Goal: Transaction & Acquisition: Purchase product/service

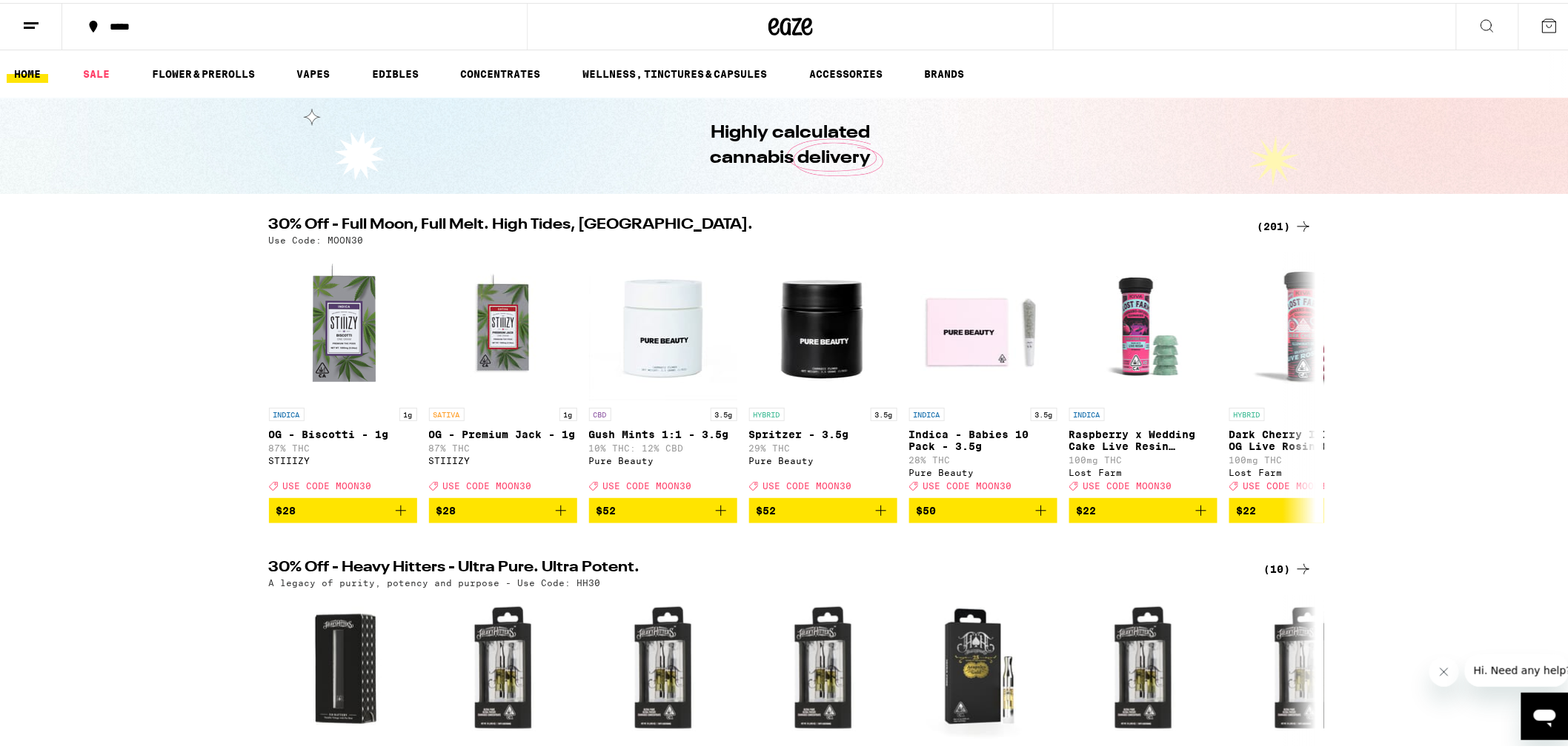
click at [1263, 230] on div "(201)" at bounding box center [1285, 224] width 55 height 18
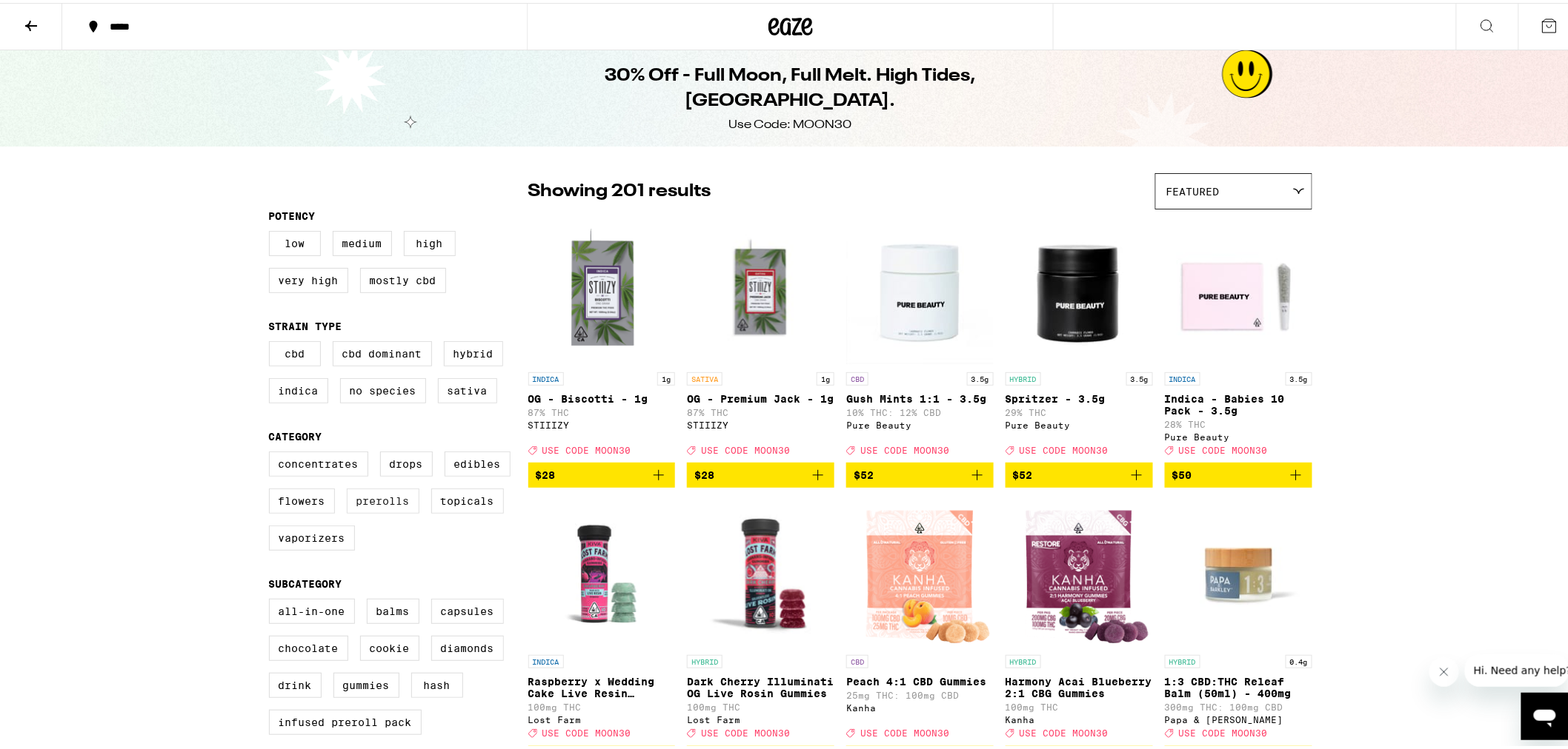
click at [398, 511] on label "Prerolls" at bounding box center [383, 498] width 73 height 25
click at [273, 452] on input "Prerolls" at bounding box center [272, 451] width 1 height 1
checkbox input "true"
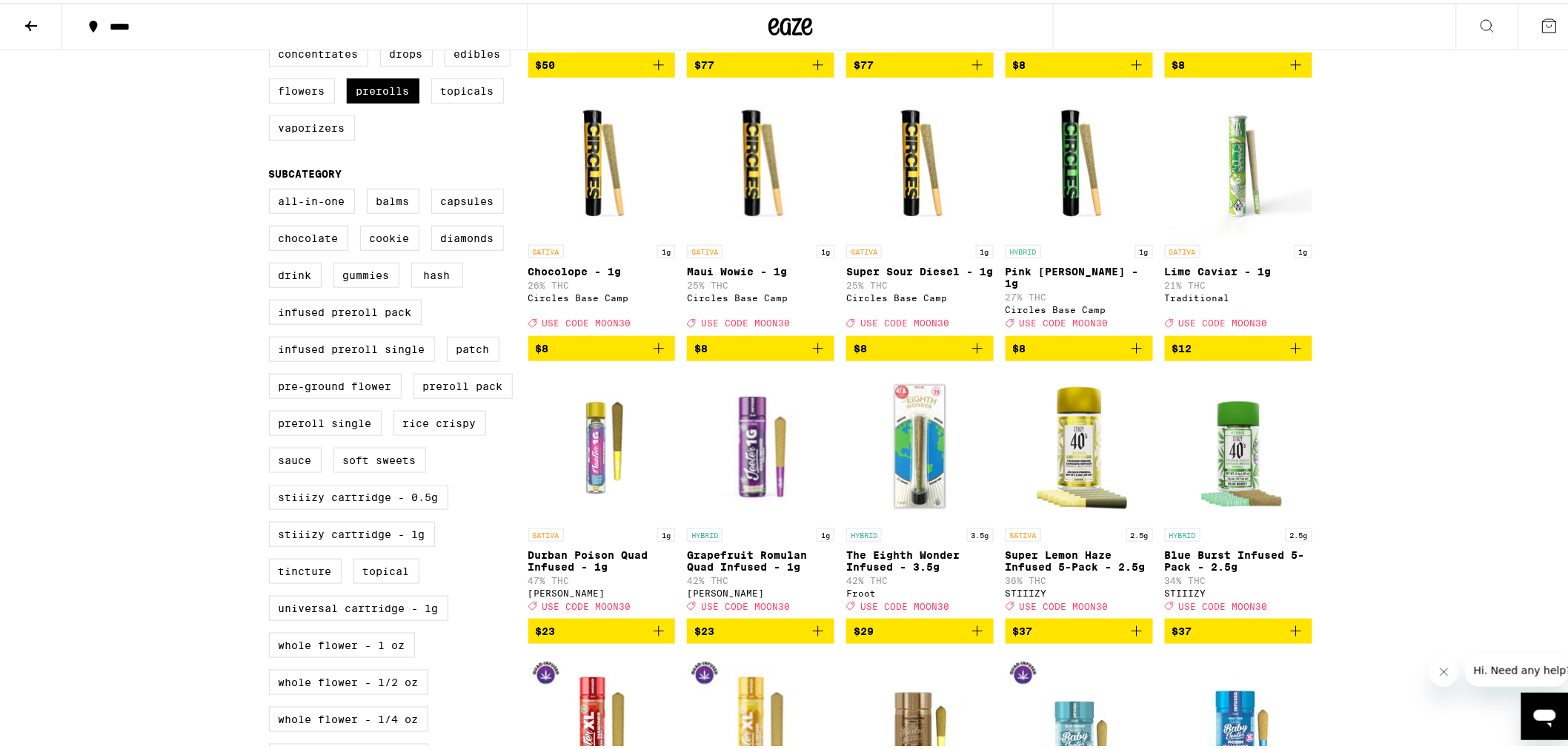
scroll to position [328, 0]
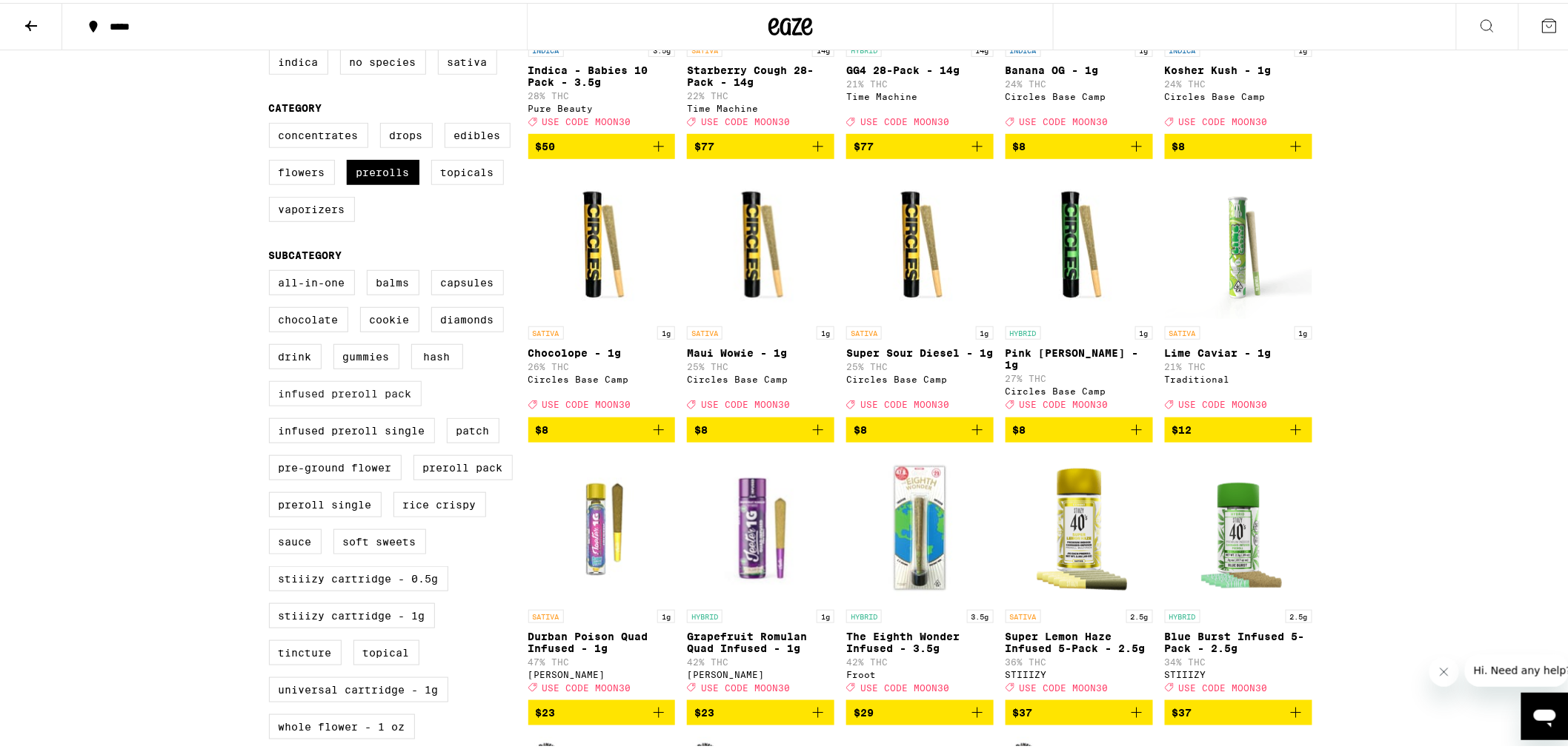
drag, startPoint x: 366, startPoint y: 414, endPoint x: 372, endPoint y: 421, distance: 9.2
click at [366, 404] on label "Infused Preroll Pack" at bounding box center [345, 390] width 153 height 25
click at [273, 271] on input "Infused Preroll Pack" at bounding box center [272, 270] width 1 height 1
checkbox input "true"
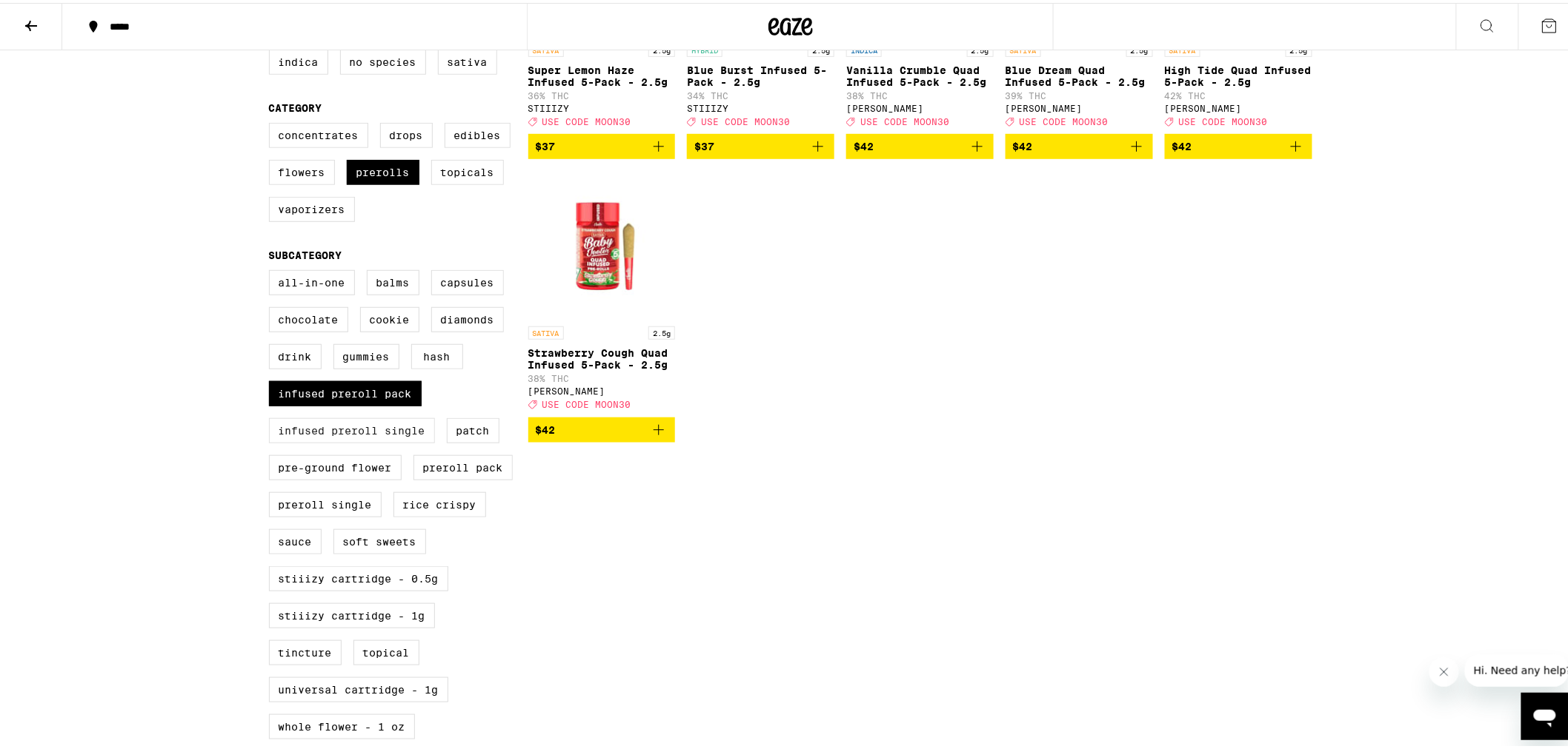
click at [388, 440] on label "Infused Preroll Single" at bounding box center [352, 428] width 166 height 25
click at [273, 271] on input "Infused Preroll Single" at bounding box center [272, 270] width 1 height 1
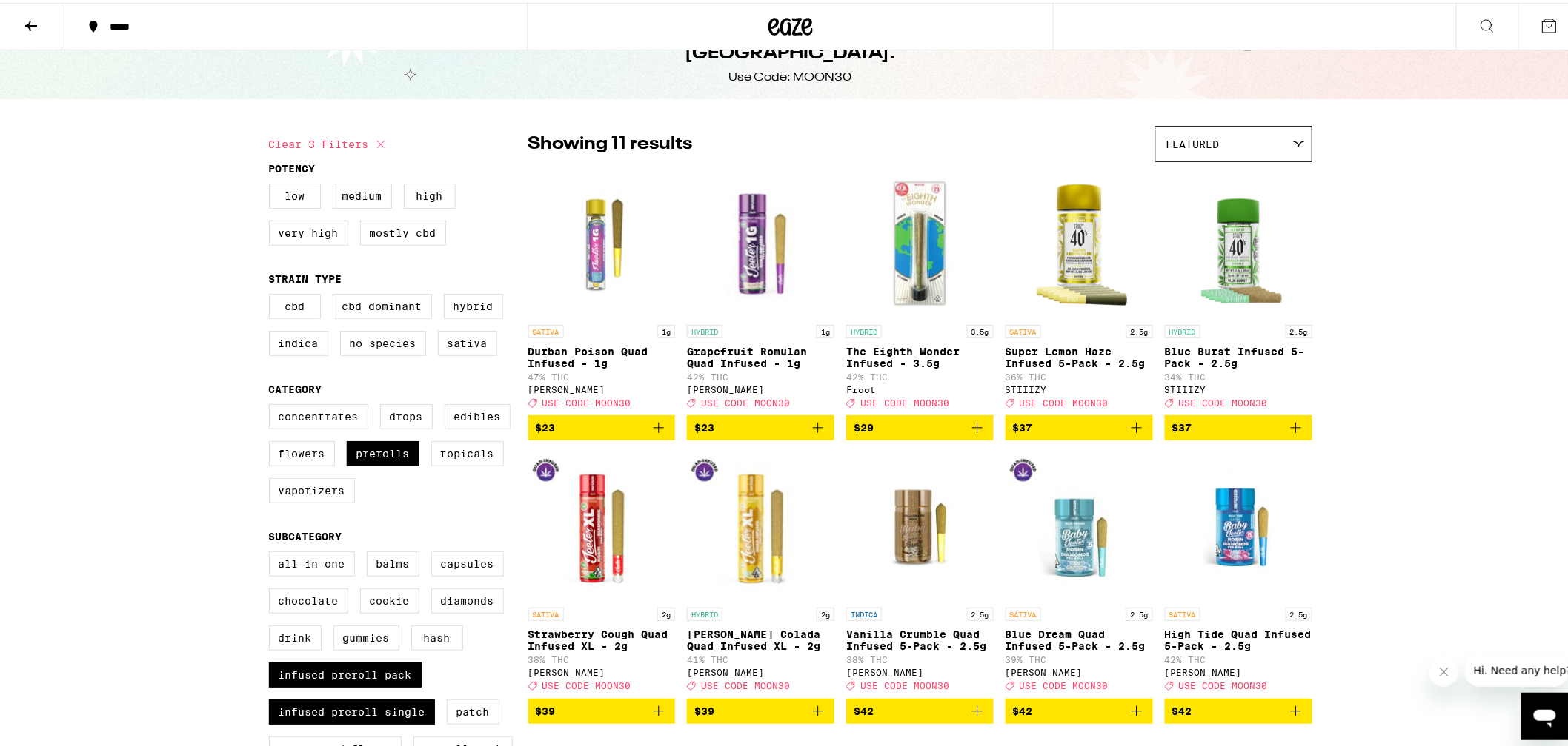
scroll to position [493, 0]
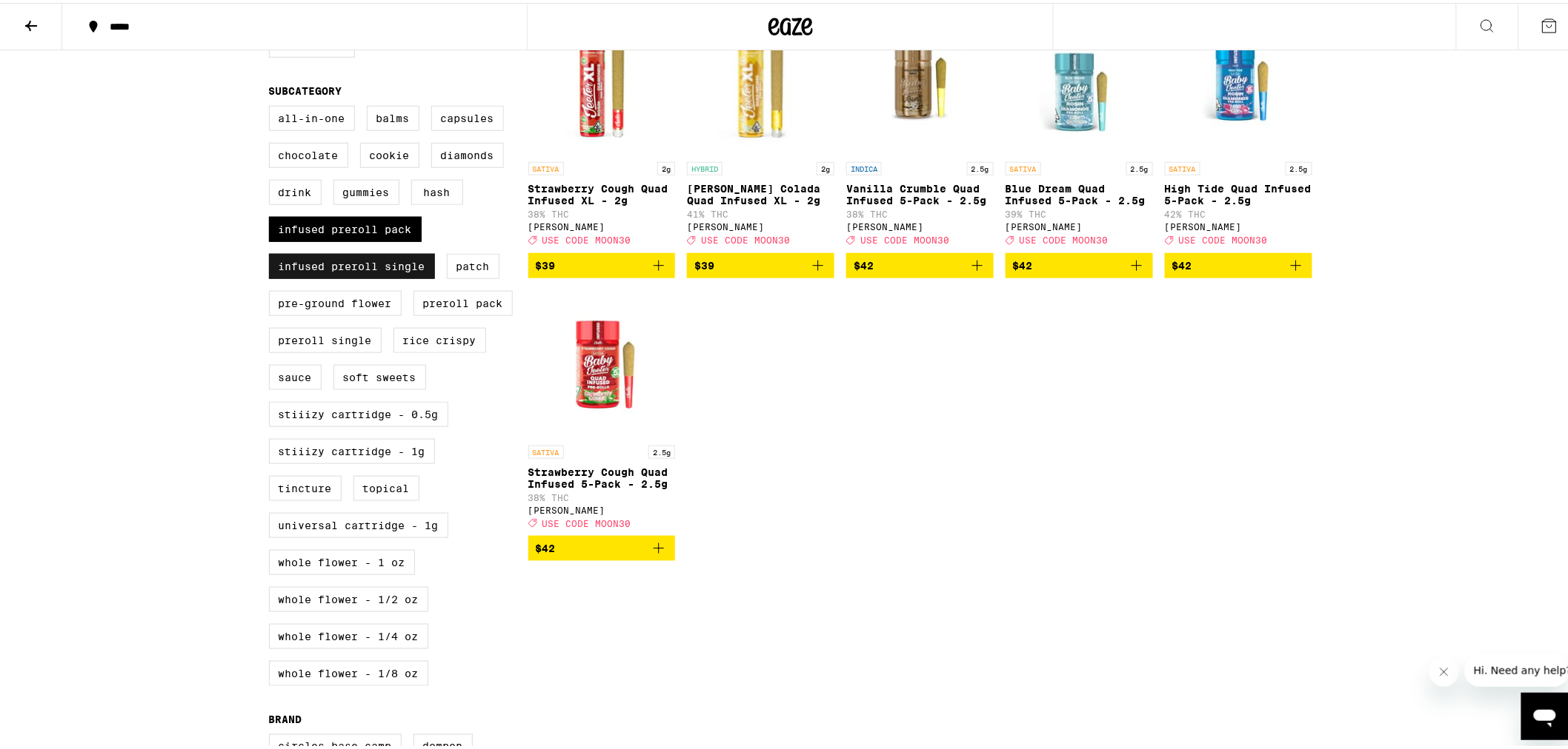
click at [342, 272] on label "Infused Preroll Single" at bounding box center [352, 264] width 166 height 25
click at [273, 106] on input "Infused Preroll Single" at bounding box center [272, 105] width 1 height 1
checkbox input "false"
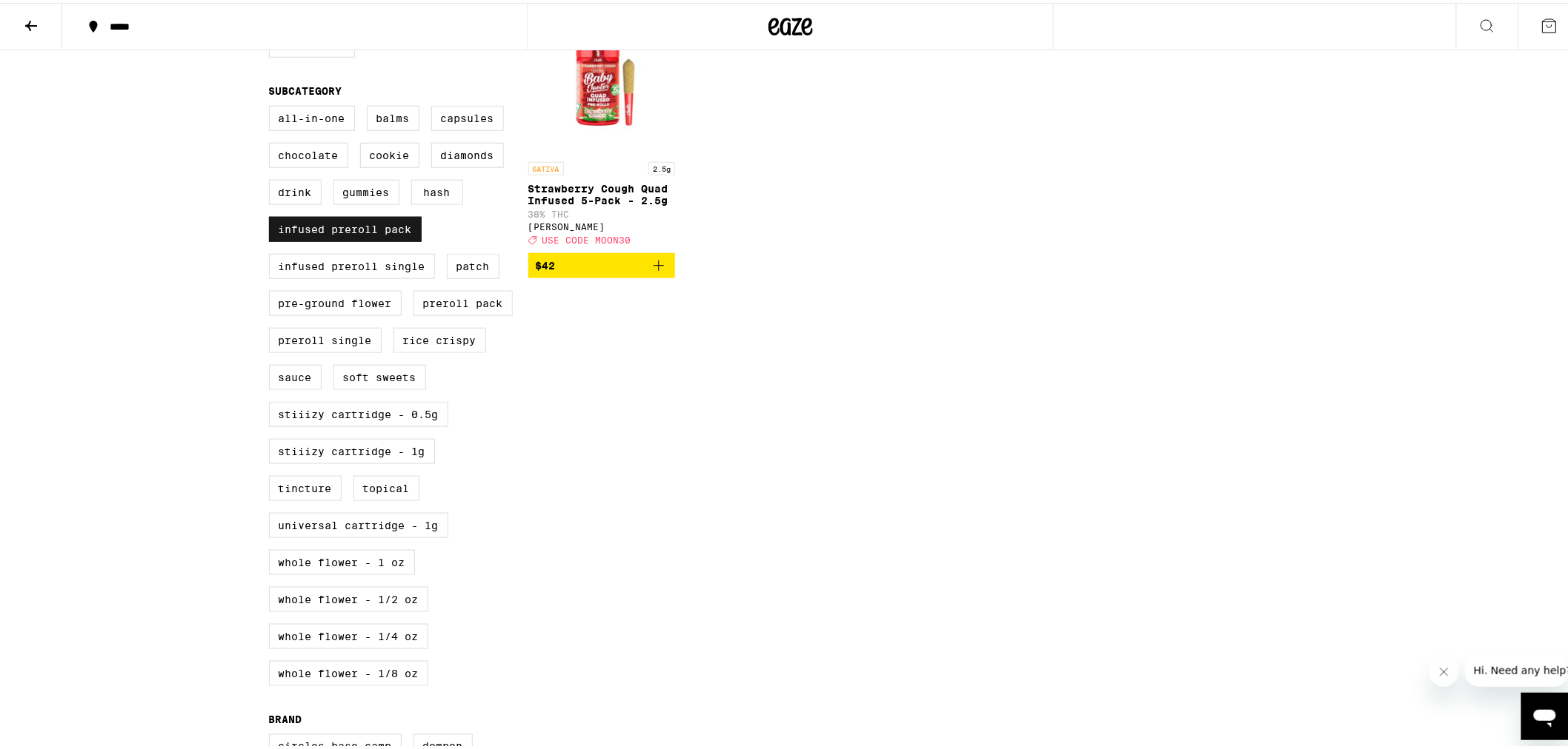
click at [339, 240] on label "Infused Preroll Pack" at bounding box center [345, 226] width 153 height 25
click at [273, 106] on input "Infused Preroll Pack" at bounding box center [272, 105] width 1 height 1
checkbox input "false"
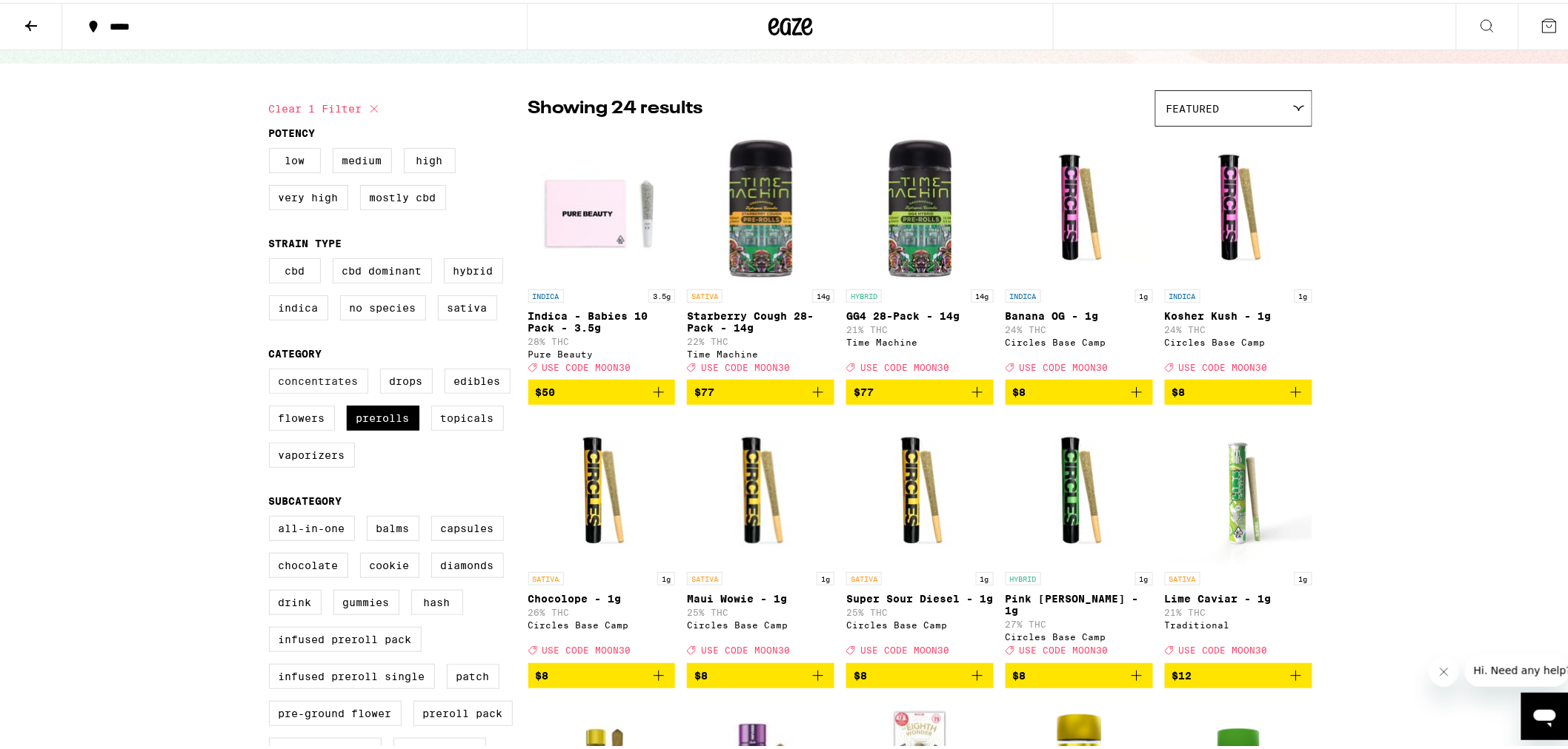
scroll to position [83, 0]
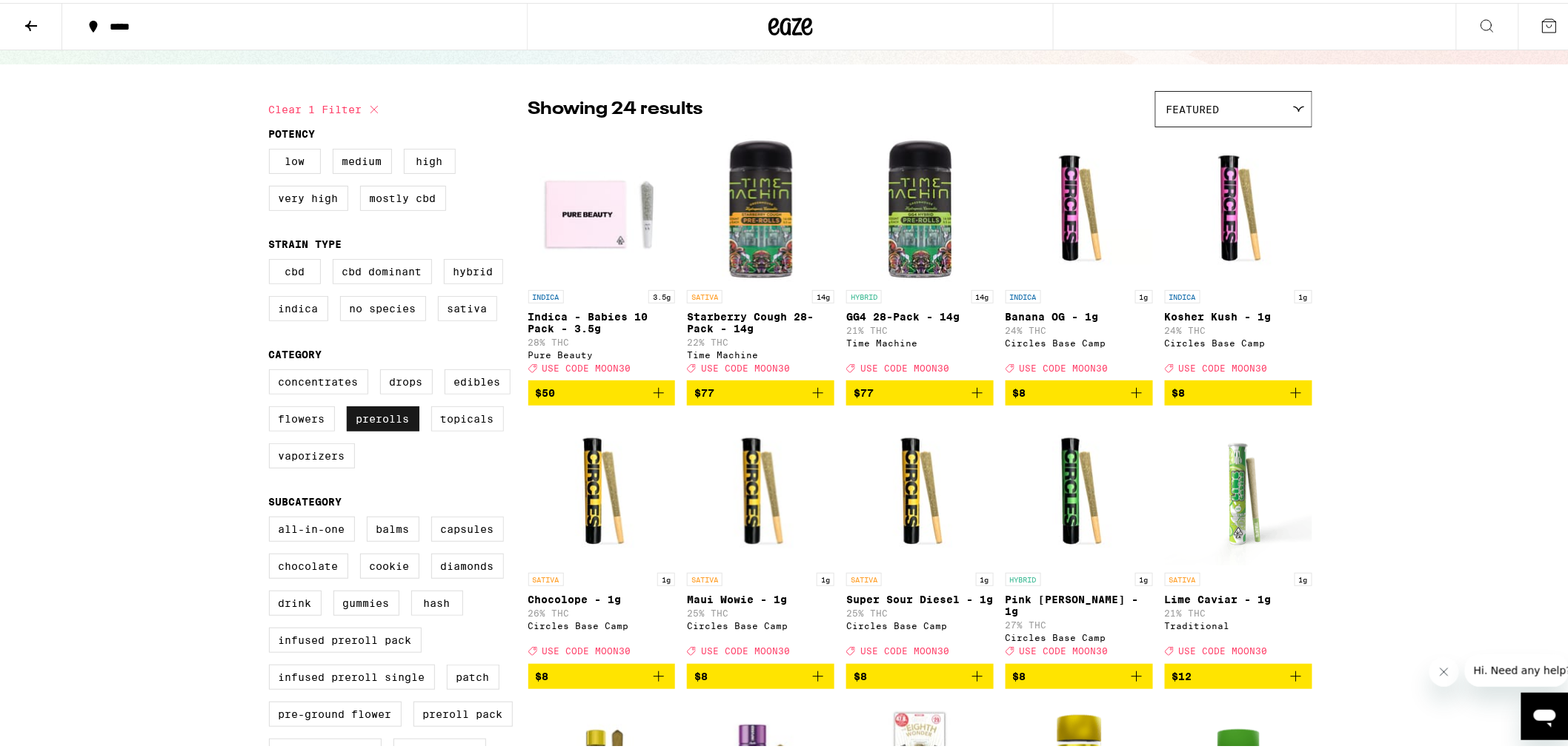
click at [382, 429] on label "Prerolls" at bounding box center [383, 416] width 73 height 25
click at [273, 369] on input "Prerolls" at bounding box center [272, 369] width 1 height 1
checkbox input "false"
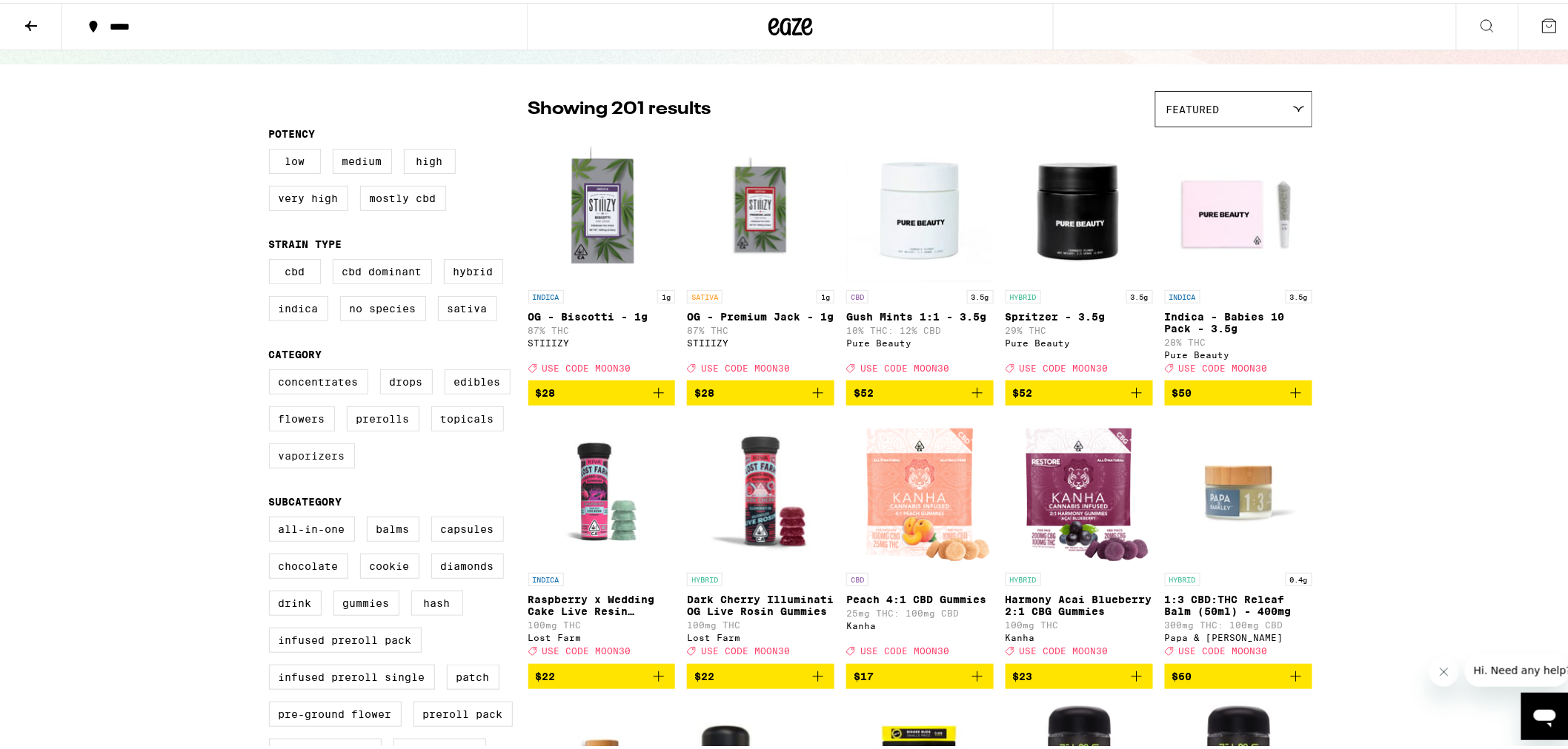
click at [305, 465] on label "Vaporizers" at bounding box center [312, 453] width 86 height 25
click at [273, 369] on input "Vaporizers" at bounding box center [272, 369] width 1 height 1
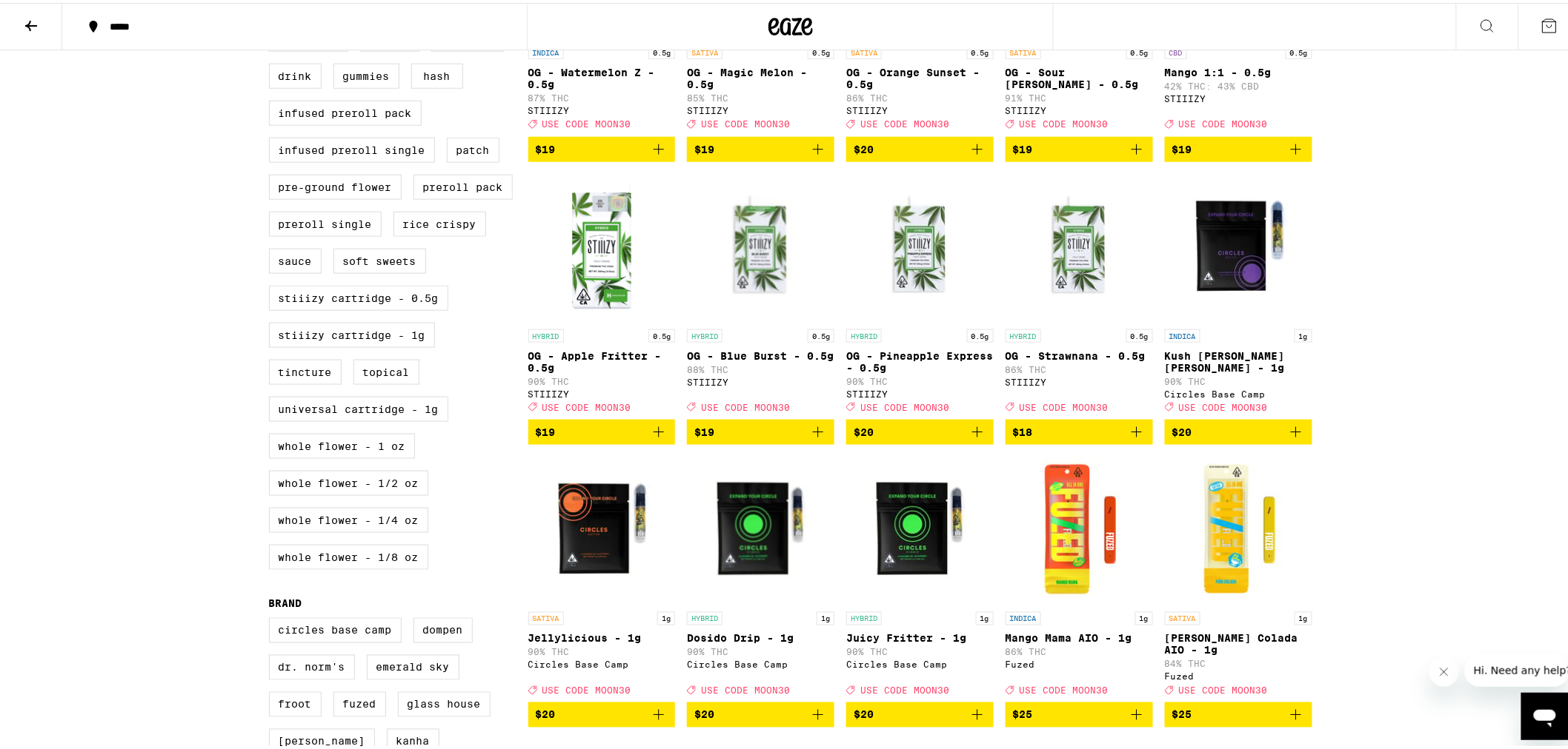
scroll to position [247, 0]
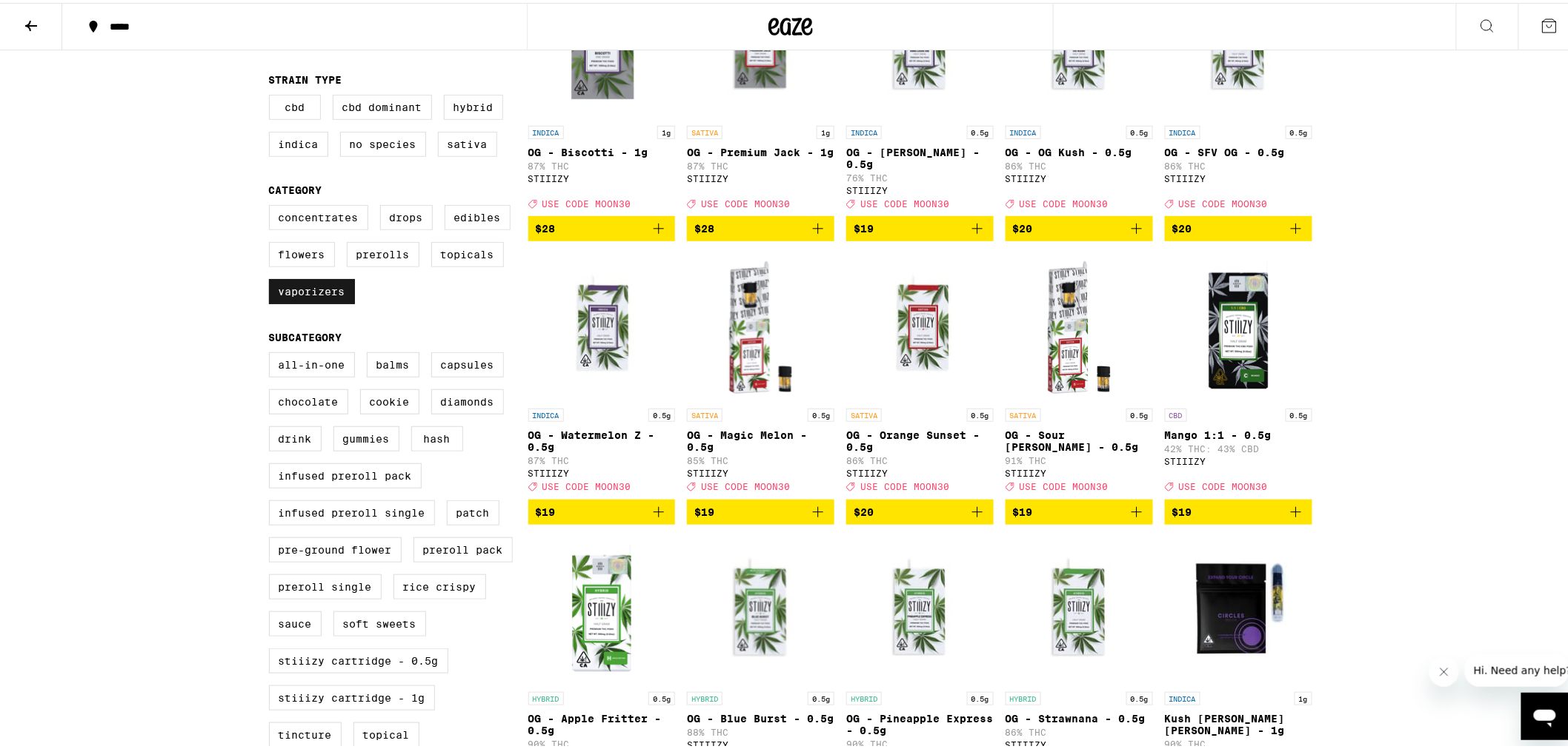
click at [323, 302] on label "Vaporizers" at bounding box center [312, 288] width 86 height 25
click at [273, 205] on input "Vaporizers" at bounding box center [272, 204] width 1 height 1
checkbox input "false"
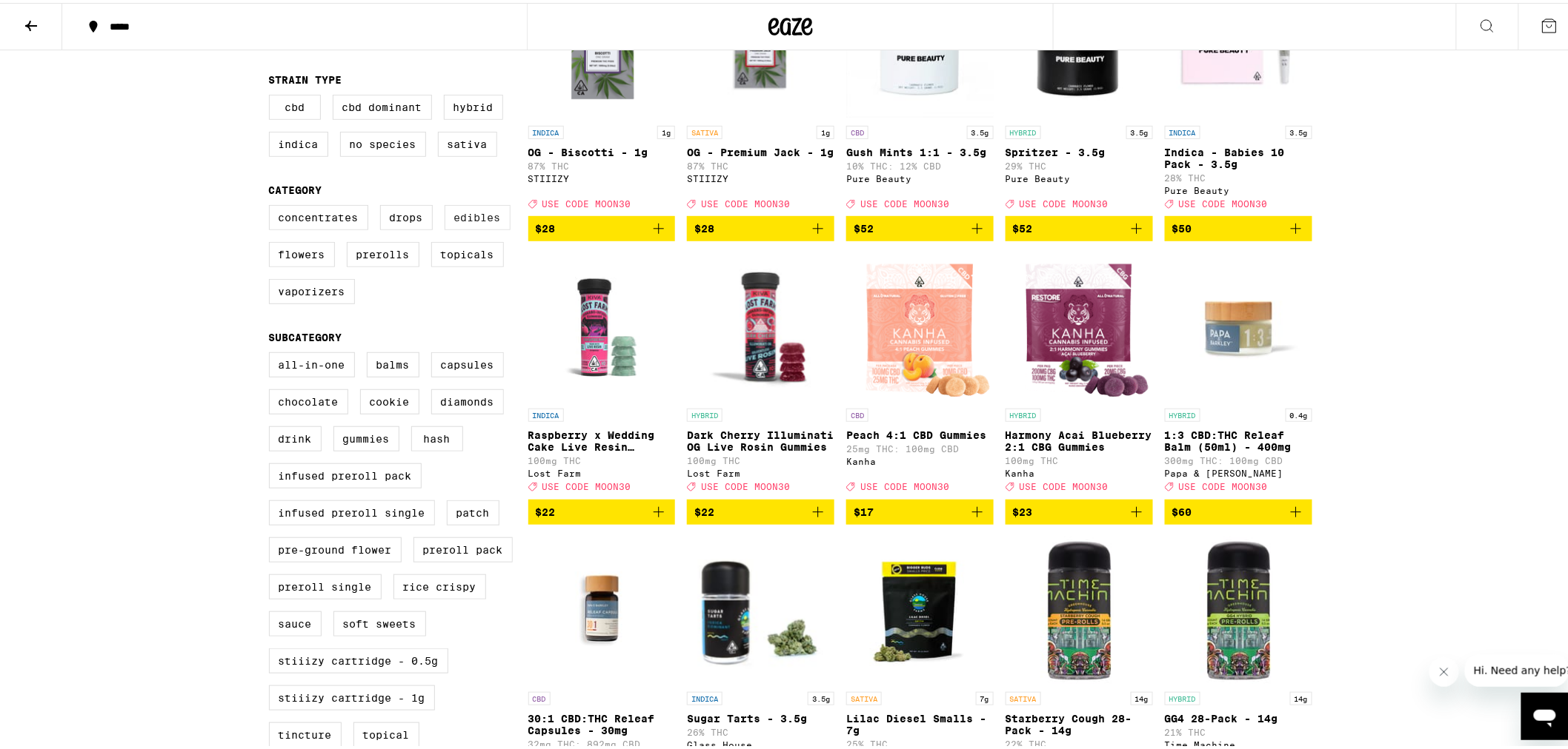
click at [468, 227] on label "Edibles" at bounding box center [478, 215] width 66 height 25
click at [273, 205] on input "Edibles" at bounding box center [272, 204] width 1 height 1
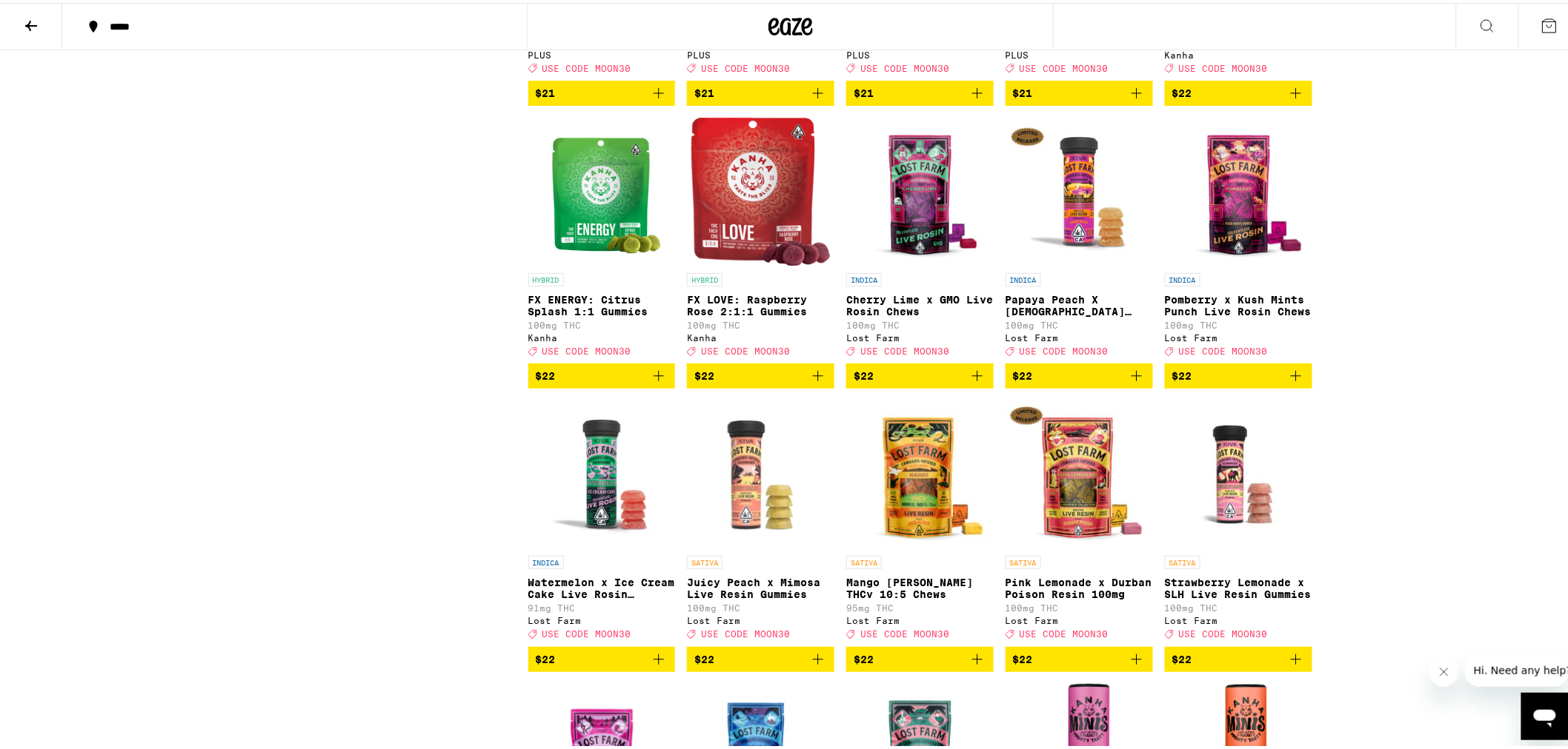
scroll to position [4277, 0]
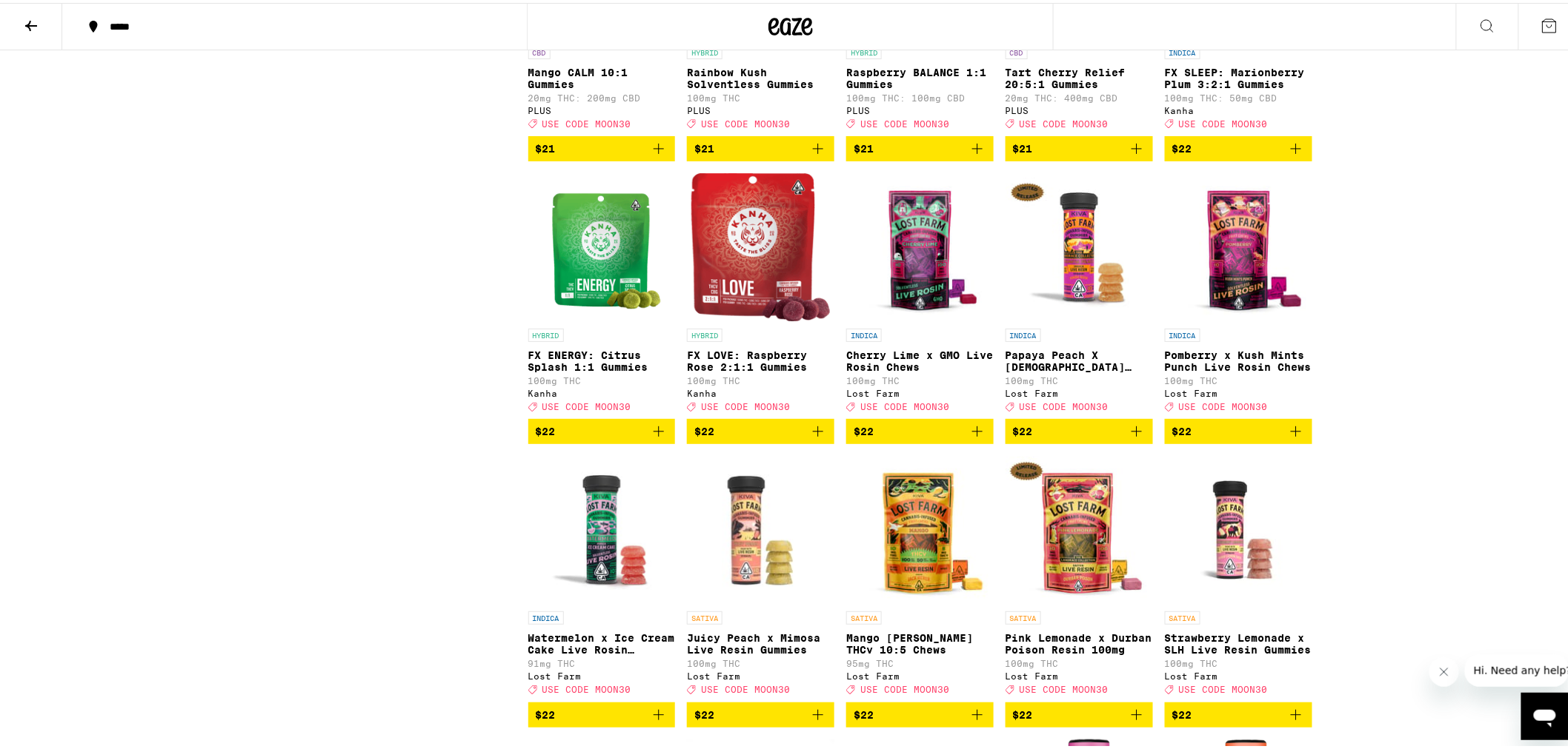
click at [1130, 438] on icon "Add to bag" at bounding box center [1136, 429] width 18 height 18
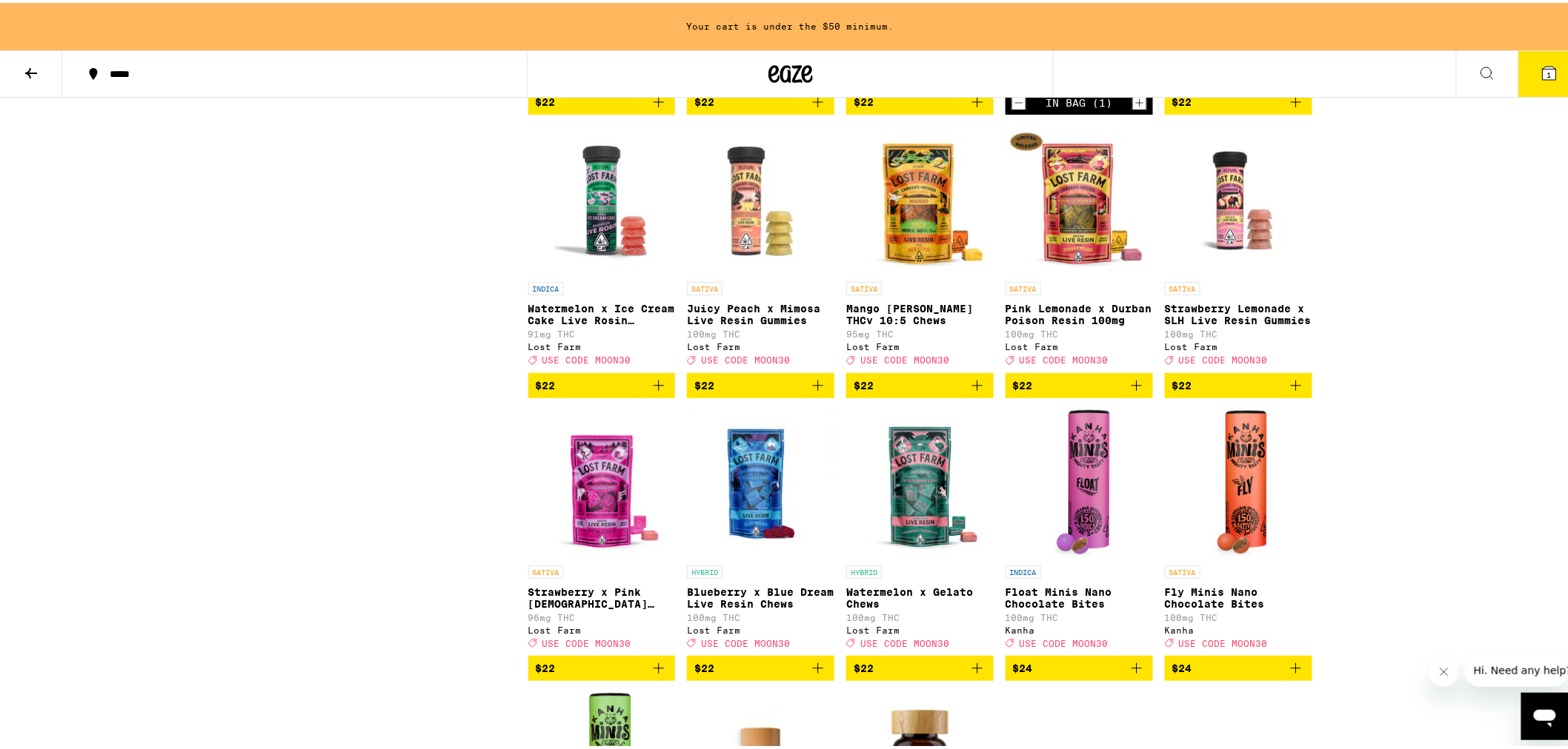
scroll to position [4689, 0]
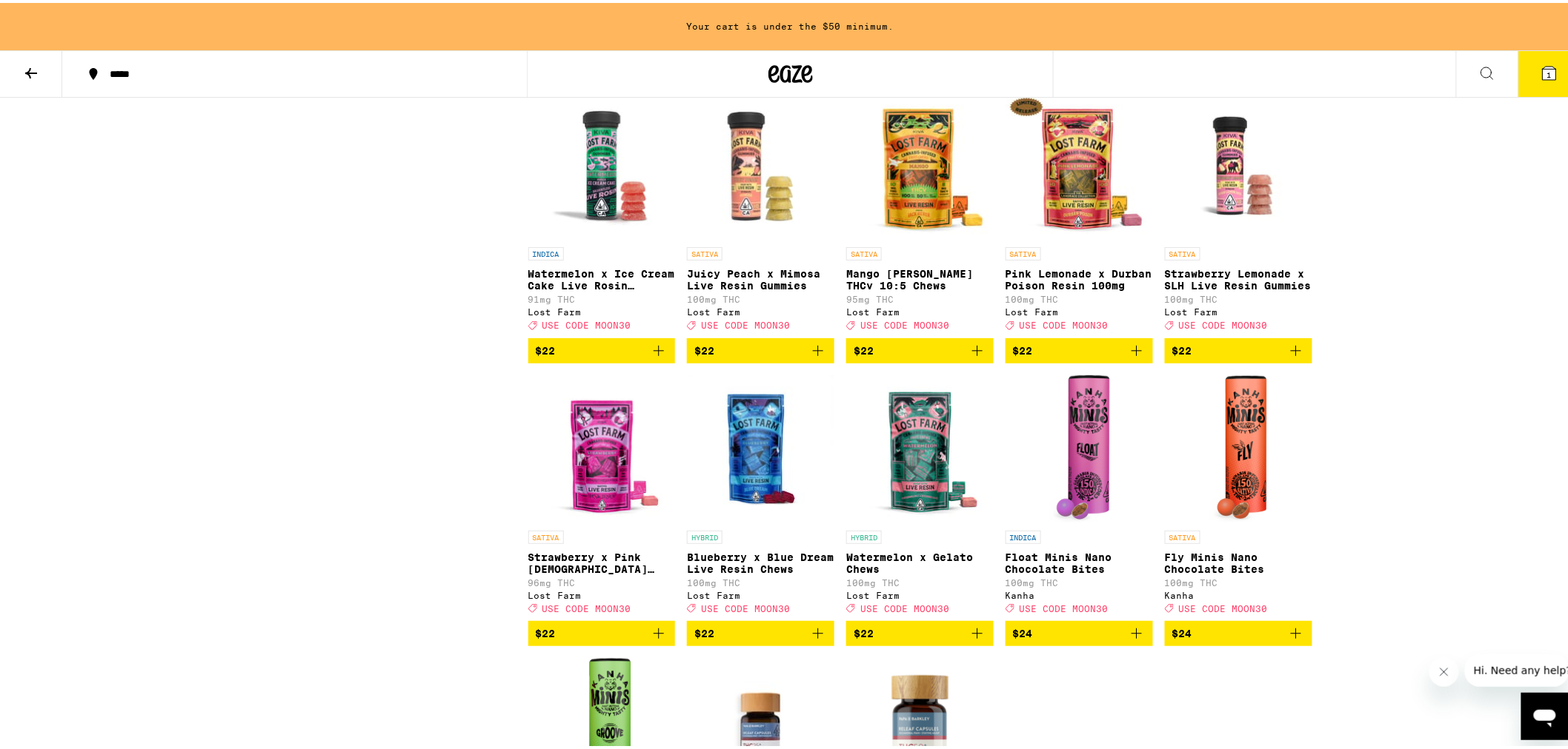
click at [1293, 357] on icon "Add to bag" at bounding box center [1295, 348] width 18 height 18
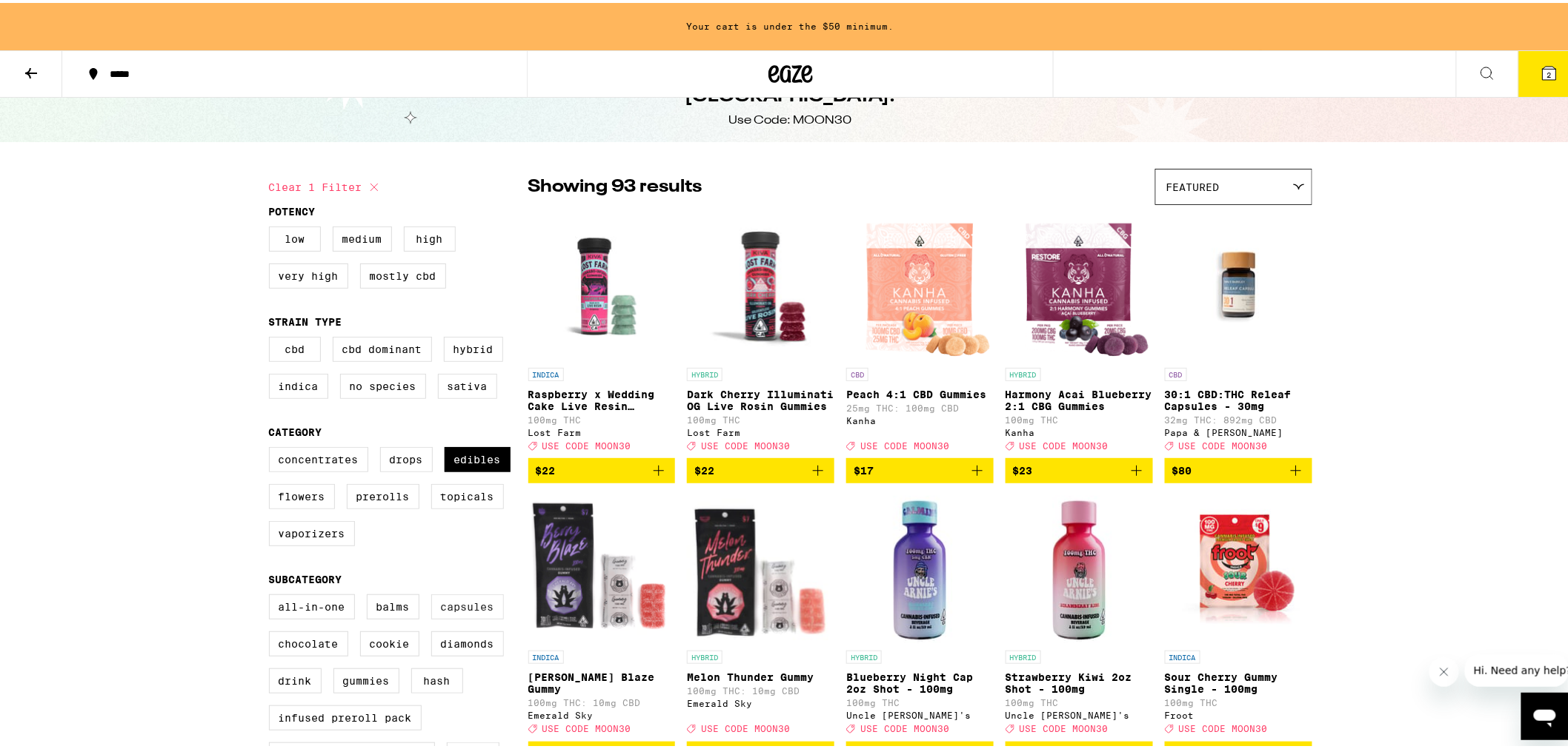
scroll to position [328, 0]
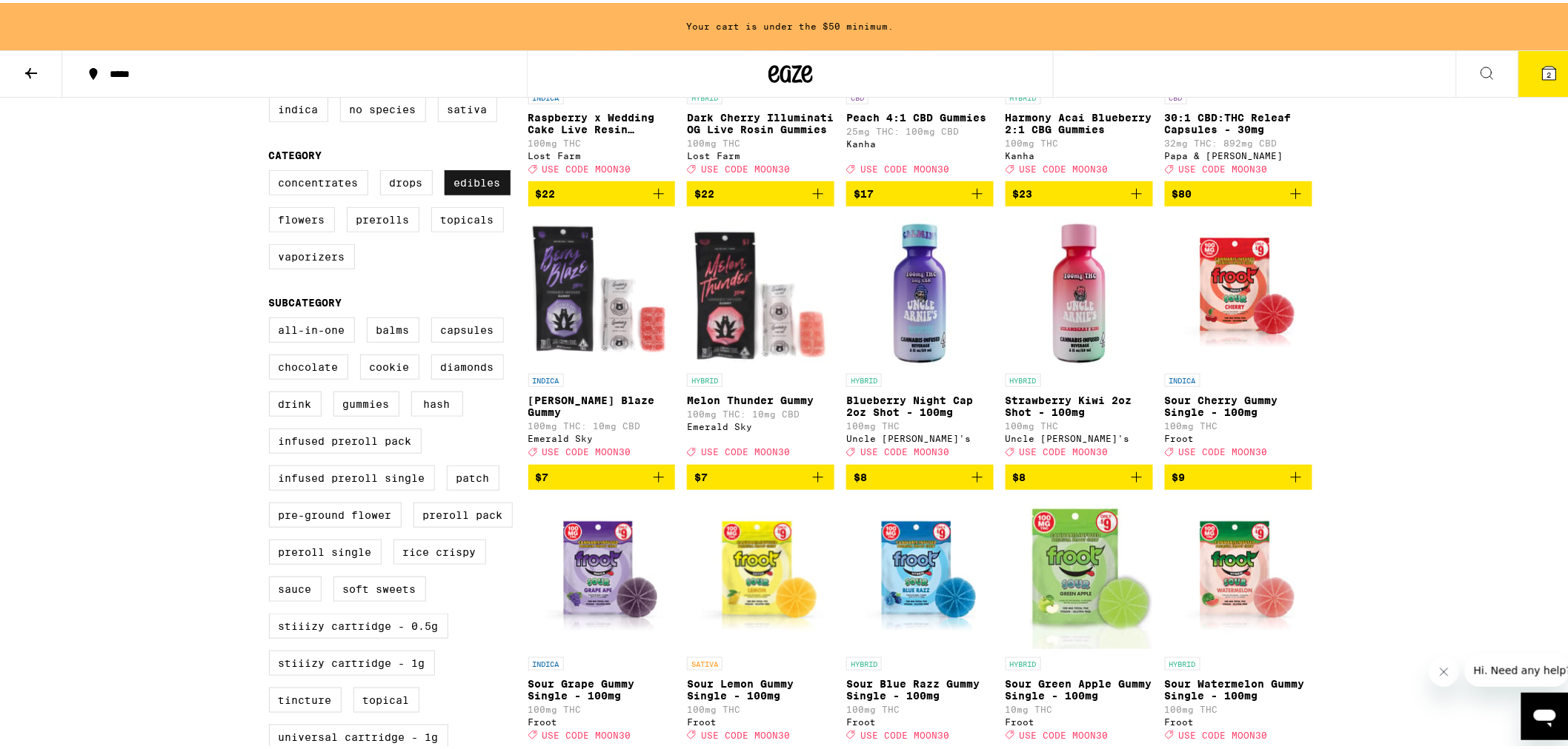
click at [458, 189] on label "Edibles" at bounding box center [478, 180] width 66 height 25
click at [273, 170] on input "Edibles" at bounding box center [272, 170] width 1 height 1
checkbox input "false"
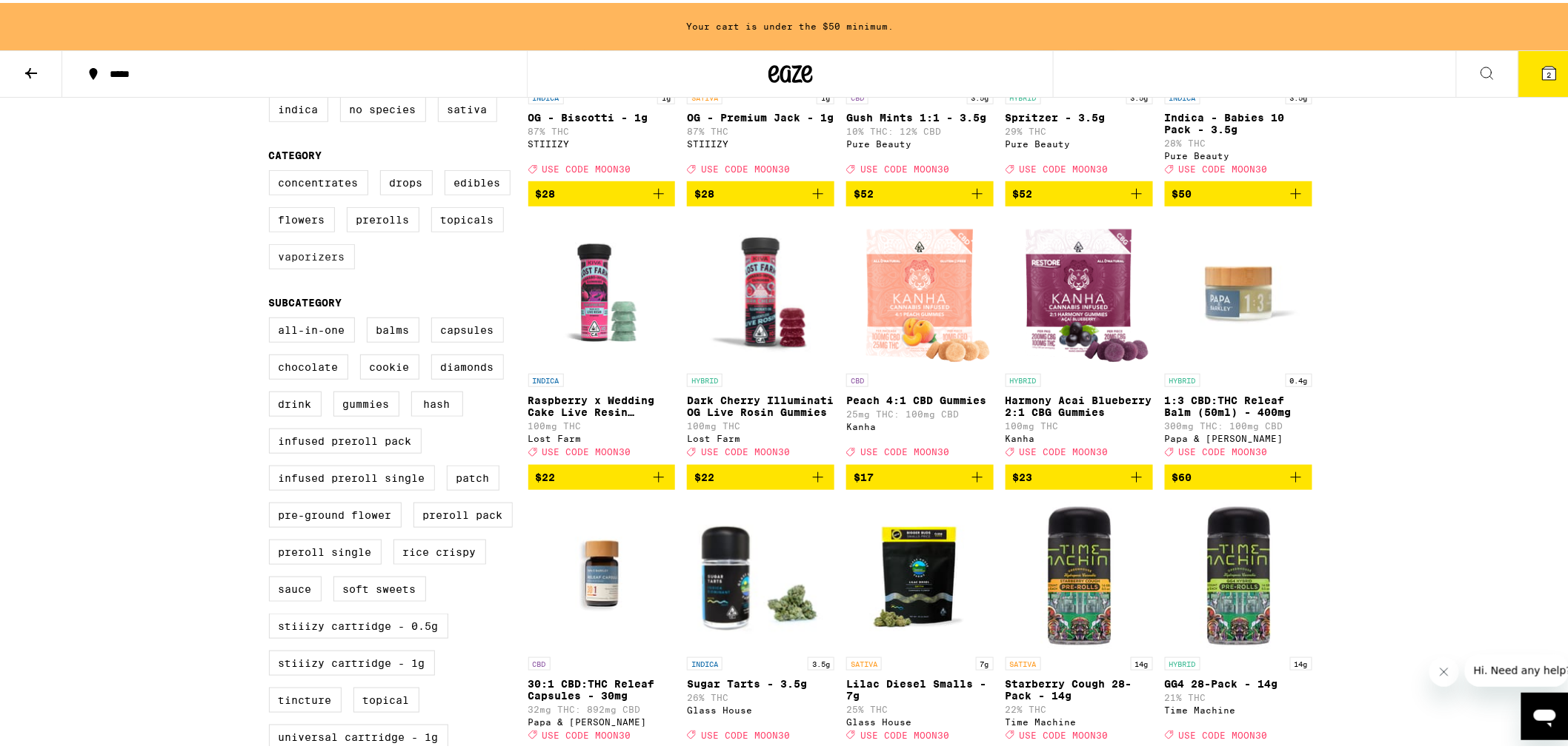
click at [306, 266] on label "Vaporizers" at bounding box center [312, 254] width 86 height 25
click at [273, 170] on input "Vaporizers" at bounding box center [272, 170] width 1 height 1
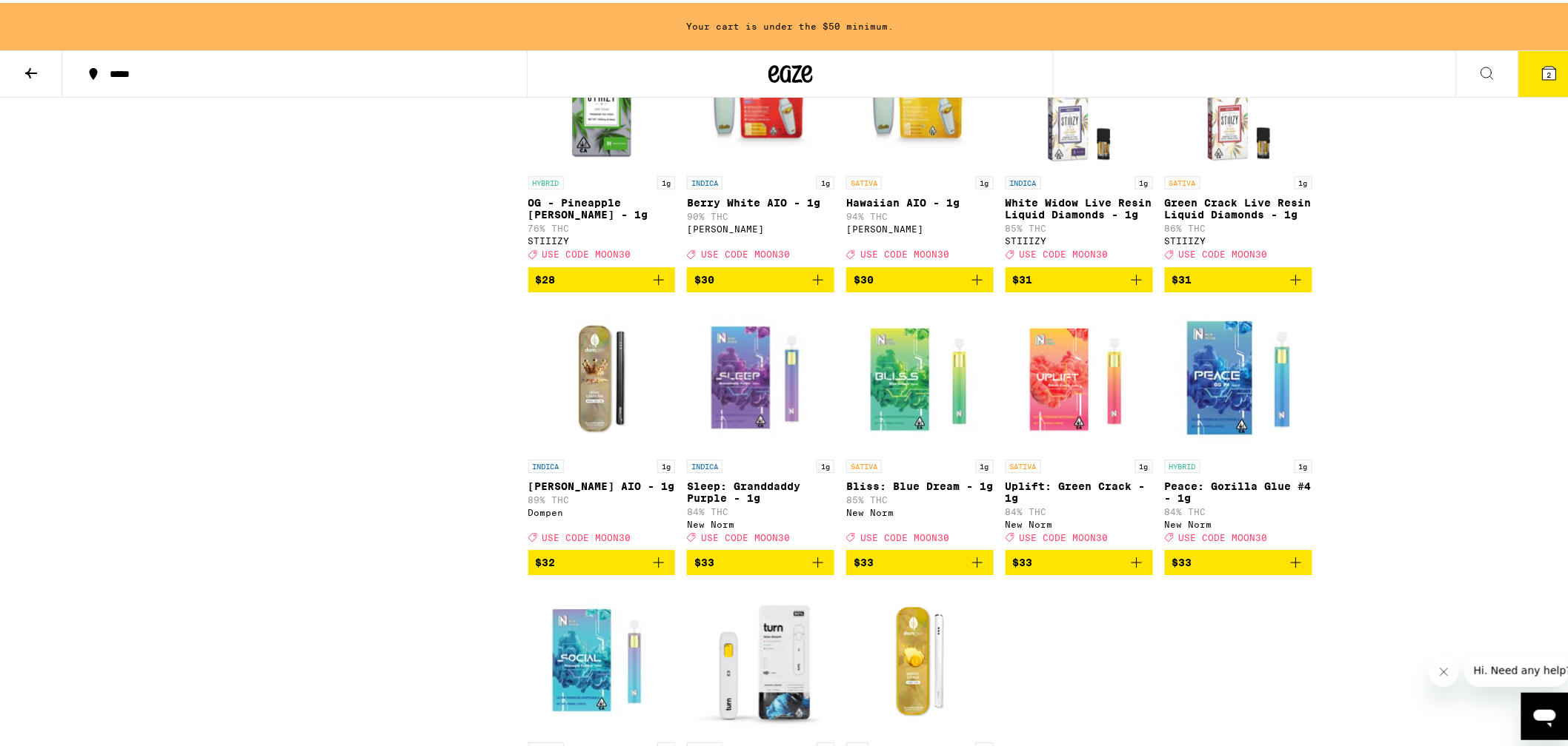
scroll to position [1645, 0]
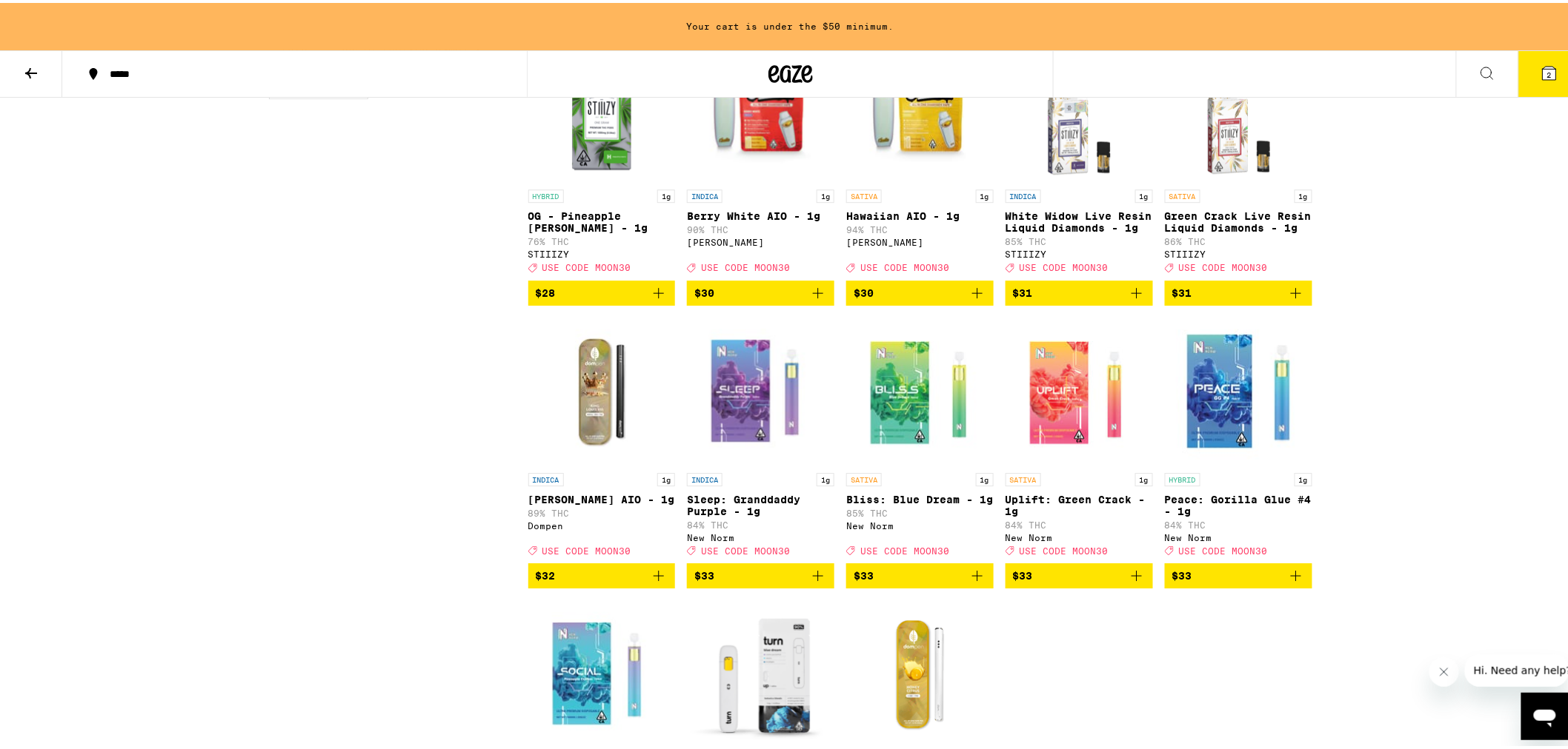
click at [1203, 461] on img "Open page for Peace: Gorilla Glue #4 - 1g from New Norm" at bounding box center [1239, 389] width 147 height 148
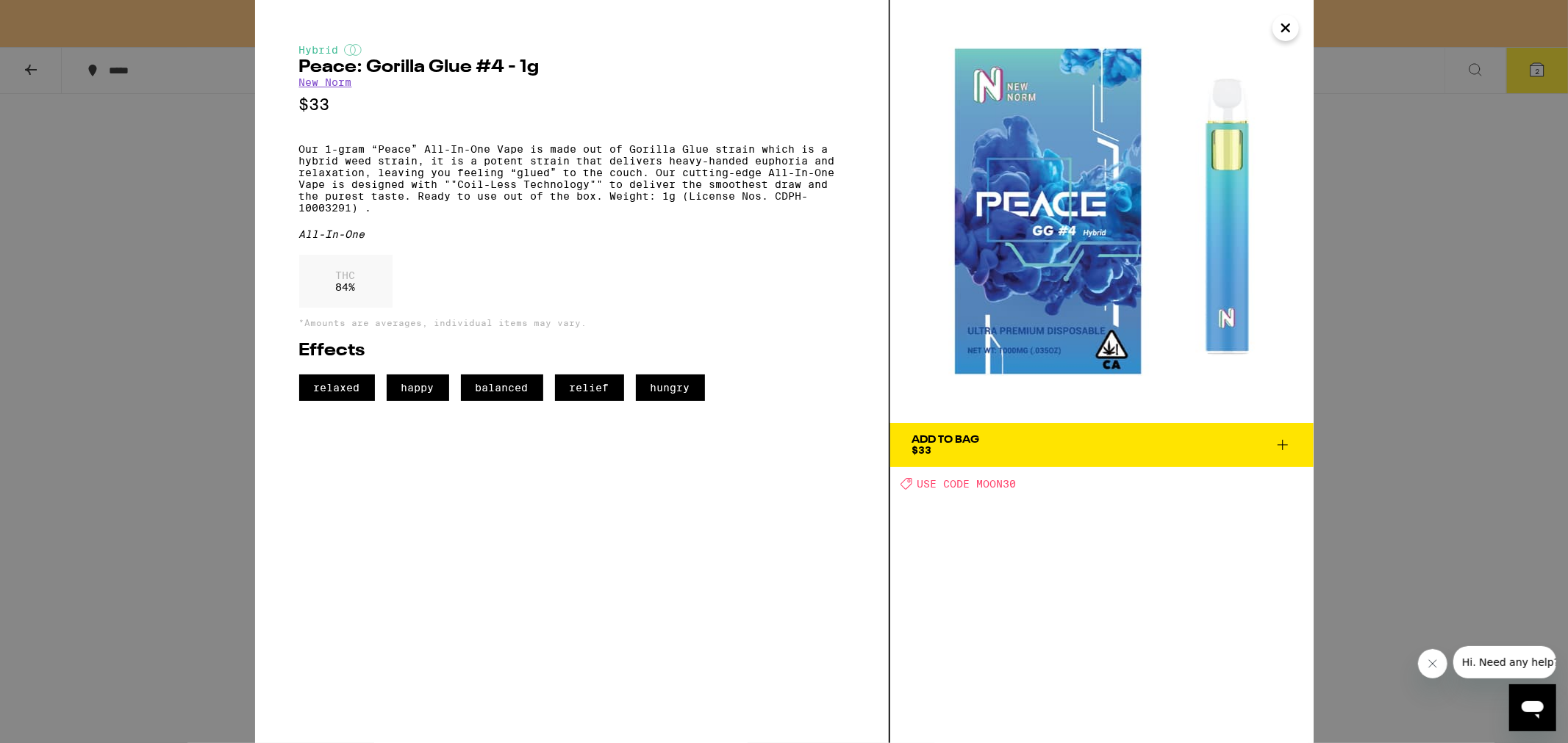
click at [158, 185] on div "Hybrid Peace: Gorilla Glue #4 - 1g New Norm $33 Our 1-gram “Peace” All-In-One V…" at bounding box center [784, 372] width 1568 height 743
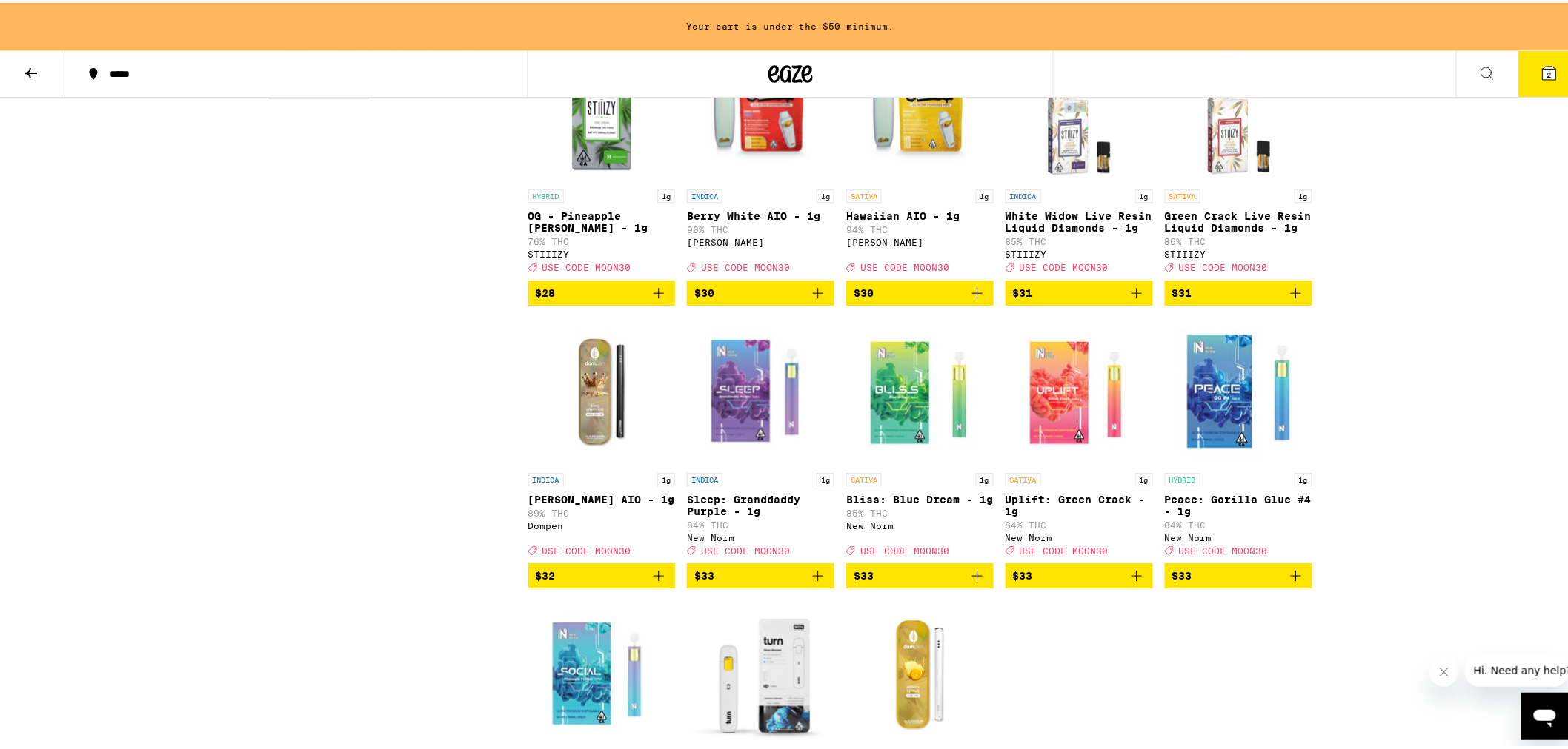
click at [973, 582] on icon "Add to bag" at bounding box center [978, 573] width 18 height 18
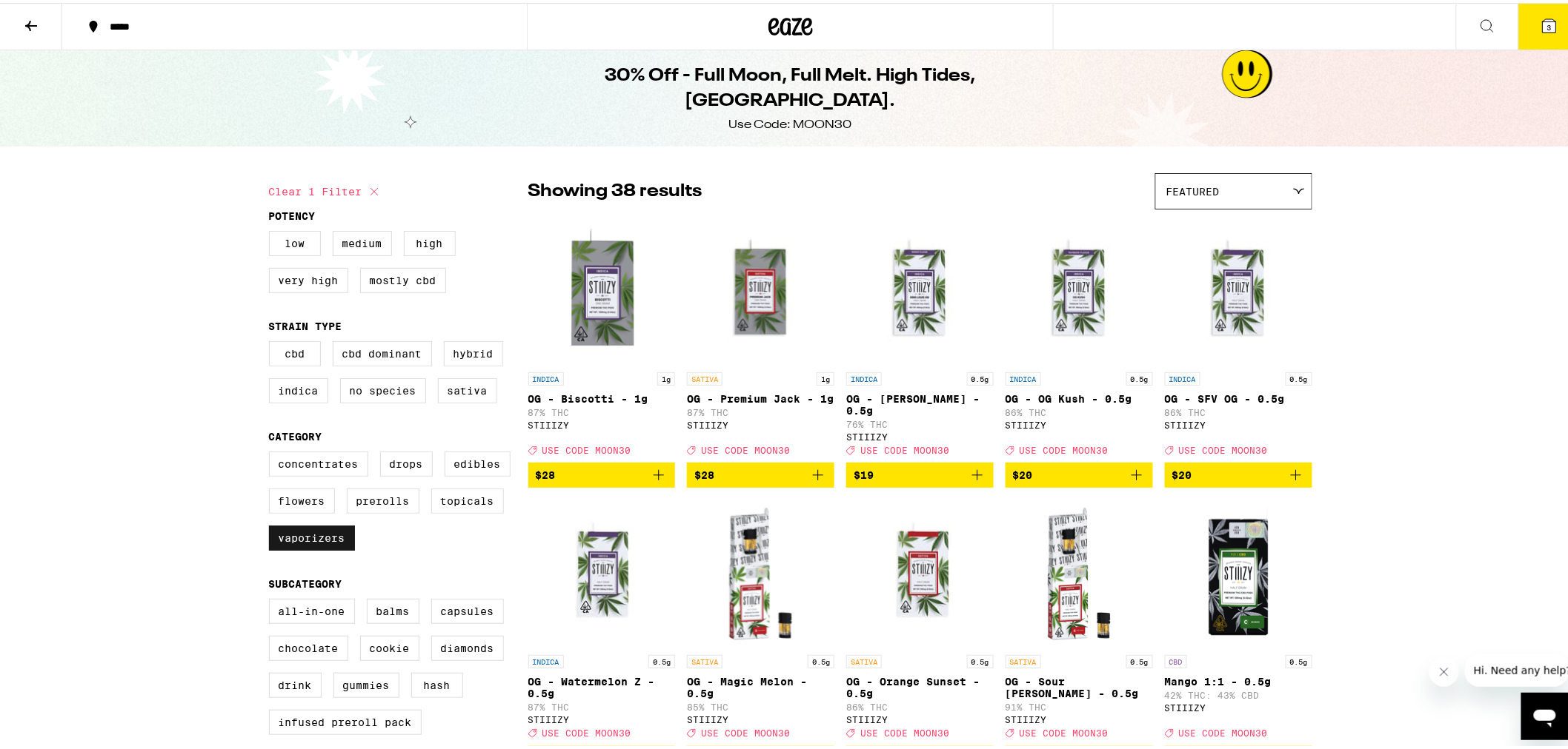
click at [320, 548] on label "Vaporizers" at bounding box center [312, 535] width 86 height 25
click at [273, 452] on input "Vaporizers" at bounding box center [272, 451] width 1 height 1
checkbox input "false"
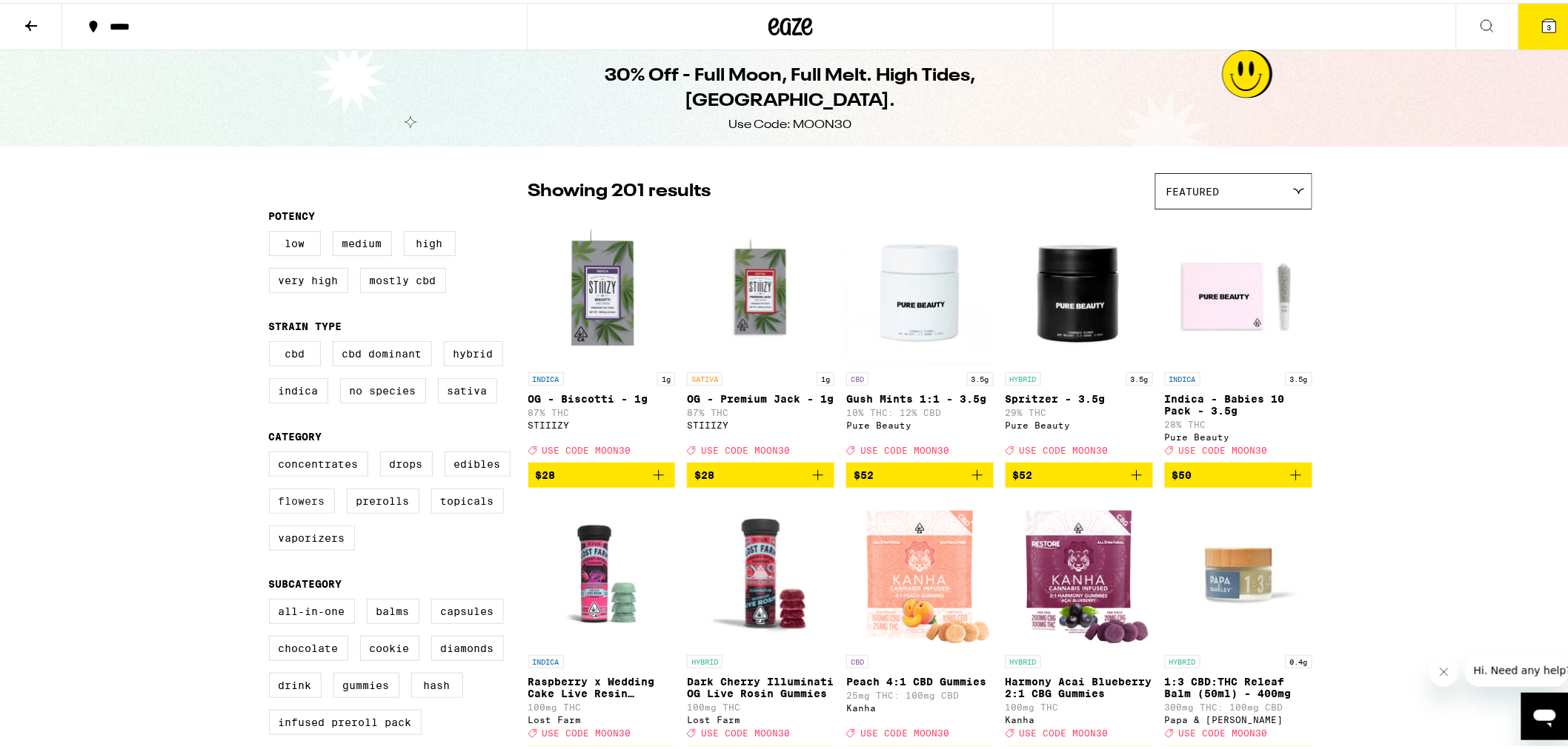
click at [301, 511] on label "Flowers" at bounding box center [302, 498] width 66 height 25
click at [273, 452] on input "Flowers" at bounding box center [272, 451] width 1 height 1
checkbox input "true"
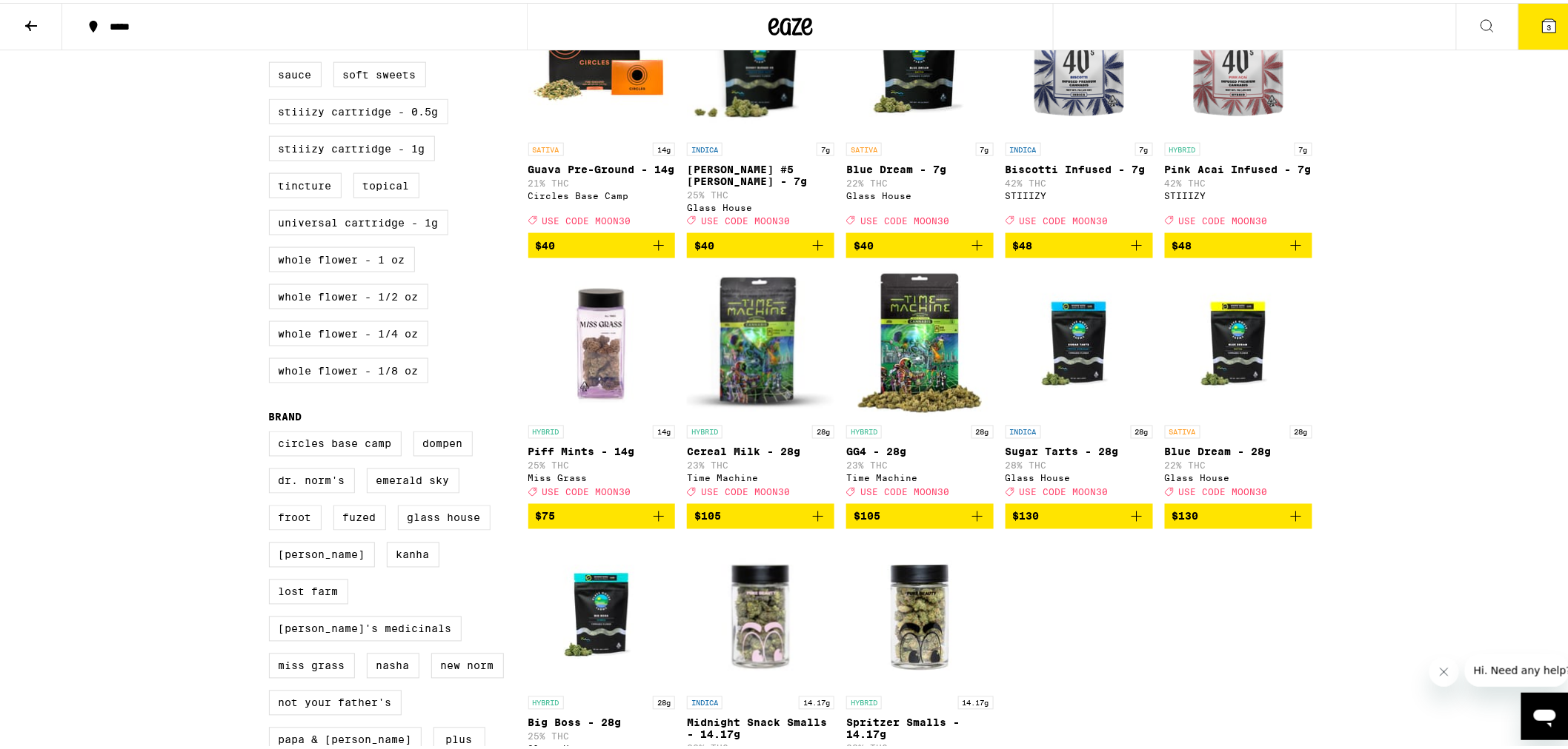
scroll to position [823, 0]
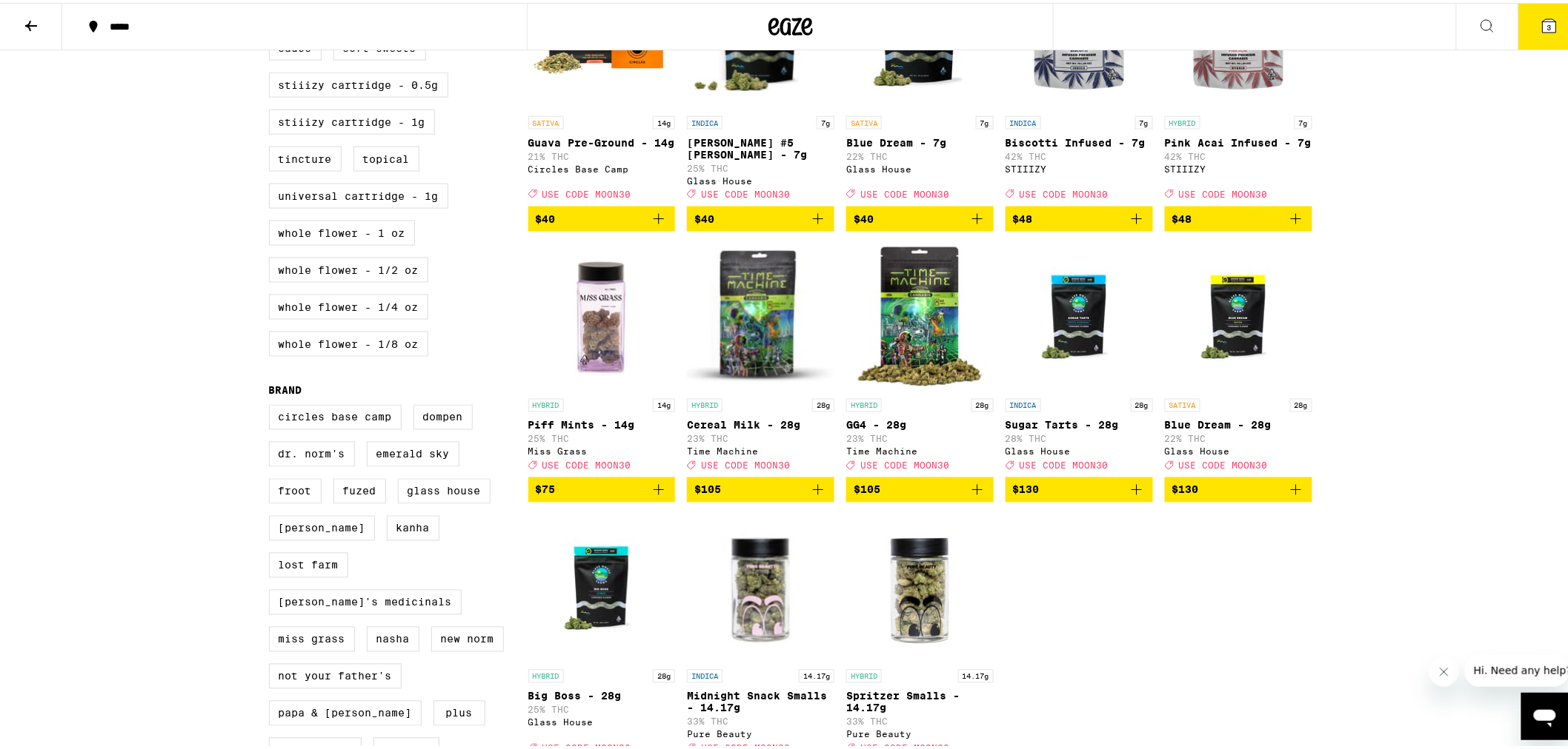
click at [371, 280] on label "Whole Flower - 1/2 oz" at bounding box center [348, 267] width 159 height 25
checkbox input "true"
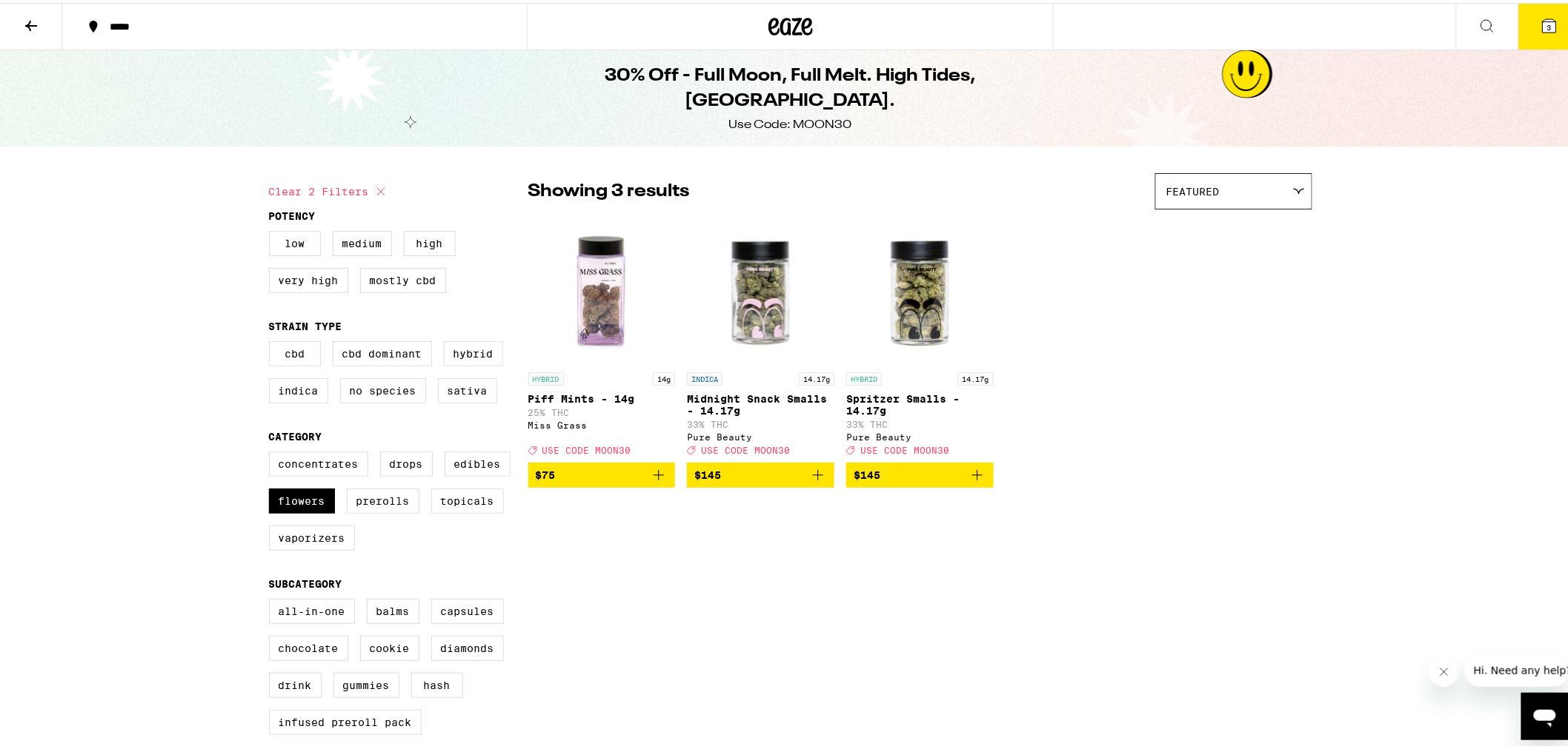
click at [650, 481] on icon "Add to bag" at bounding box center [659, 472] width 18 height 18
click at [1544, 25] on icon at bounding box center [1549, 23] width 18 height 18
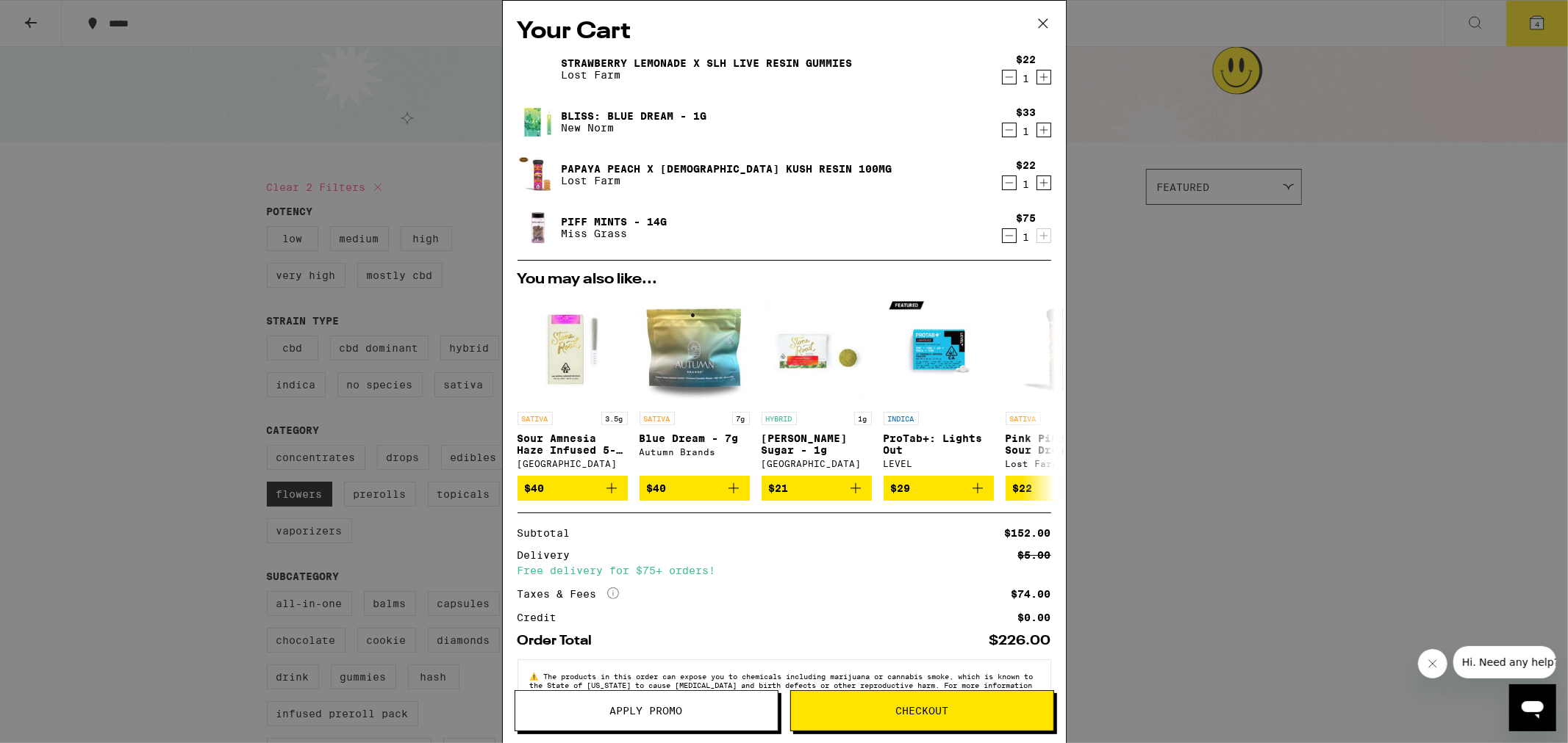
click at [1002, 235] on icon "Decrement" at bounding box center [1009, 236] width 13 height 18
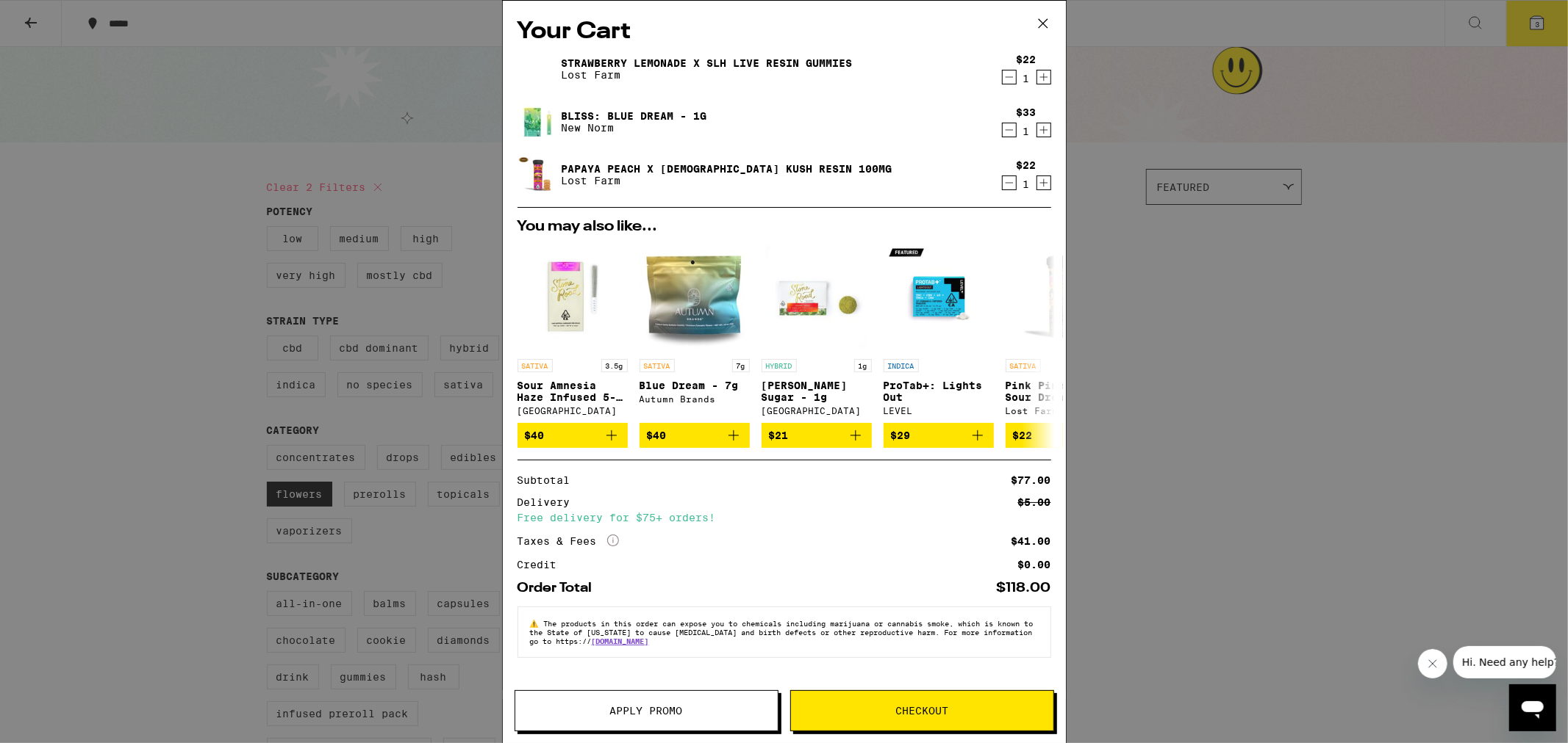
click at [1045, 20] on icon at bounding box center [1042, 24] width 9 height 9
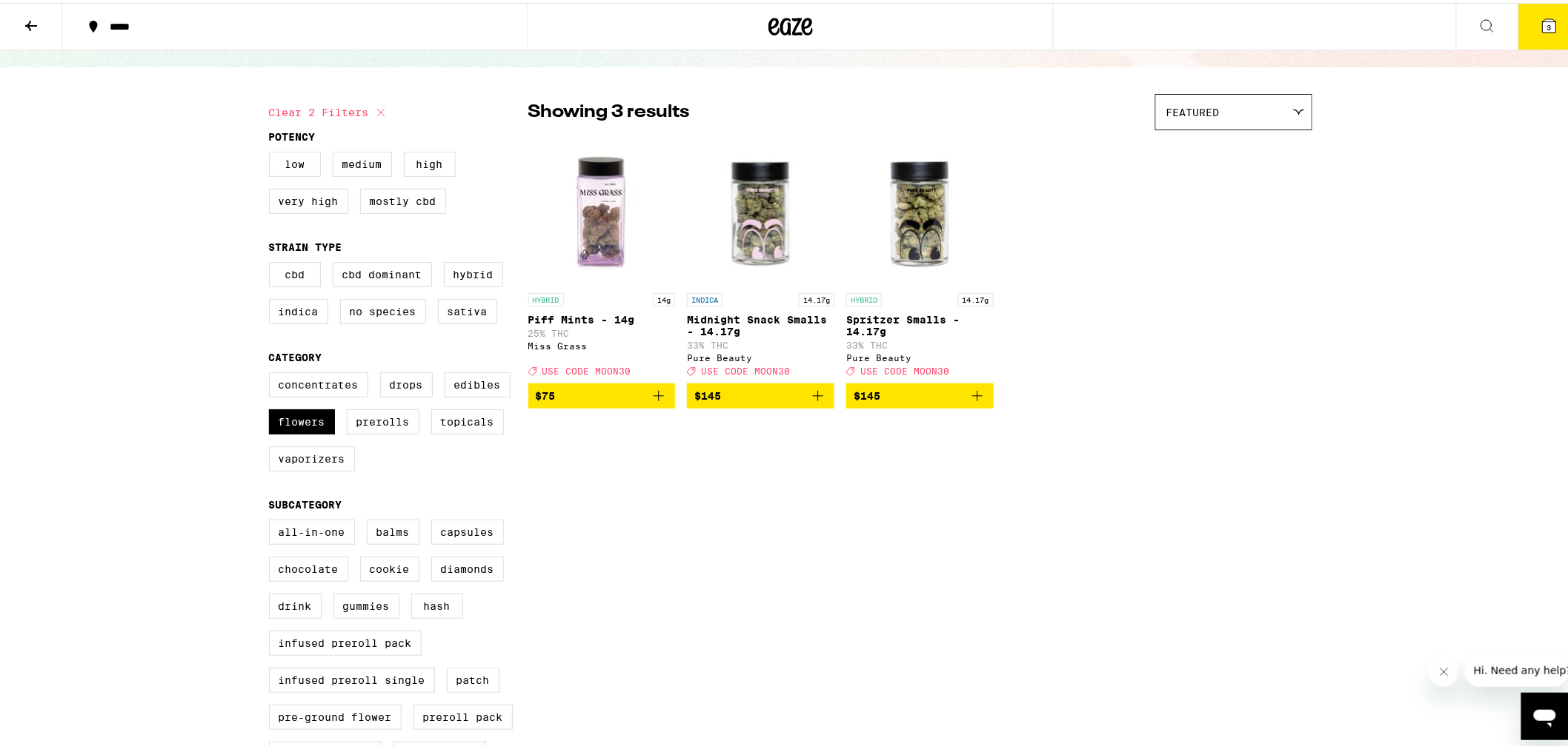
scroll to position [164, 0]
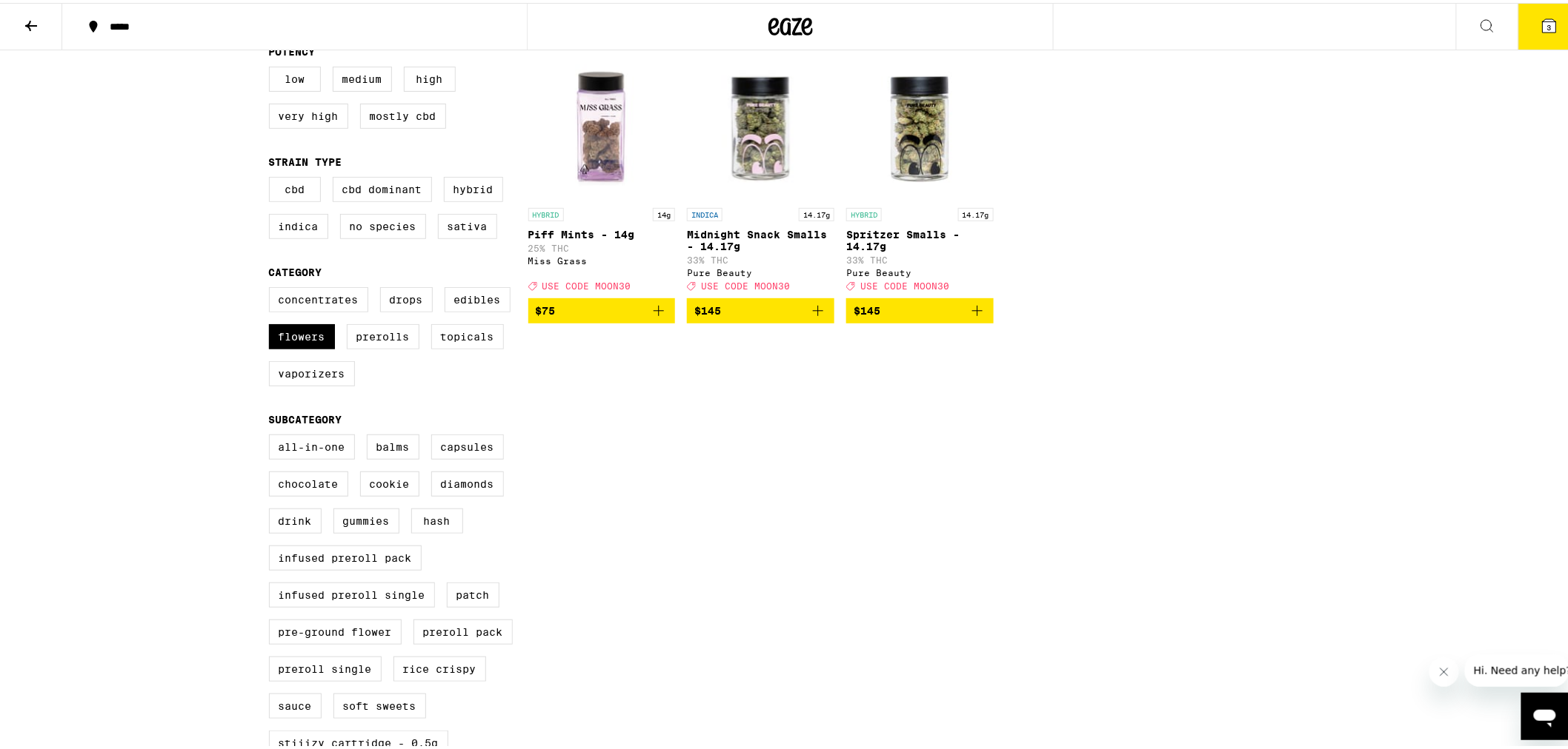
drag, startPoint x: 304, startPoint y: 356, endPoint x: 350, endPoint y: 366, distance: 47.1
click at [304, 346] on label "Flowers" at bounding box center [302, 334] width 66 height 25
click at [273, 288] on input "Flowers" at bounding box center [272, 287] width 1 height 1
checkbox input "false"
click at [378, 346] on label "Prerolls" at bounding box center [383, 334] width 73 height 25
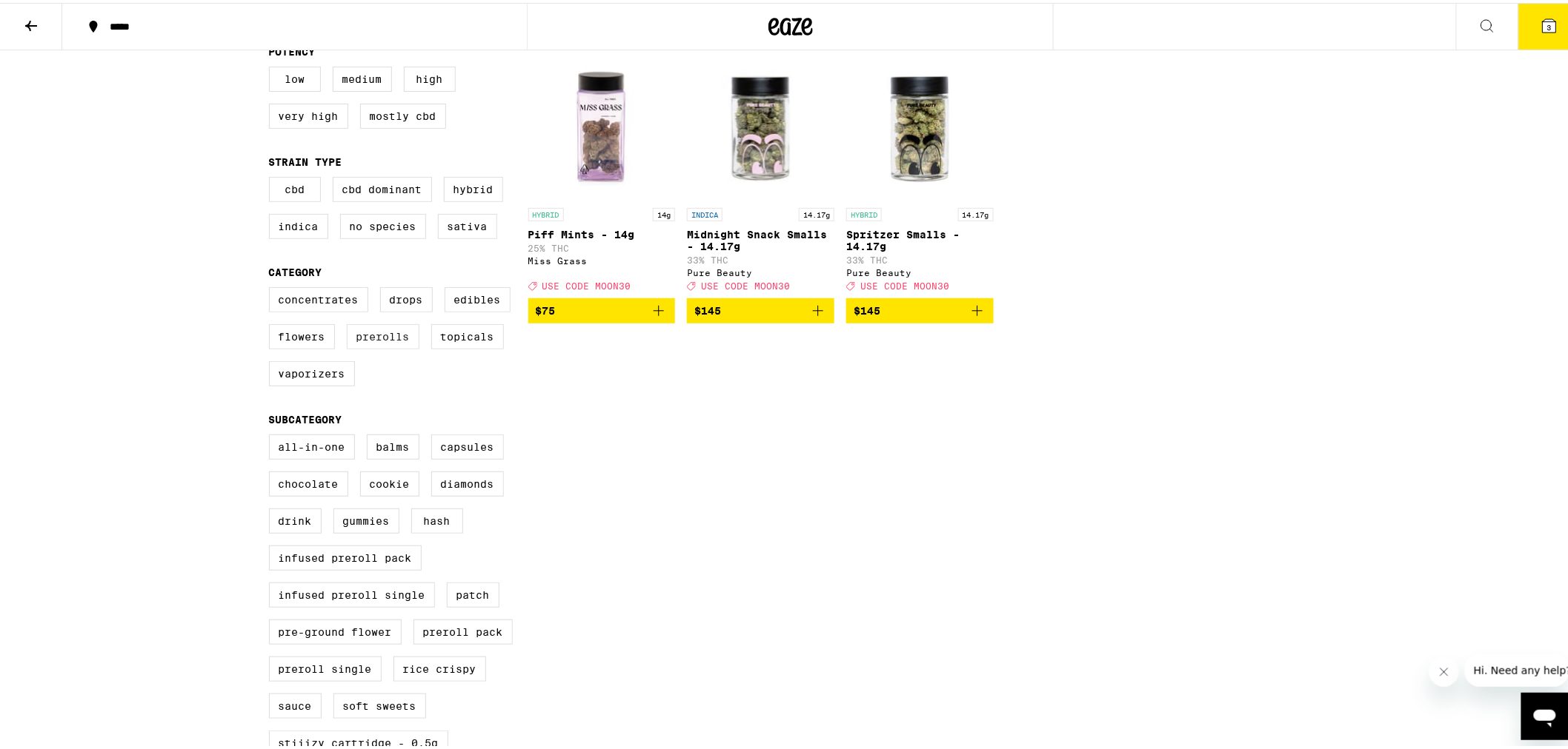
click at [273, 288] on input "Prerolls" at bounding box center [272, 287] width 1 height 1
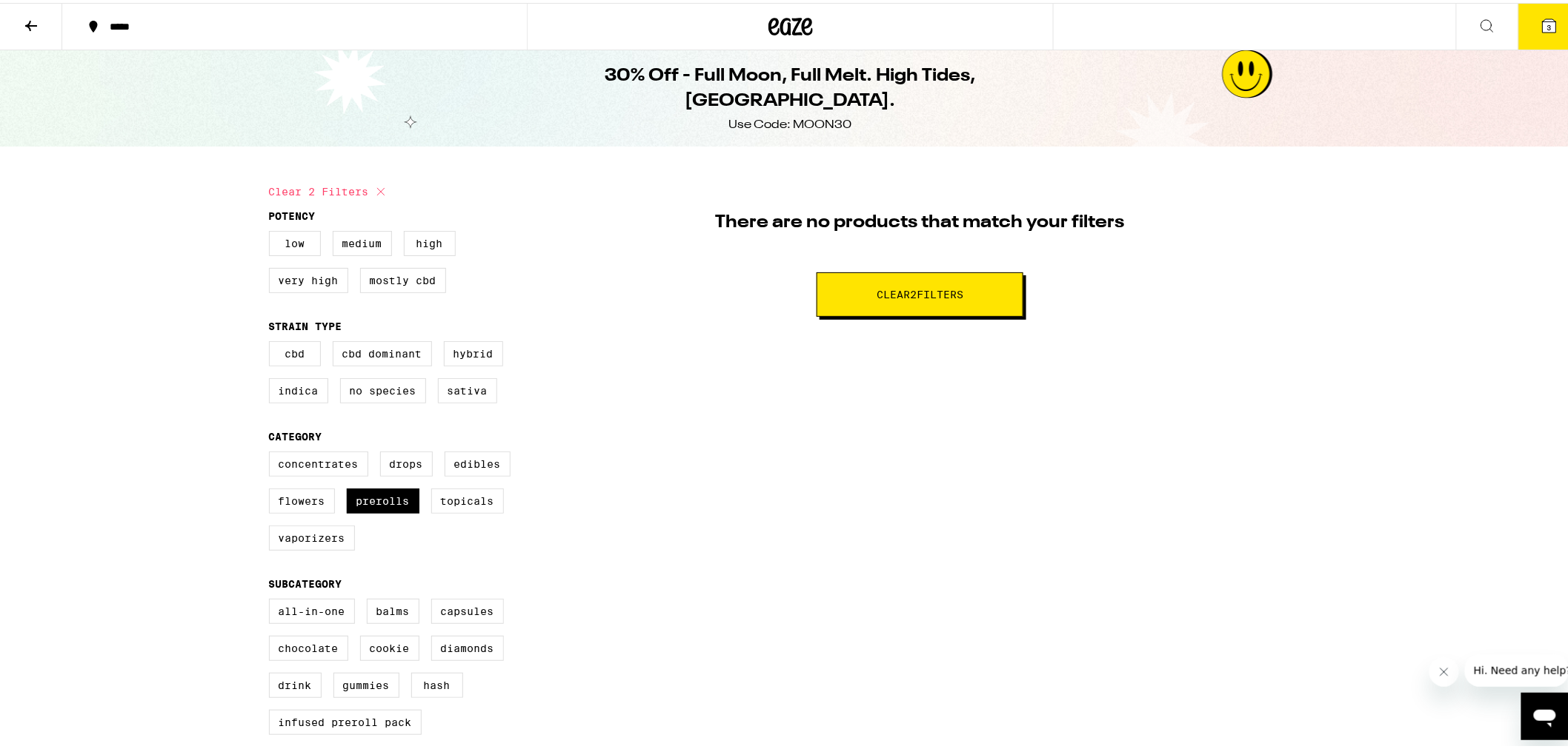
drag, startPoint x: 962, startPoint y: 240, endPoint x: 938, endPoint y: 293, distance: 58.2
click at [964, 248] on div "There are no products that match your filters Clear 2 filter s" at bounding box center [920, 242] width 784 height 144
click at [928, 300] on button "Clear 2 filter s" at bounding box center [919, 292] width 207 height 44
checkbox input "false"
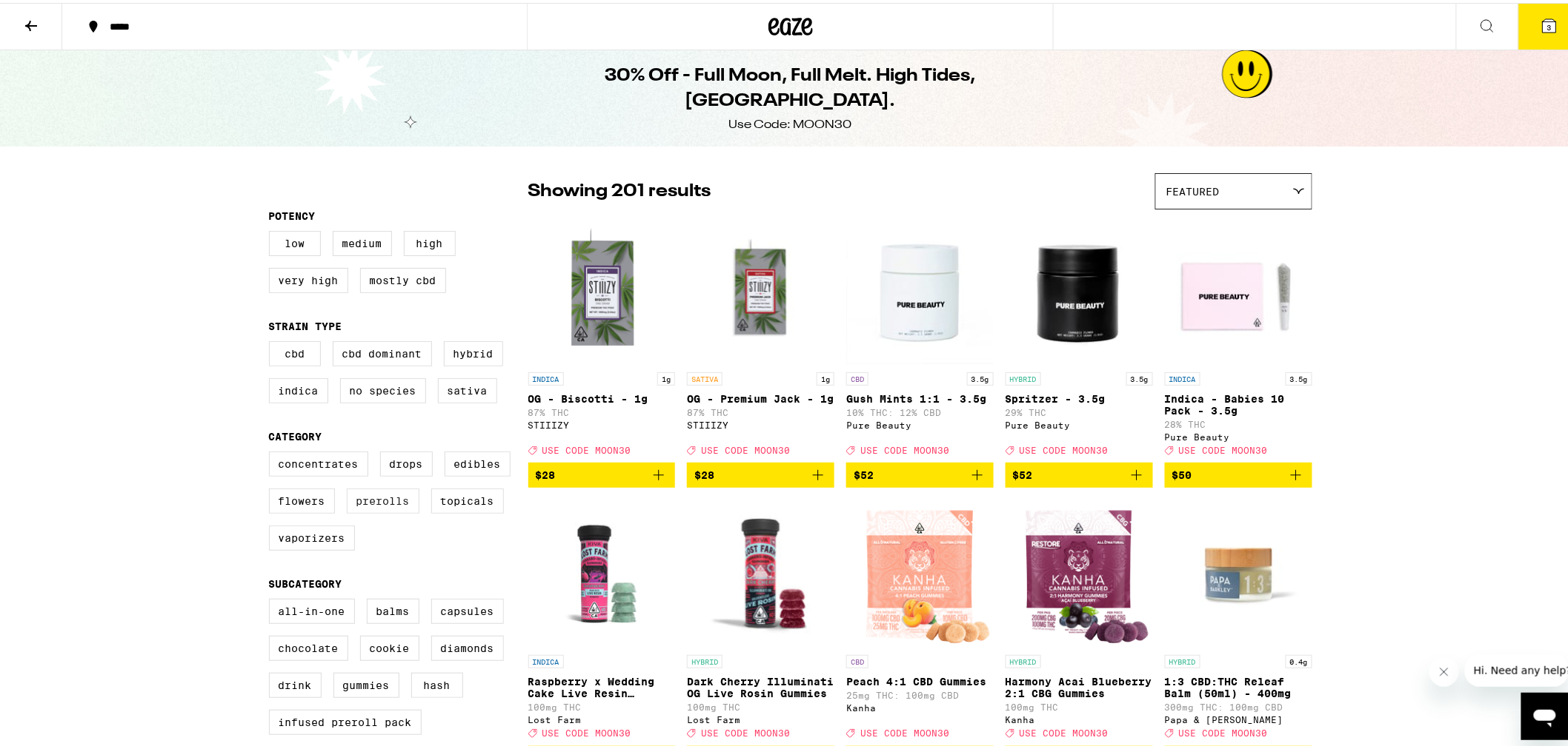
click at [378, 511] on label "Prerolls" at bounding box center [383, 498] width 73 height 25
click at [273, 452] on input "Prerolls" at bounding box center [272, 451] width 1 height 1
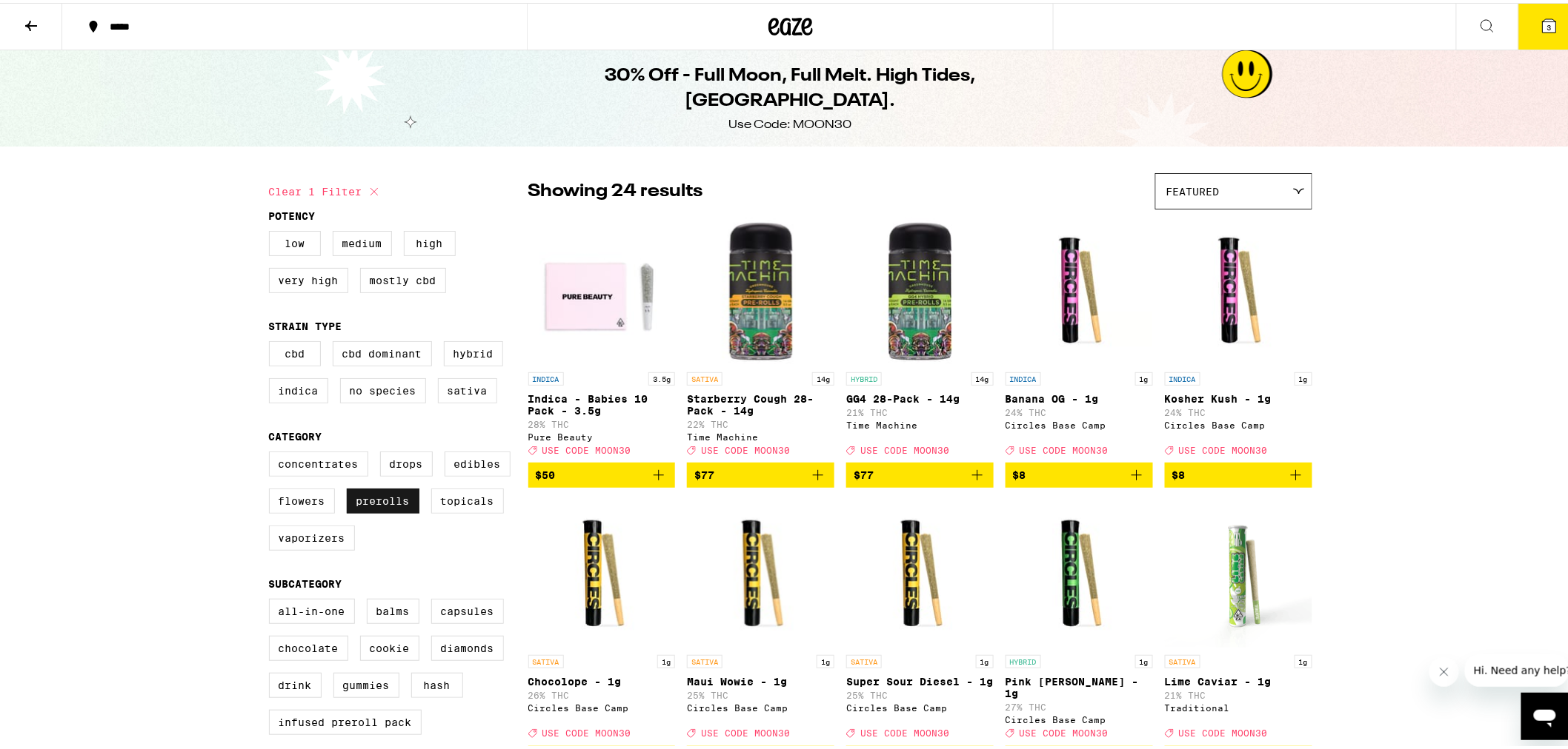
click at [385, 511] on label "Prerolls" at bounding box center [383, 498] width 73 height 25
click at [273, 452] on input "Prerolls" at bounding box center [272, 451] width 1 height 1
checkbox input "false"
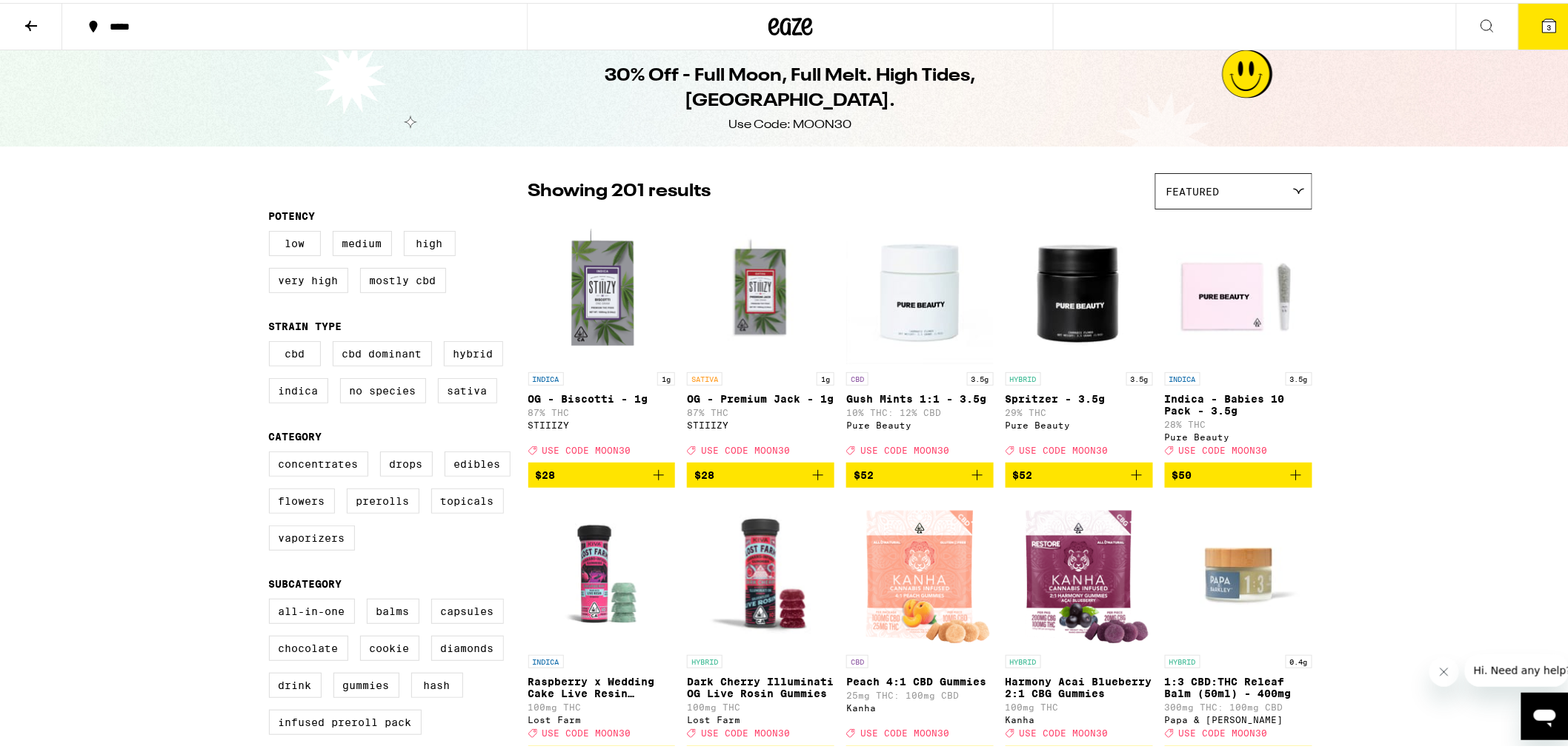
click at [29, 20] on icon at bounding box center [30, 23] width 12 height 11
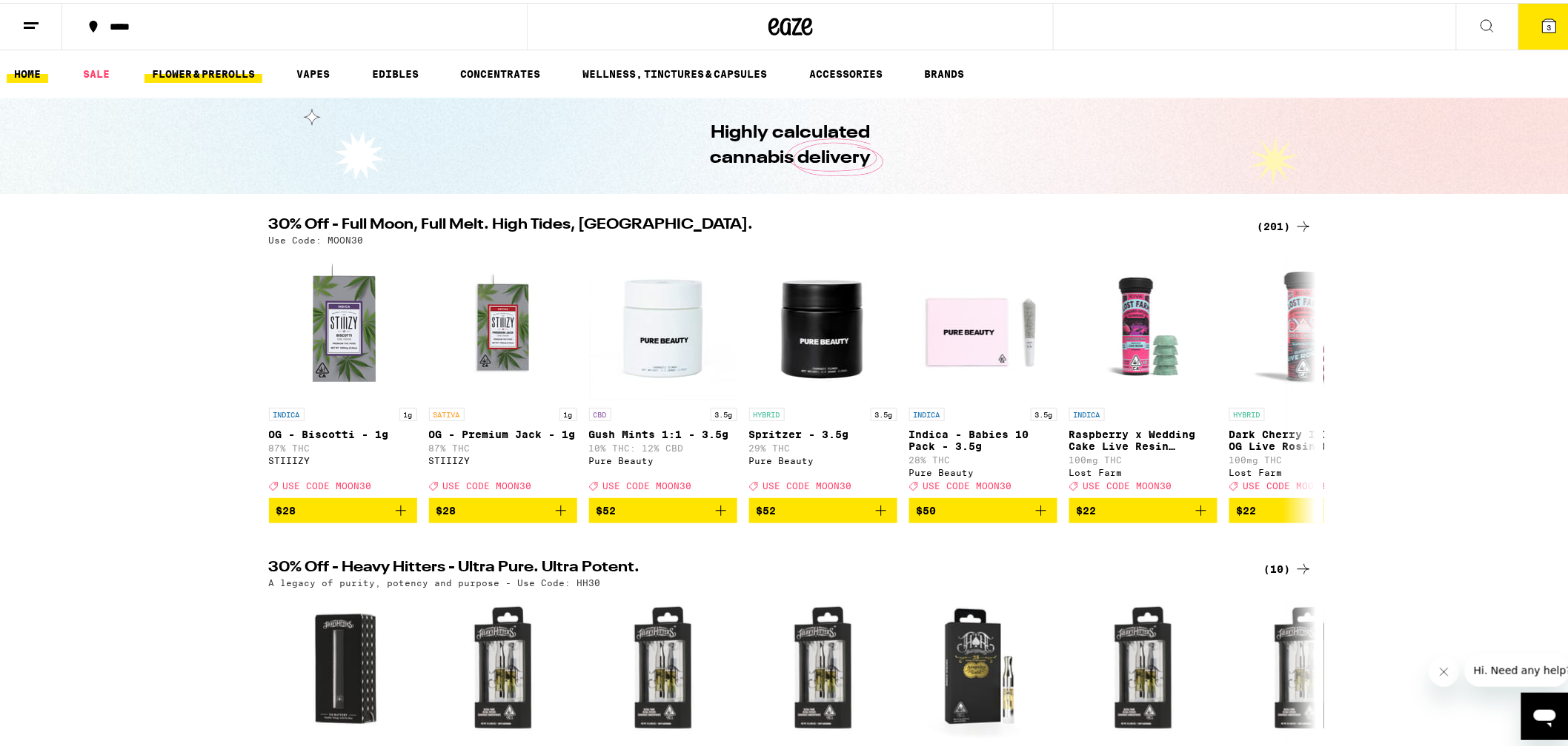
click at [196, 64] on link "FLOWER & PREROLLS" at bounding box center [203, 71] width 118 height 18
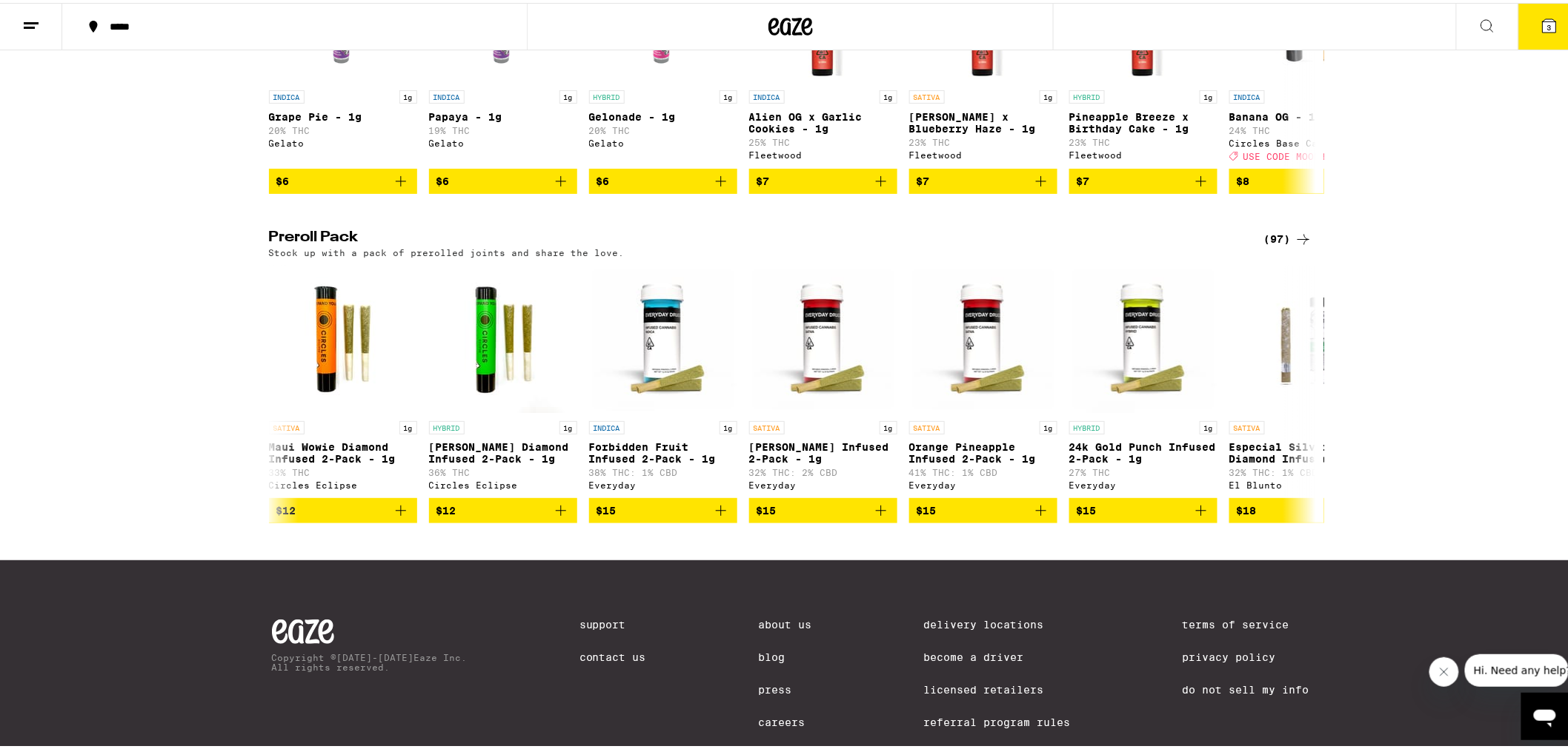
scroll to position [987, 0]
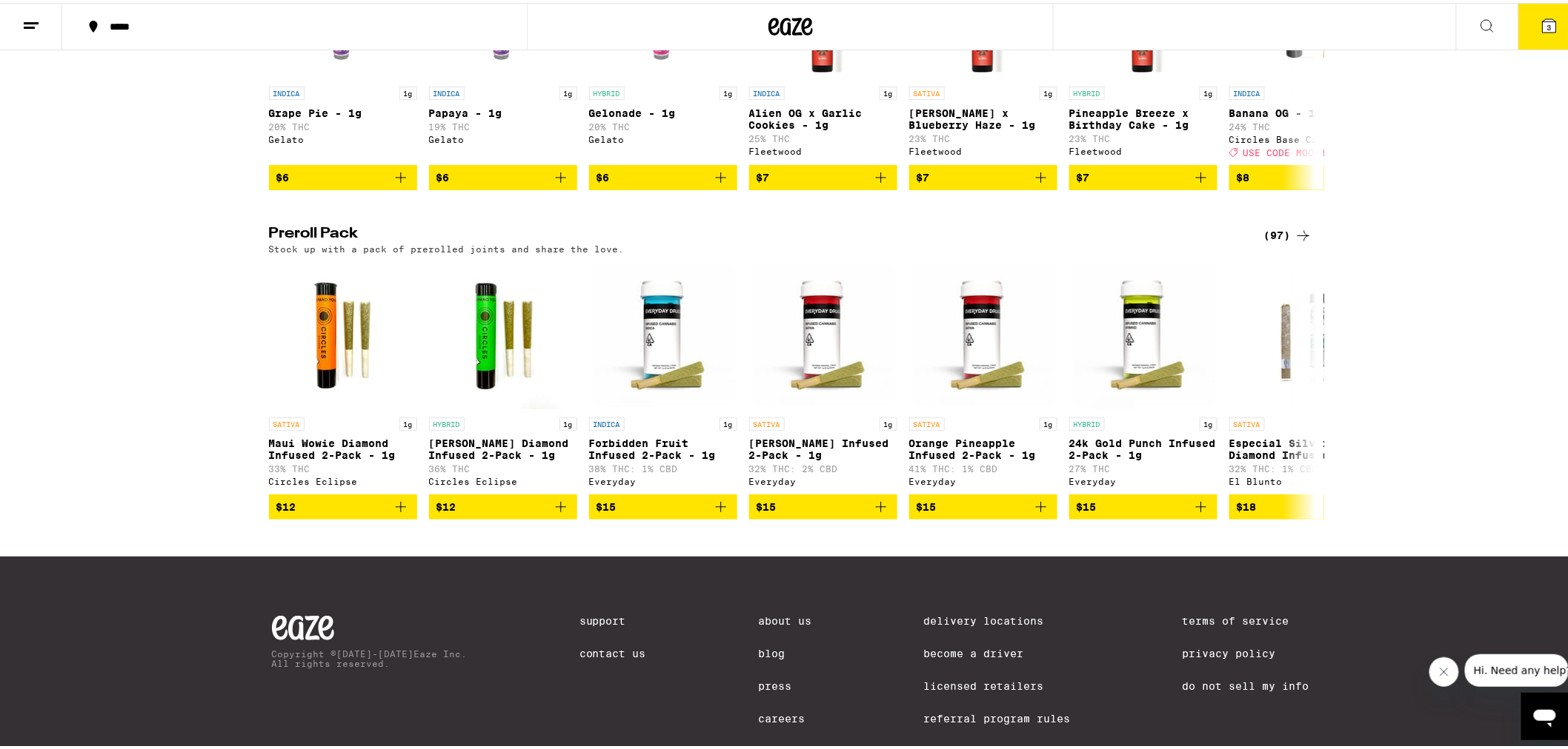
click at [1284, 242] on div "(97)" at bounding box center [1287, 233] width 48 height 18
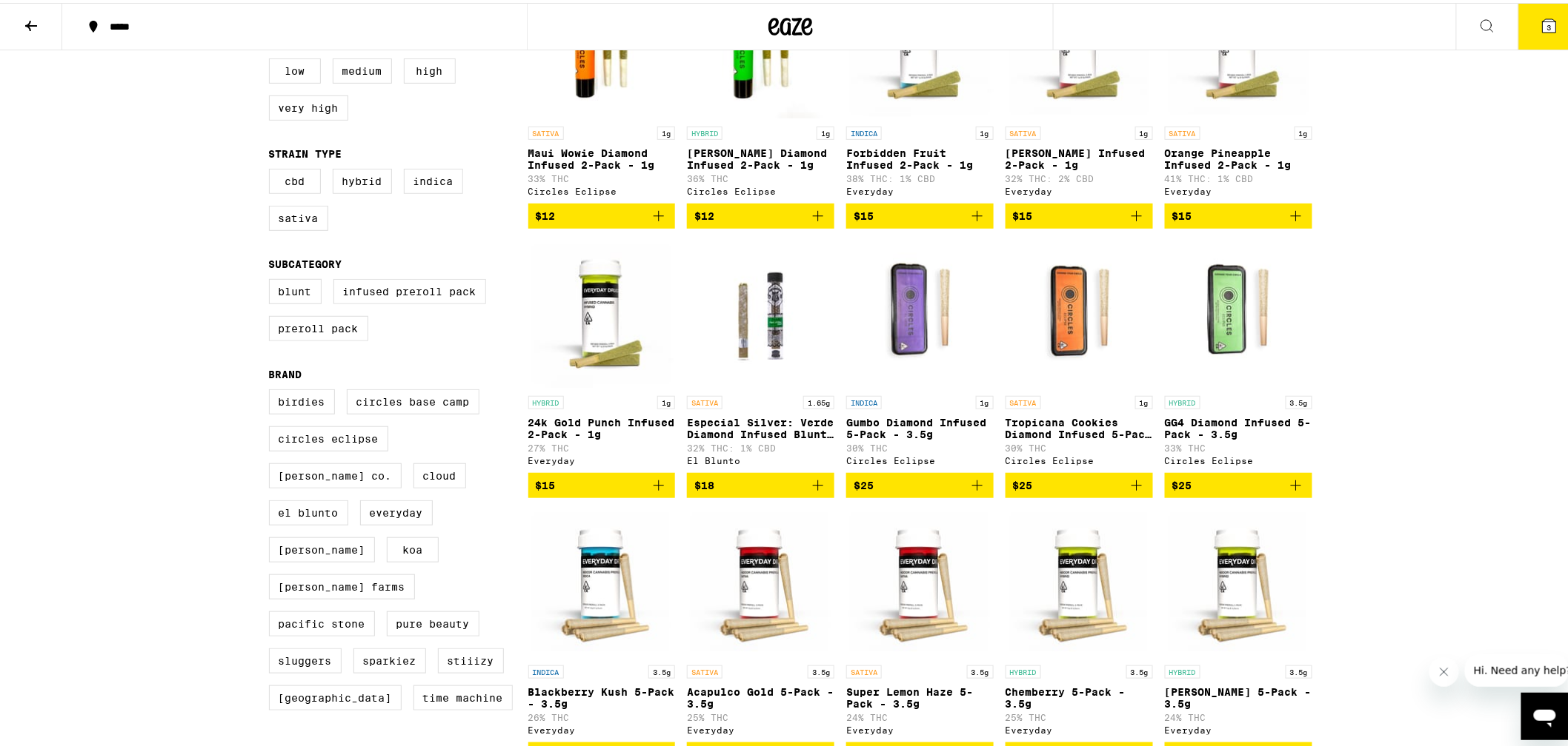
scroll to position [247, 0]
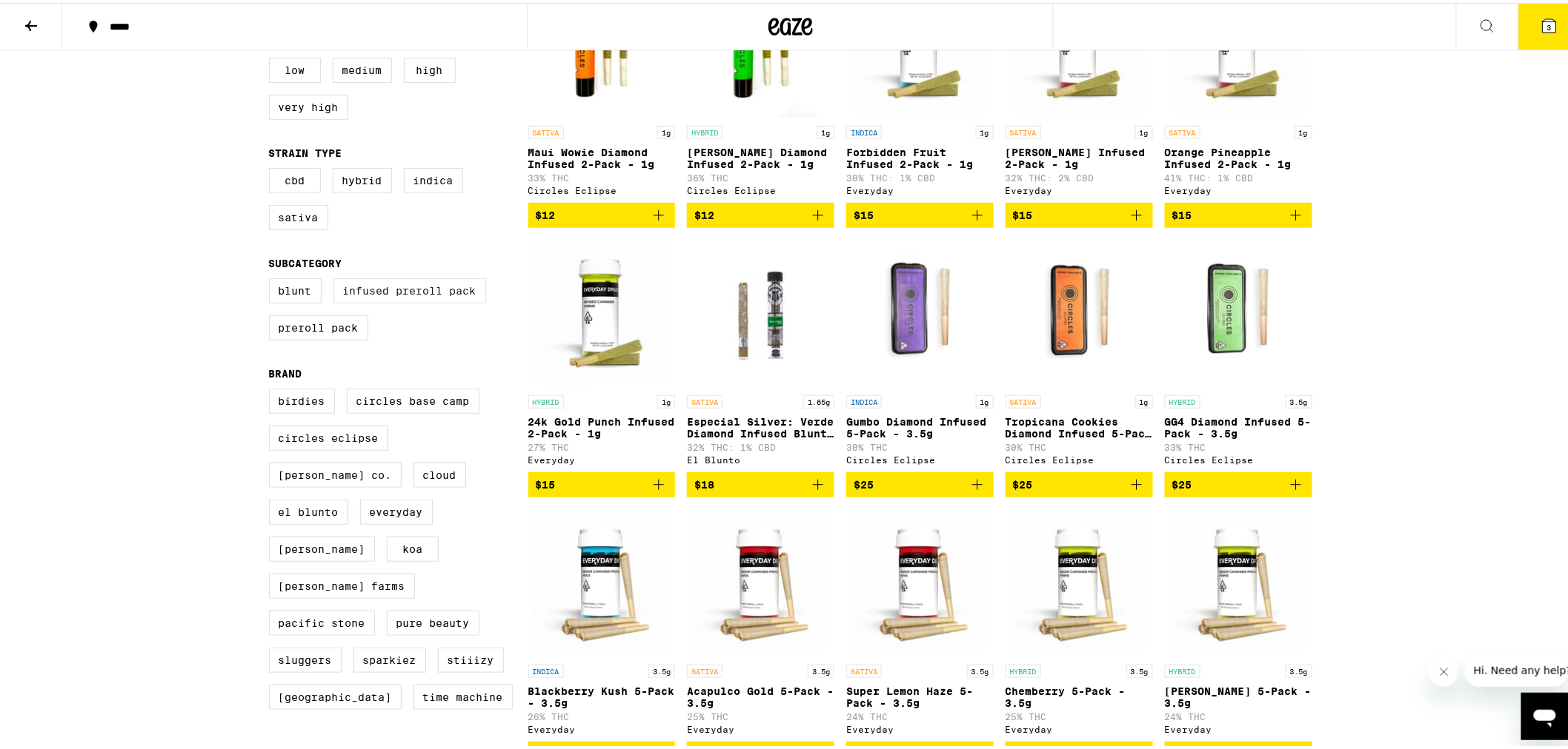
click at [385, 301] on label "Infused Preroll Pack" at bounding box center [409, 288] width 153 height 25
click at [273, 279] on input "Infused Preroll Pack" at bounding box center [272, 278] width 1 height 1
checkbox input "true"
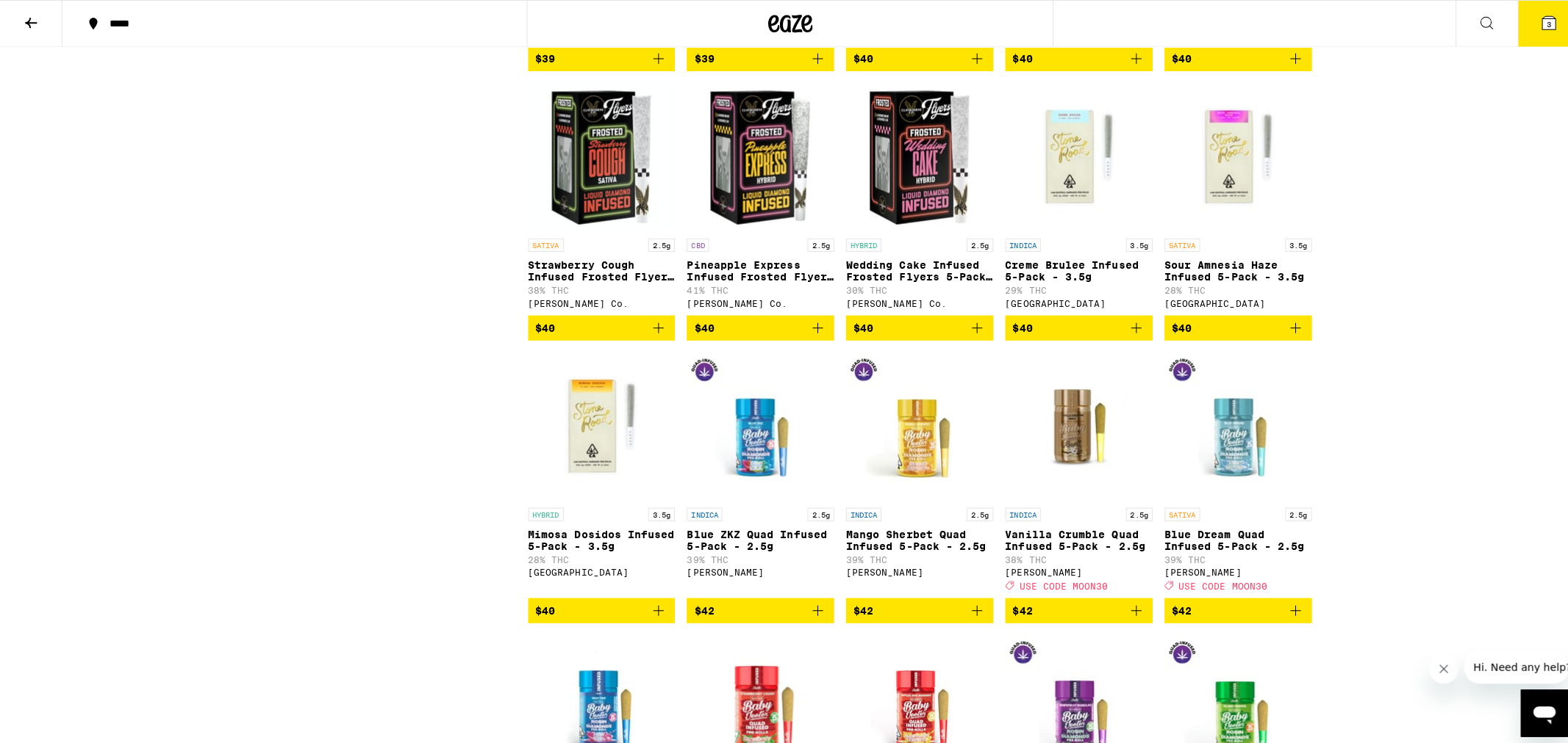
scroll to position [2040, 0]
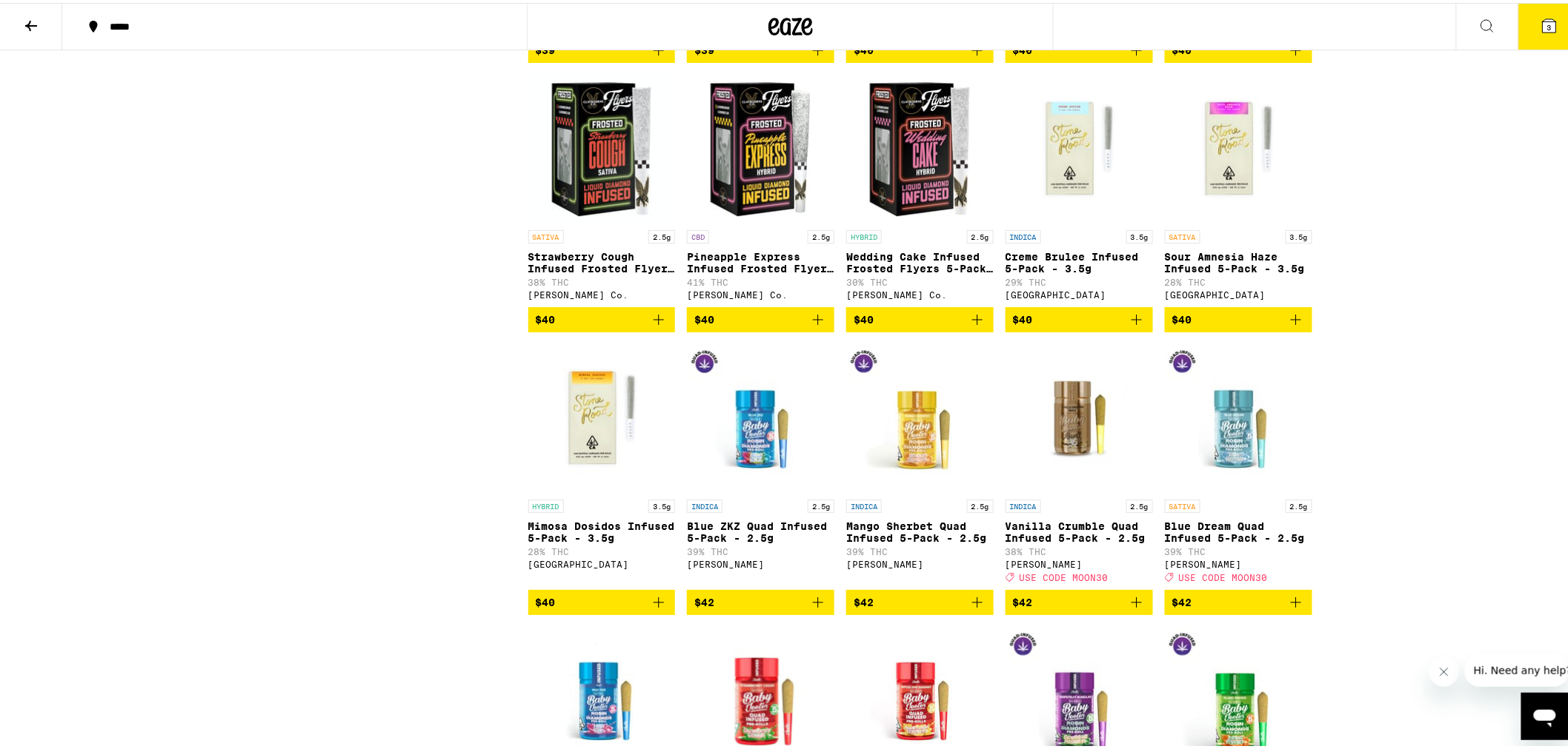
click at [603, 472] on img "Open page for Mimosa Dosidos Infused 5-Pack - 3.5g from Stone Road" at bounding box center [602, 415] width 147 height 148
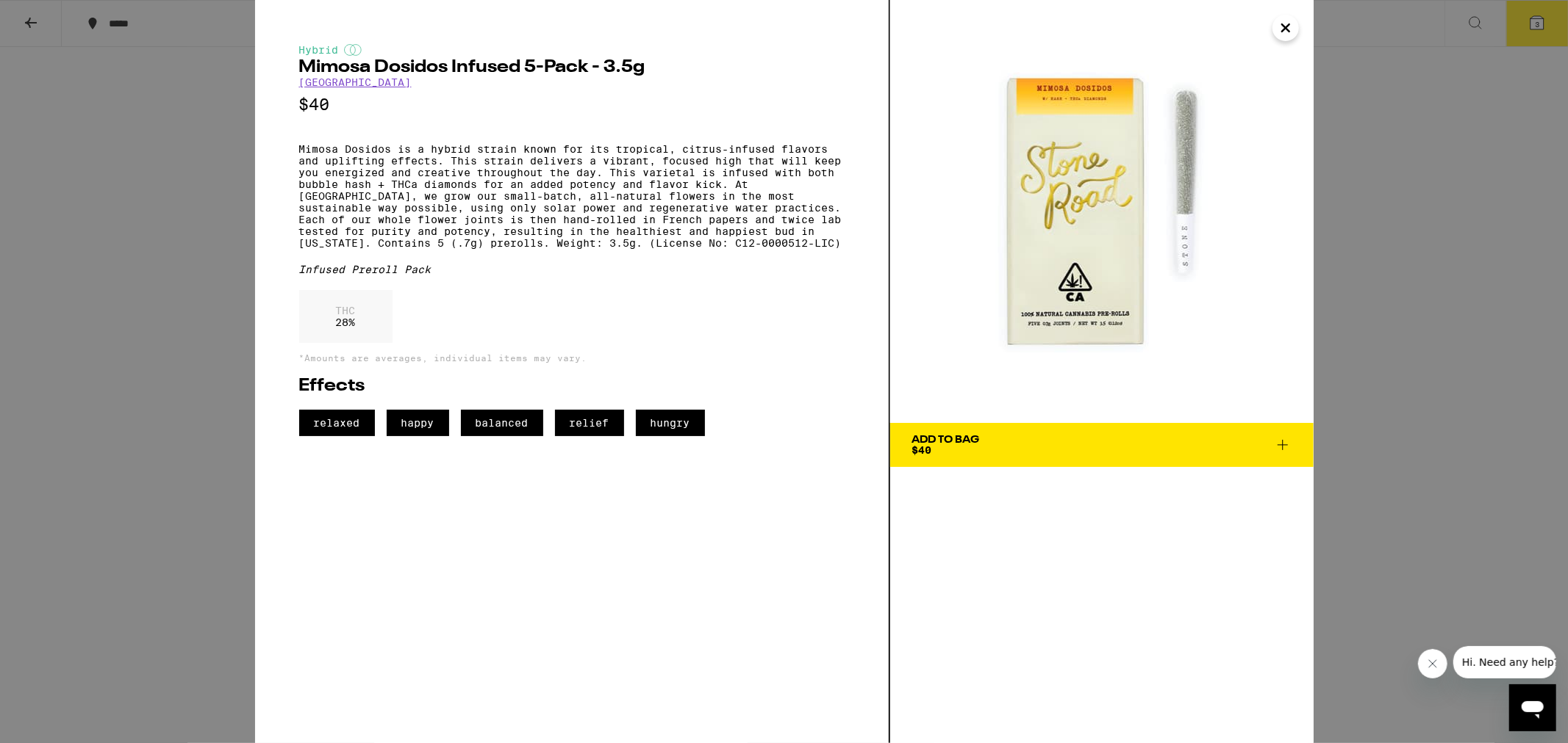
click at [985, 446] on span "Add To Bag $40" at bounding box center [1101, 445] width 380 height 20
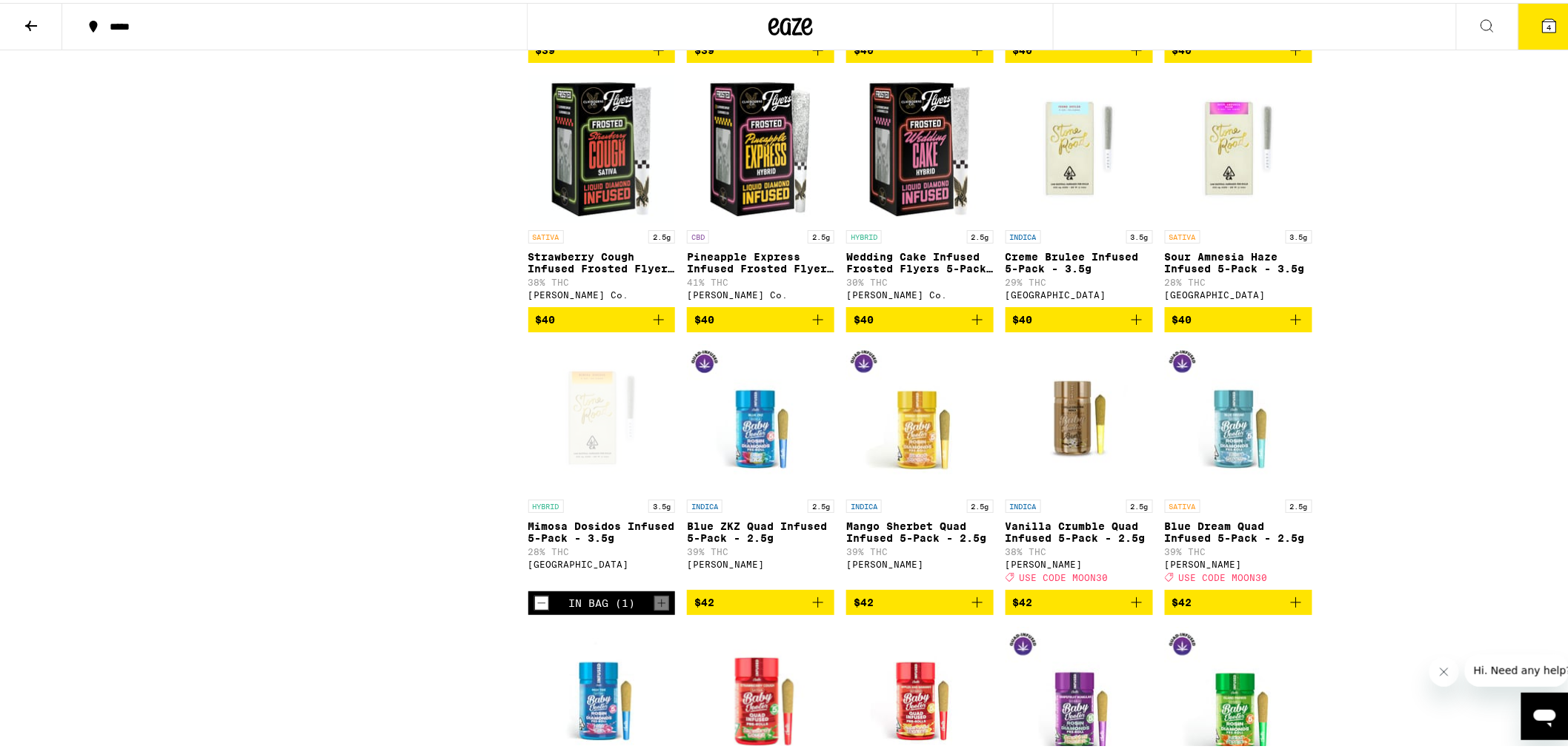
click at [1542, 29] on icon at bounding box center [1548, 22] width 13 height 13
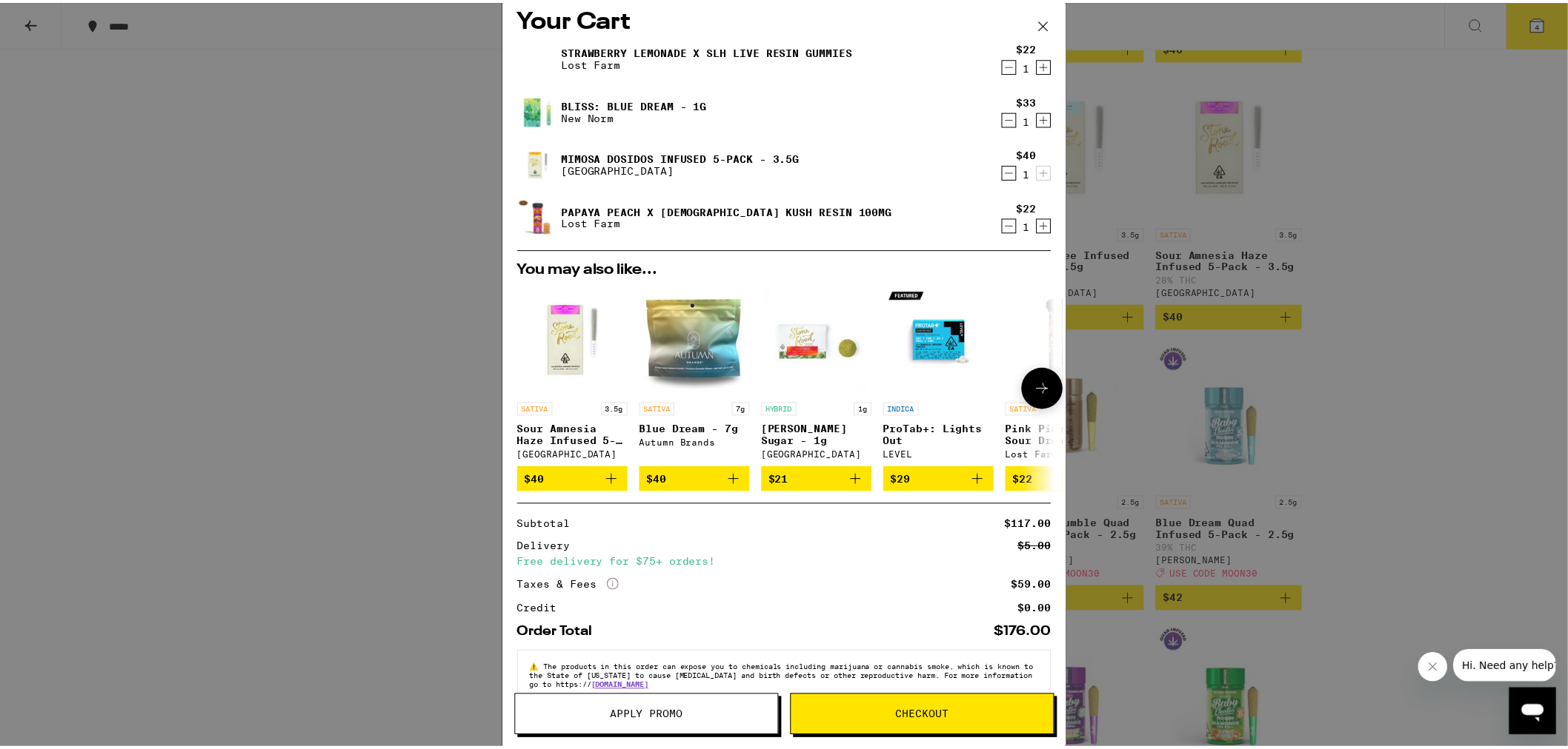
scroll to position [48, 0]
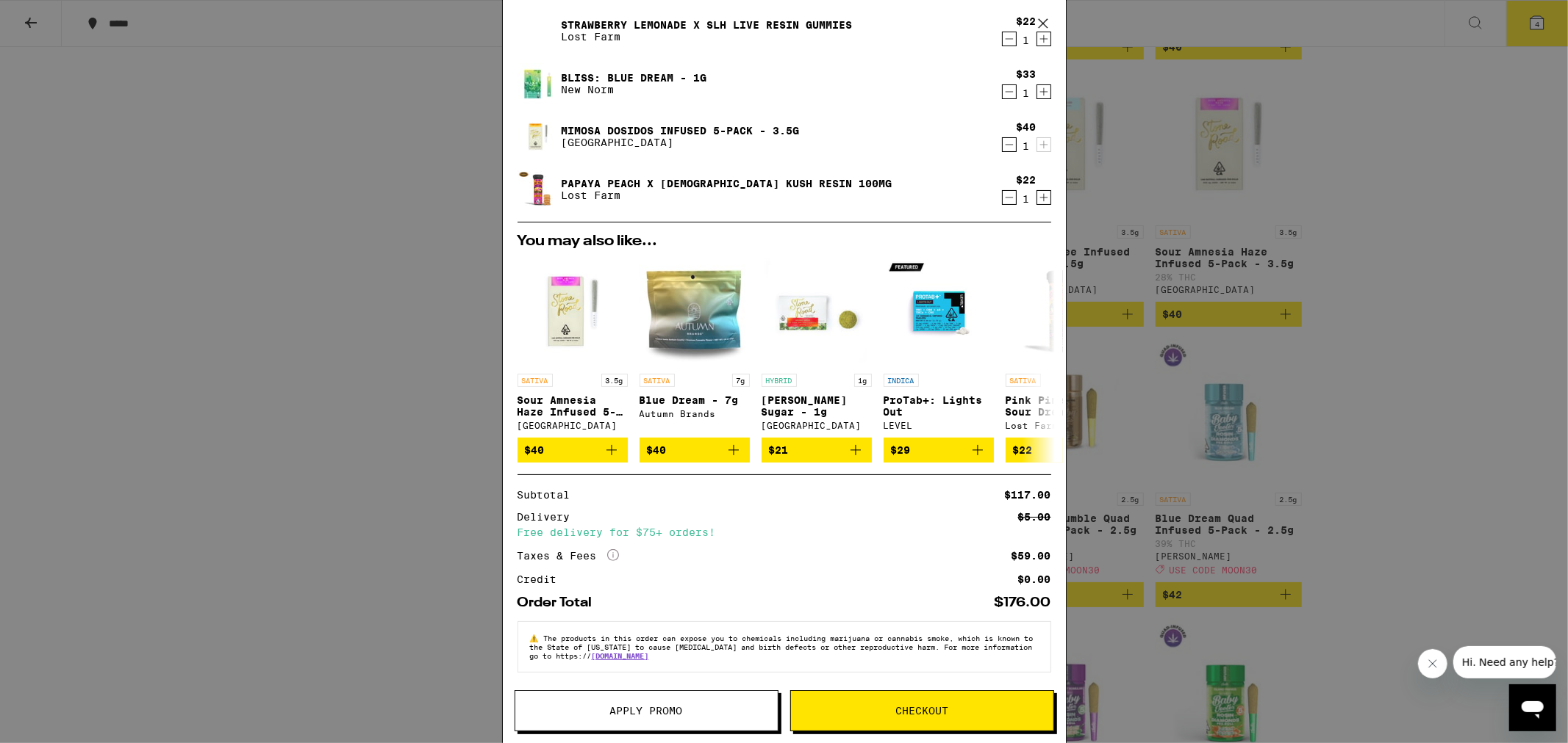
click at [1045, 25] on icon at bounding box center [1042, 23] width 22 height 22
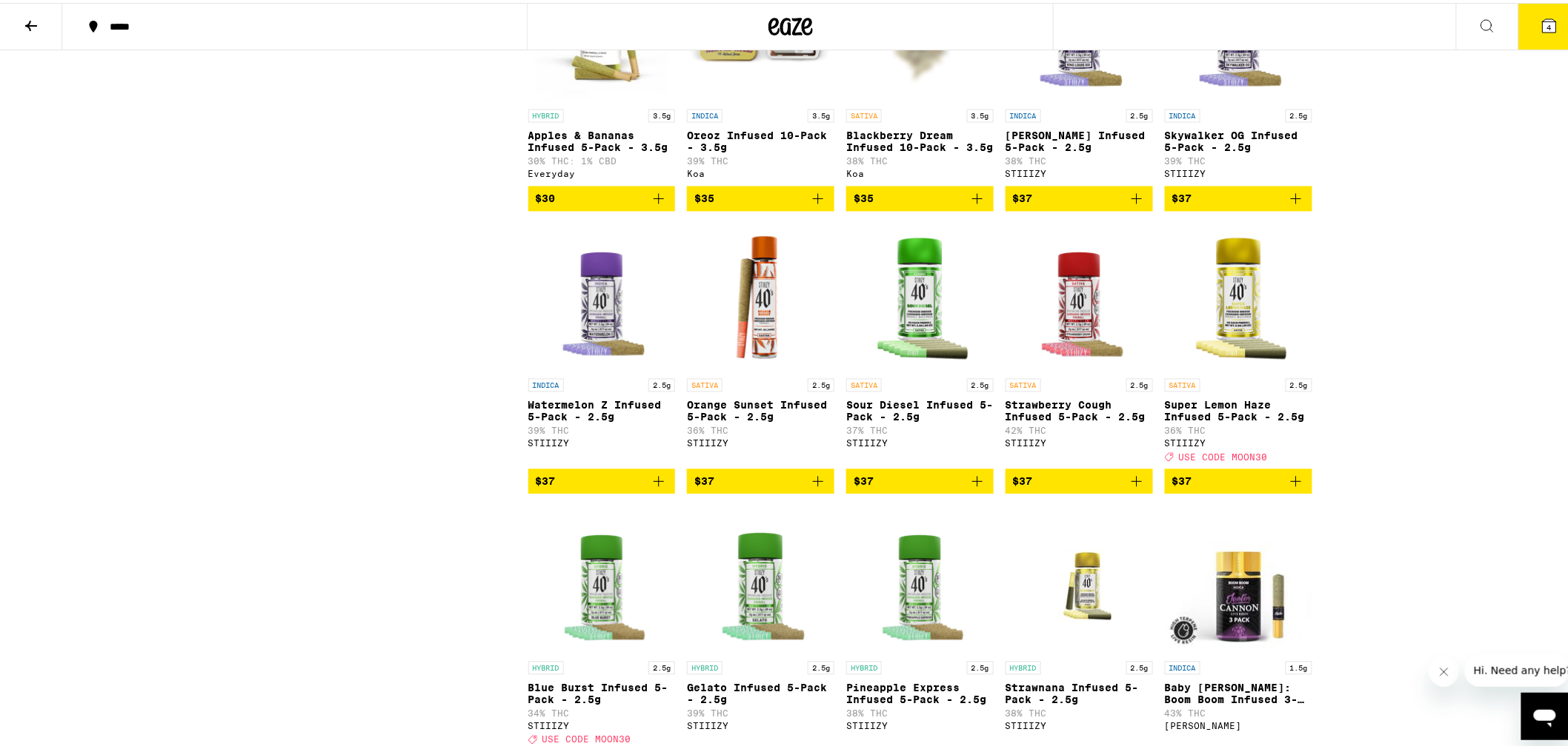
scroll to position [658, 0]
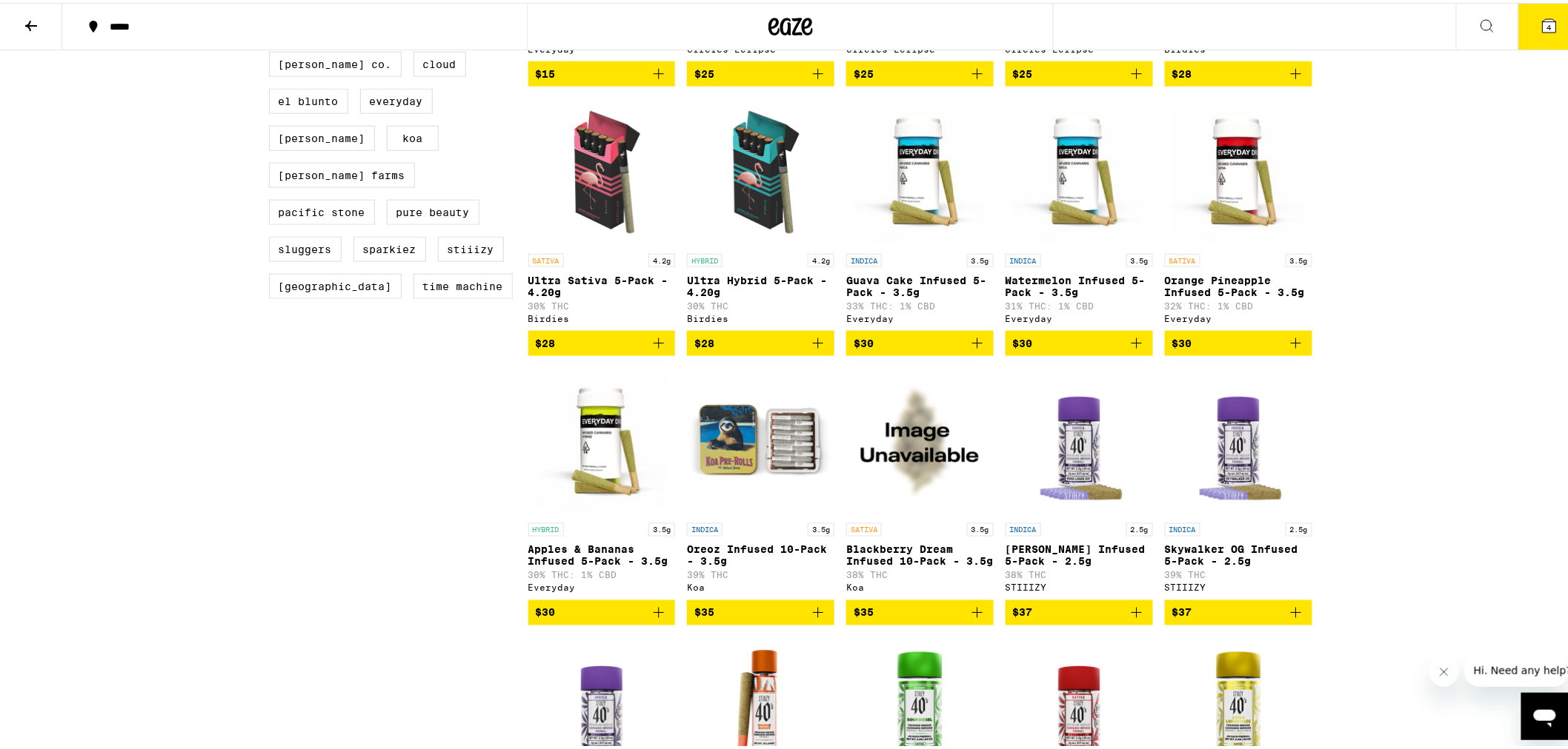
click at [34, 20] on icon at bounding box center [31, 23] width 18 height 18
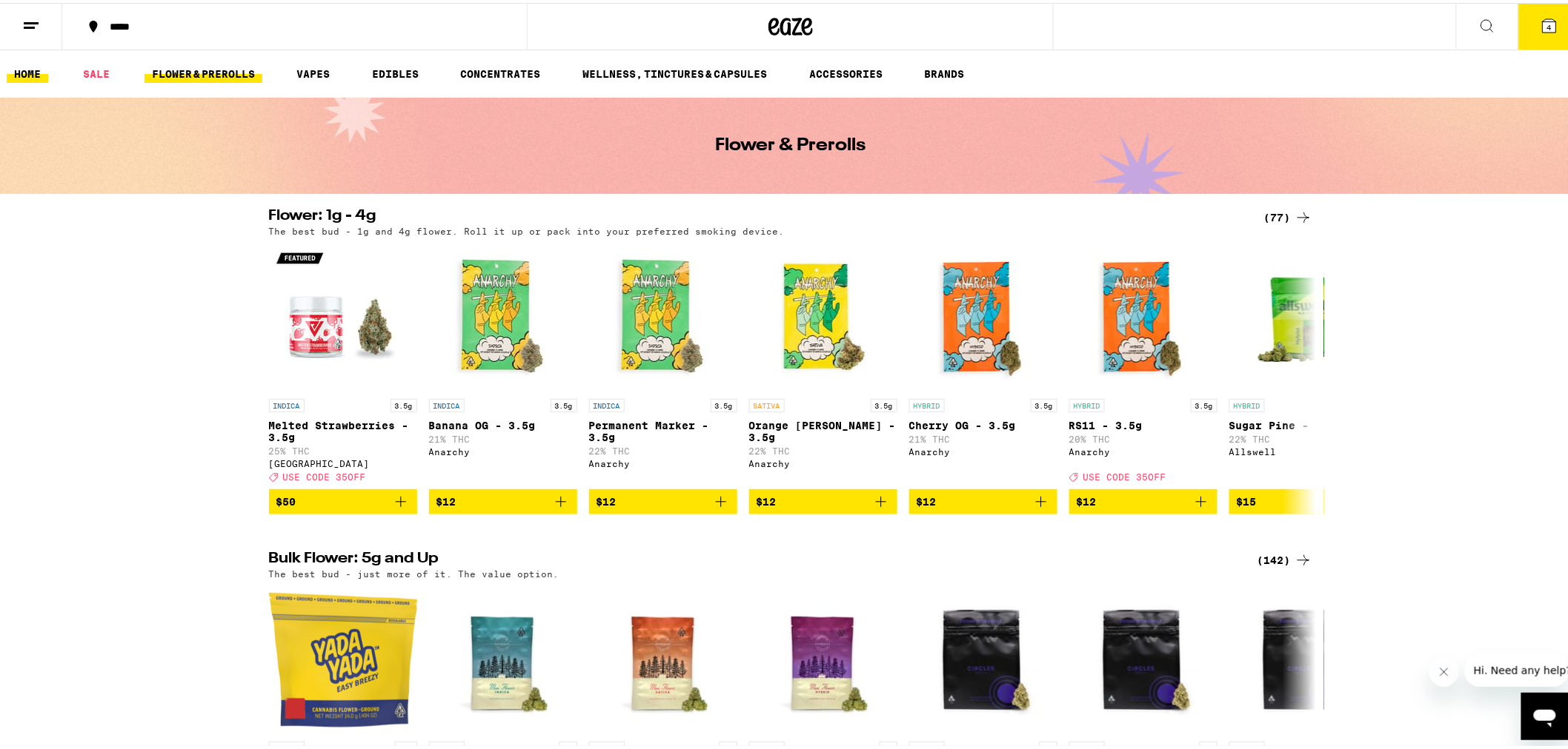
click at [36, 74] on link "HOME" at bounding box center [28, 71] width 42 height 18
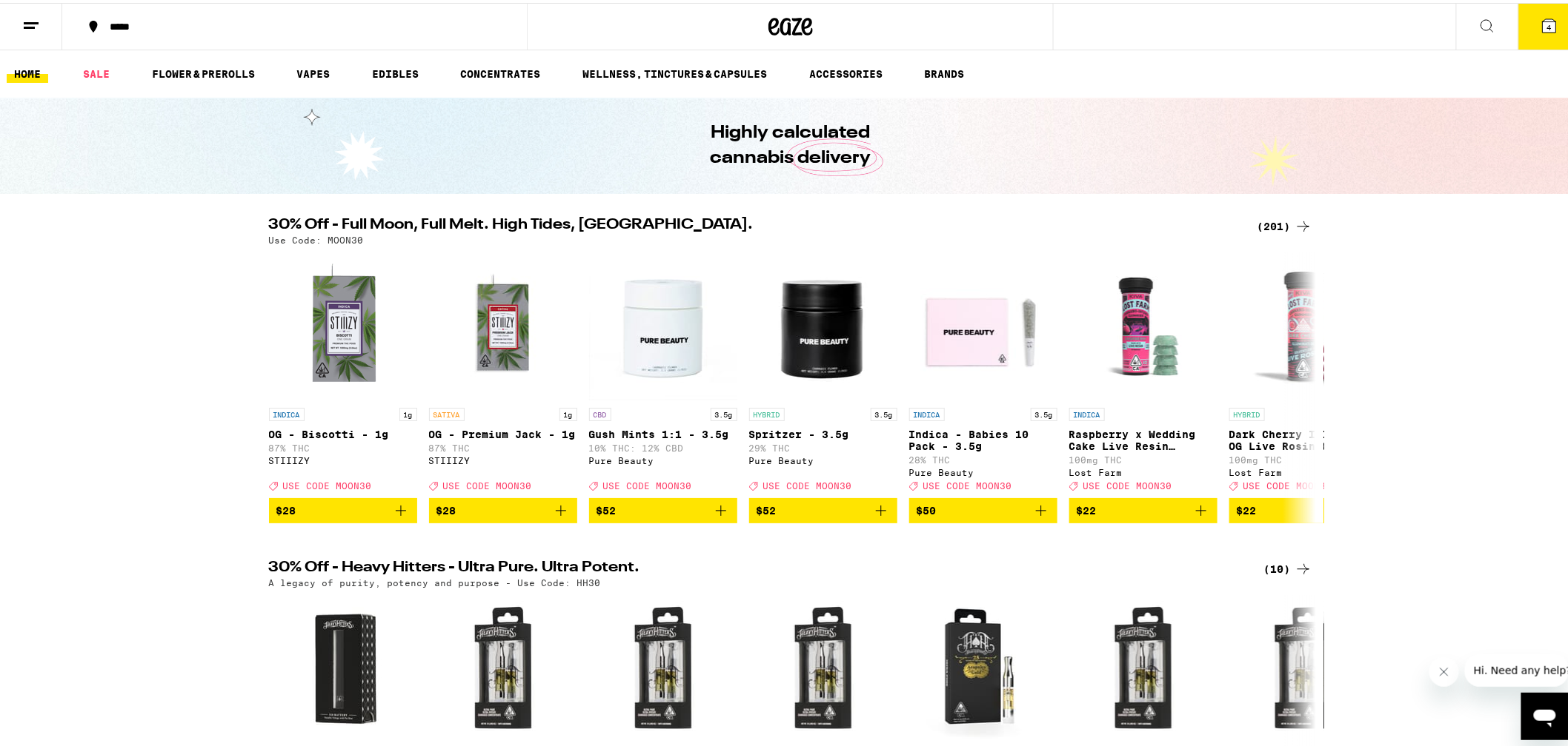
click at [1540, 15] on icon at bounding box center [1549, 23] width 18 height 18
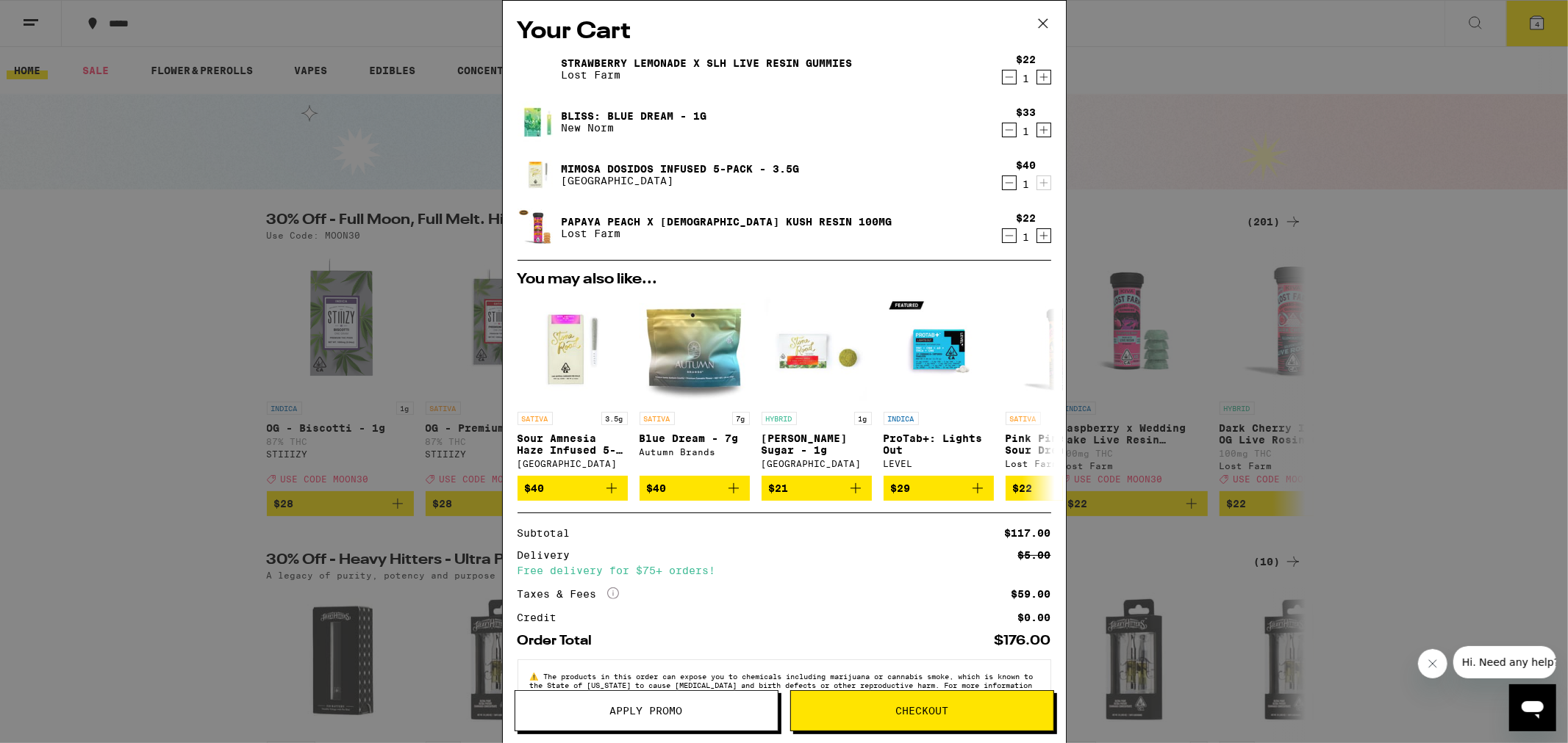
click at [680, 716] on span "Apply Promo" at bounding box center [647, 711] width 73 height 11
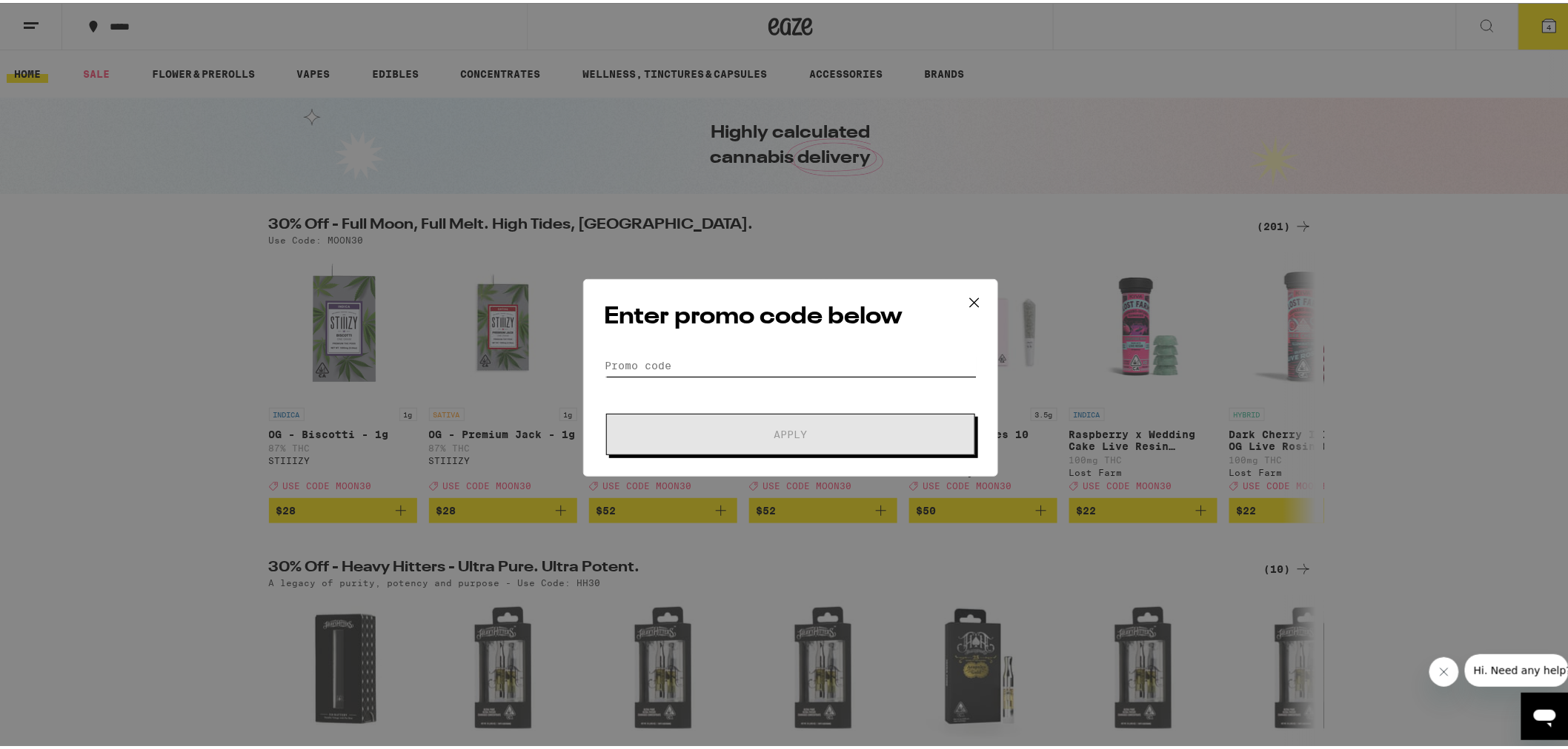
click at [682, 361] on input "Promo Code" at bounding box center [790, 362] width 372 height 22
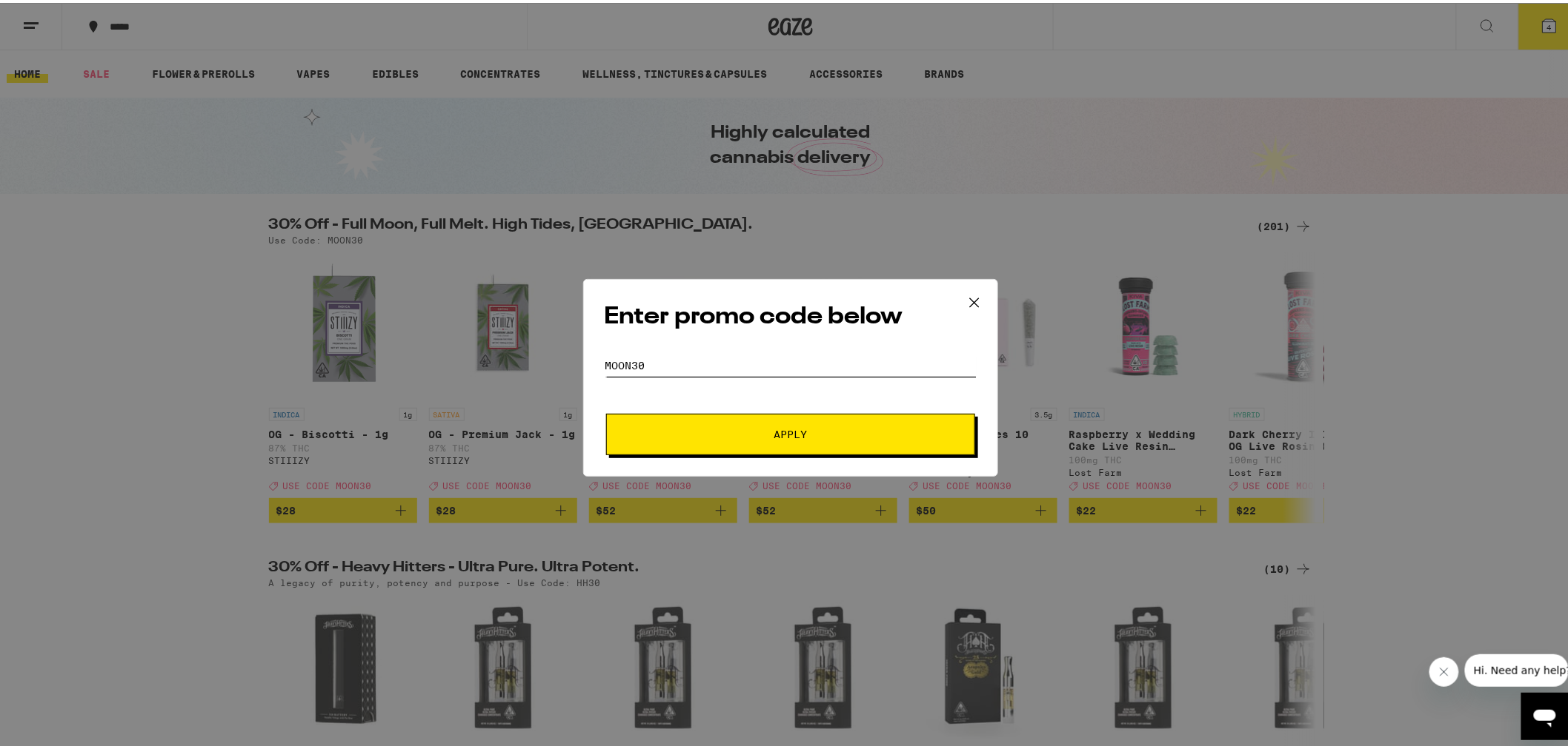
type input "moon30"
click at [781, 431] on span "Apply" at bounding box center [790, 432] width 34 height 11
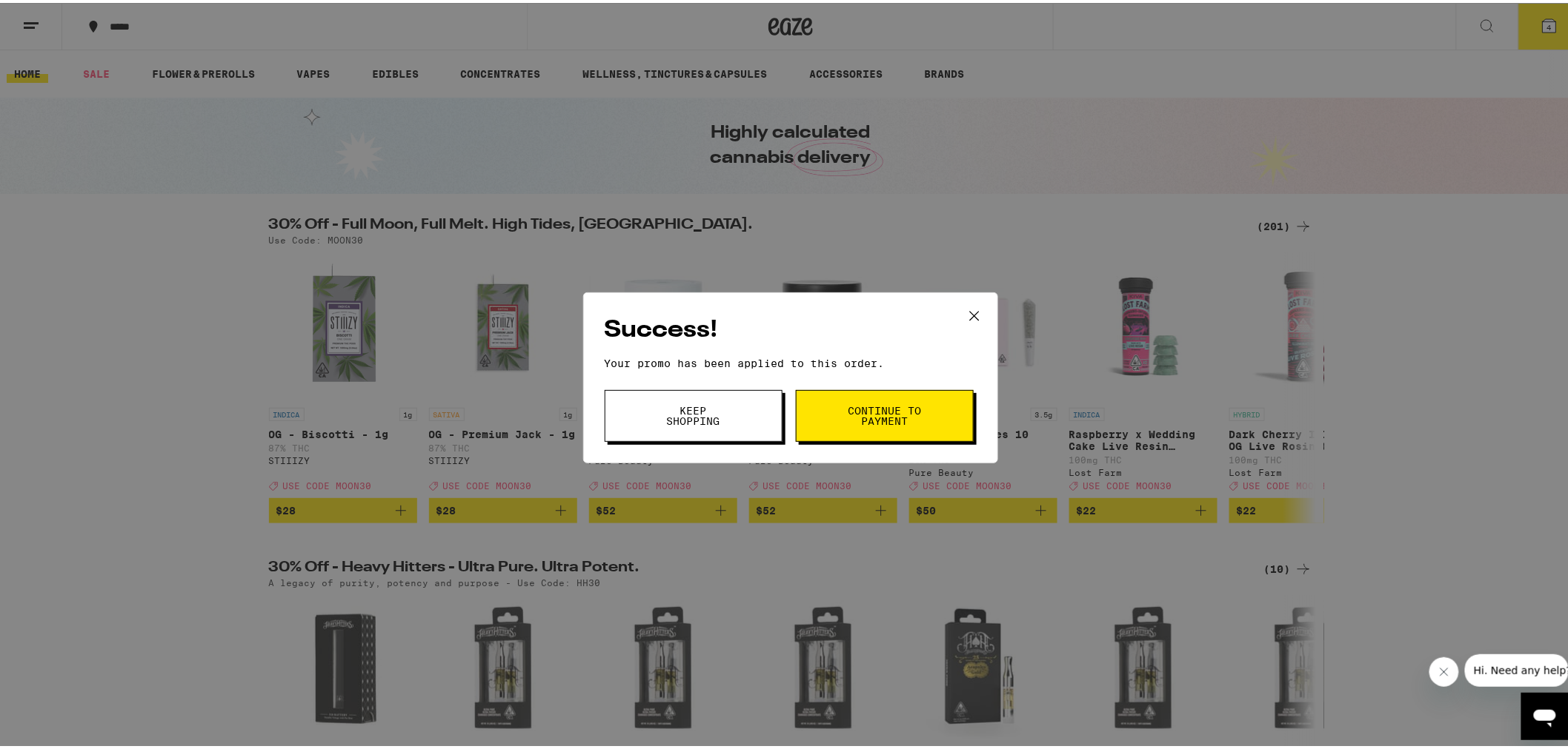
click at [864, 405] on span "Continue to payment" at bounding box center [884, 413] width 75 height 20
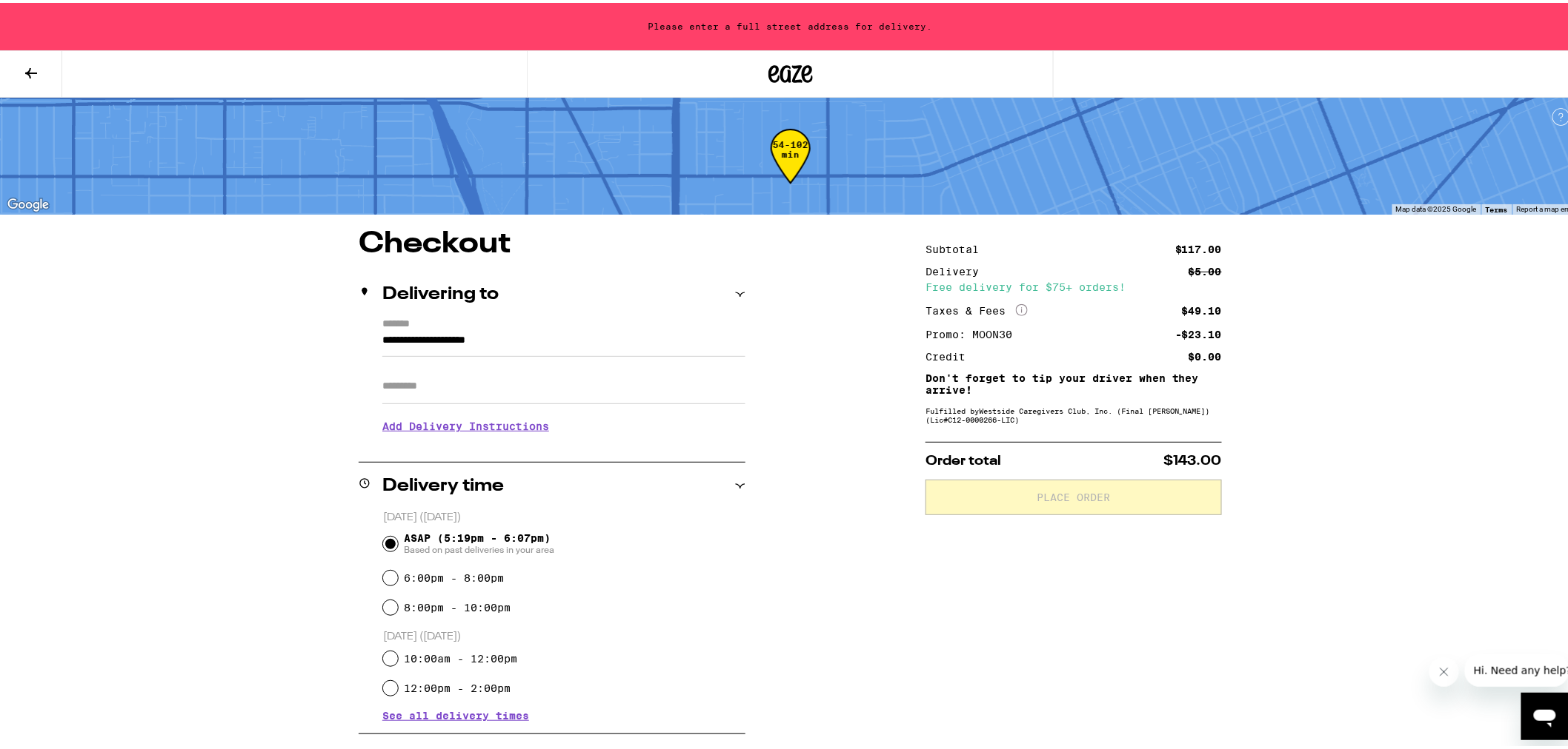
drag, startPoint x: 549, startPoint y: 336, endPoint x: 338, endPoint y: 345, distance: 211.2
click at [341, 344] on div "**********" at bounding box center [791, 696] width 1067 height 939
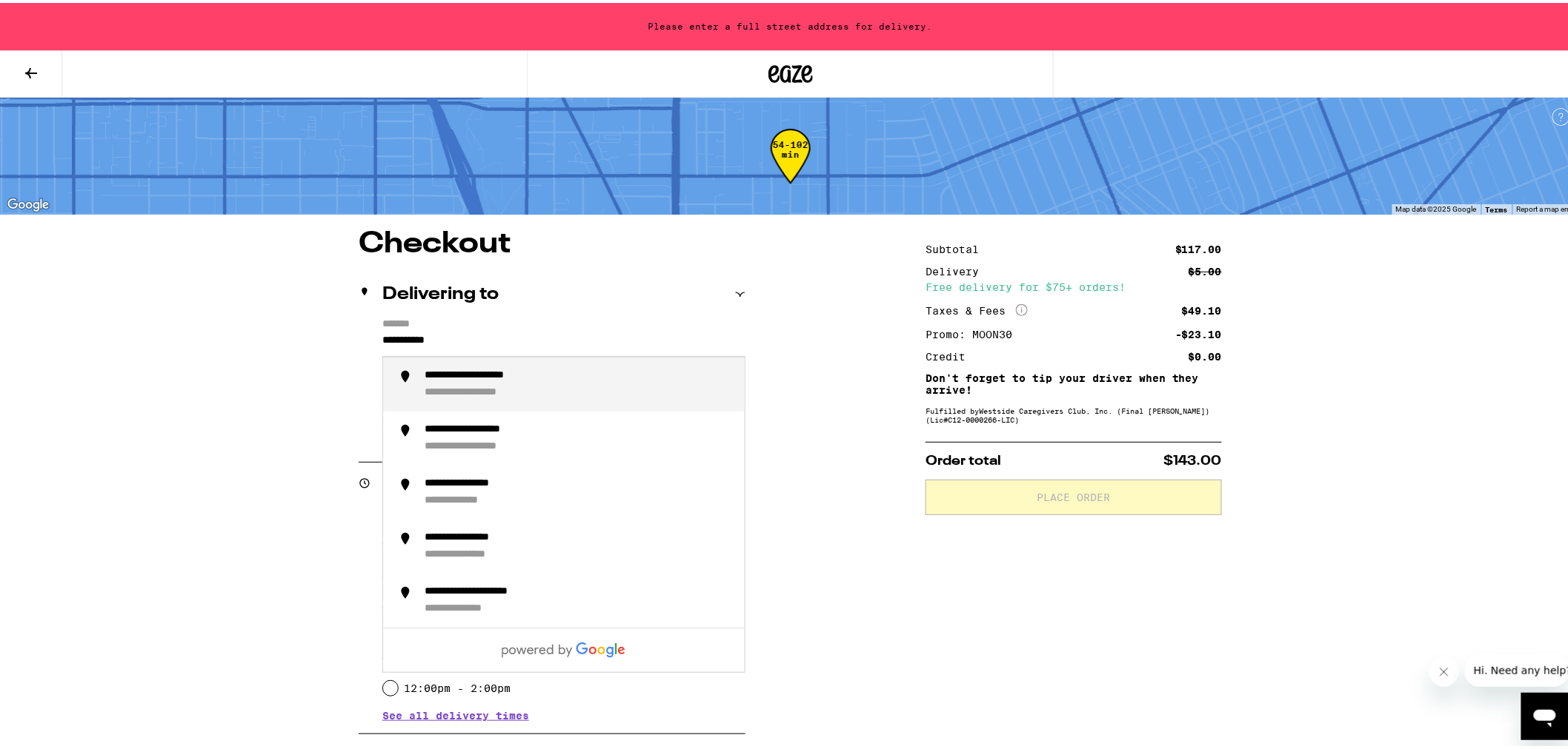
click at [558, 373] on div "**********" at bounding box center [495, 373] width 141 height 13
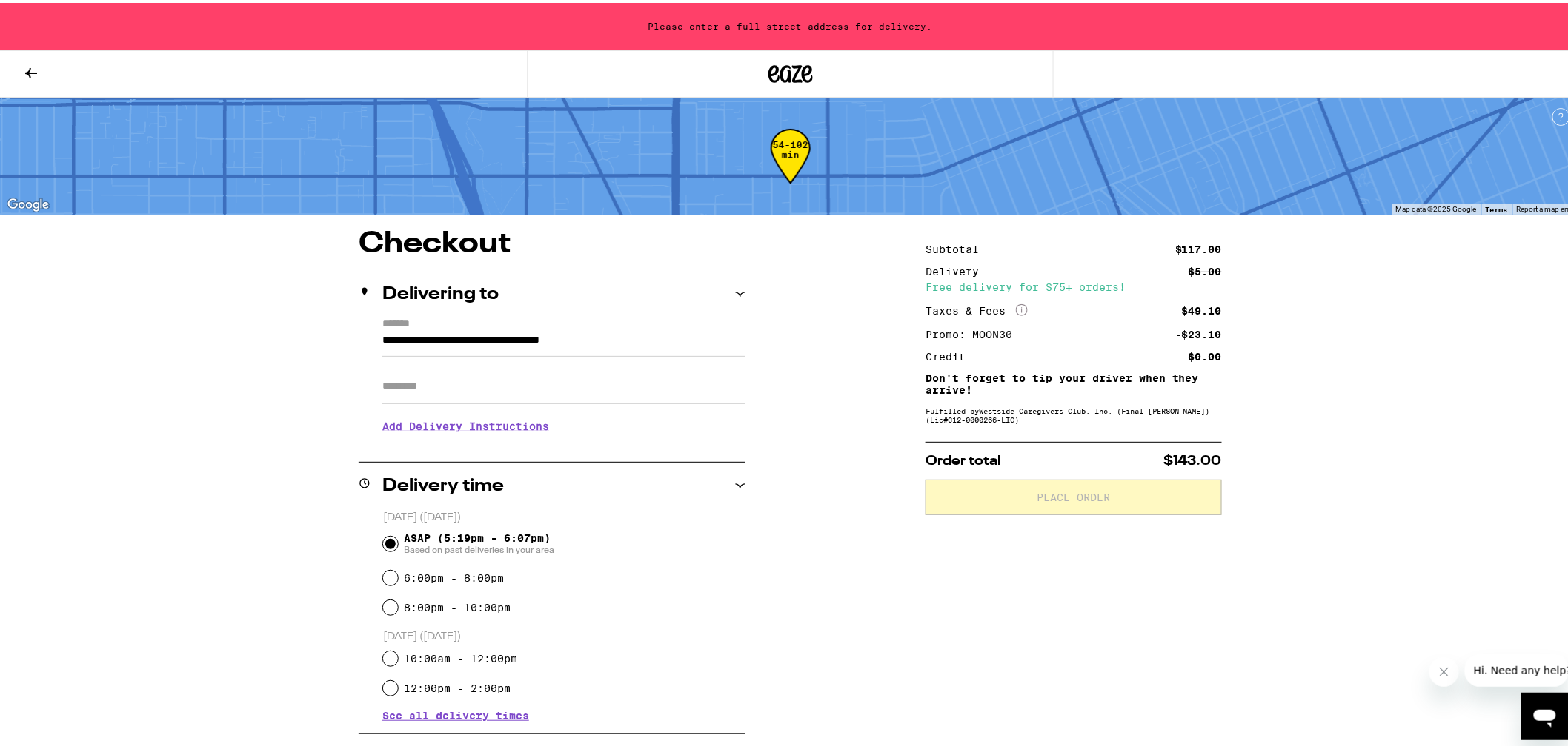
type input "**********"
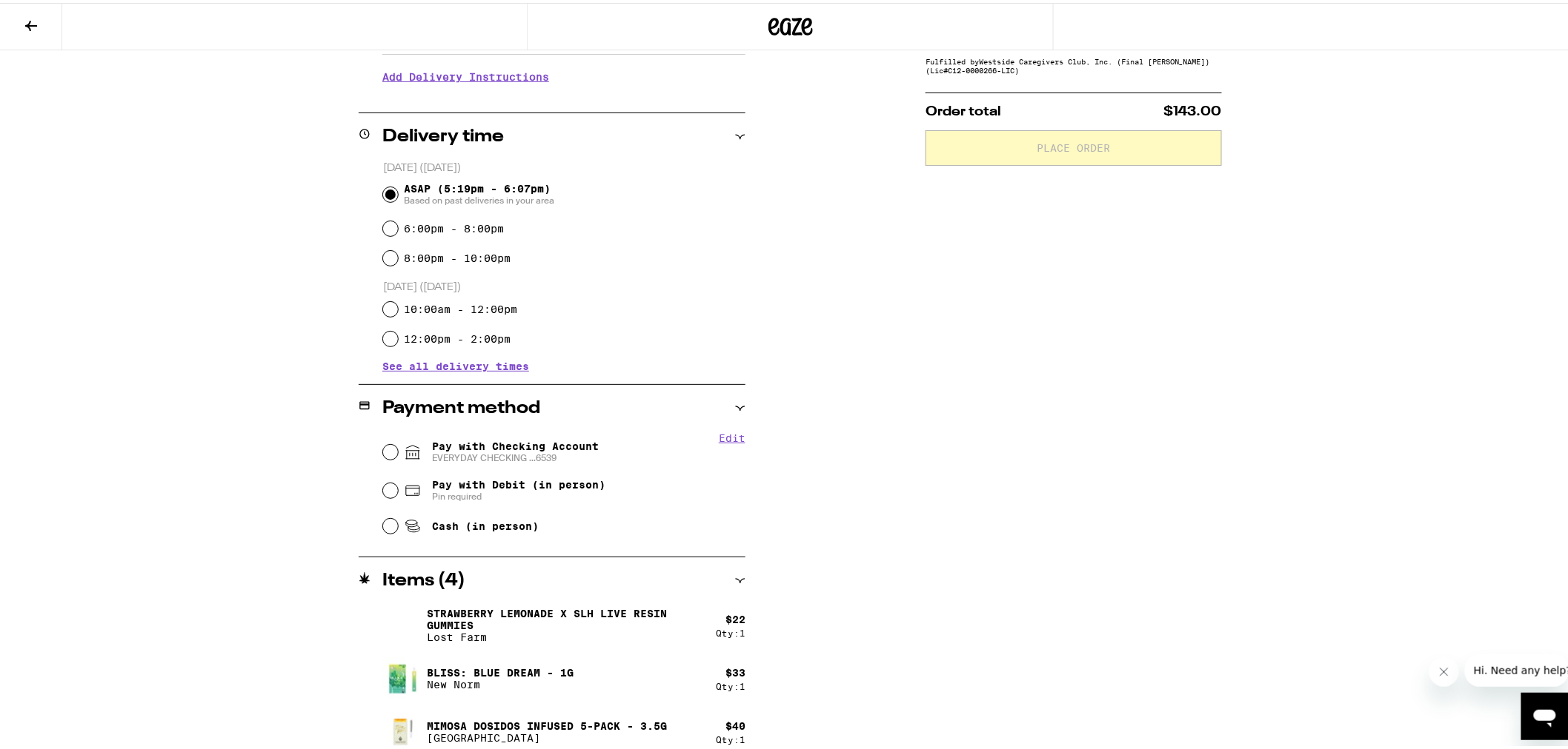
scroll to position [328, 0]
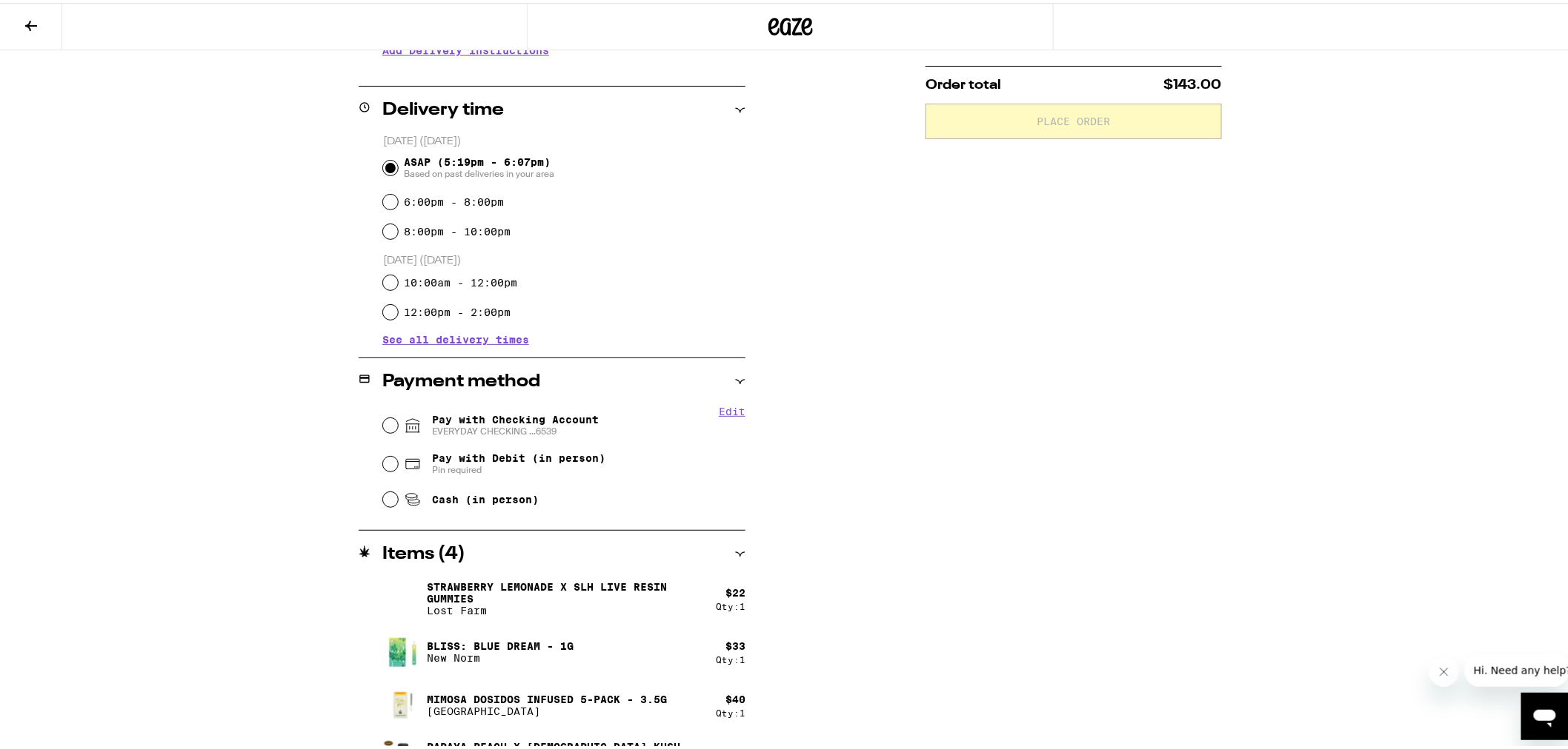
click at [503, 418] on span "Pay with Checking Account EVERYDAY CHECKING ...6539" at bounding box center [515, 422] width 167 height 24
click at [398, 418] on input "Pay with Checking Account EVERYDAY CHECKING ...6539" at bounding box center [390, 422] width 15 height 15
radio input "true"
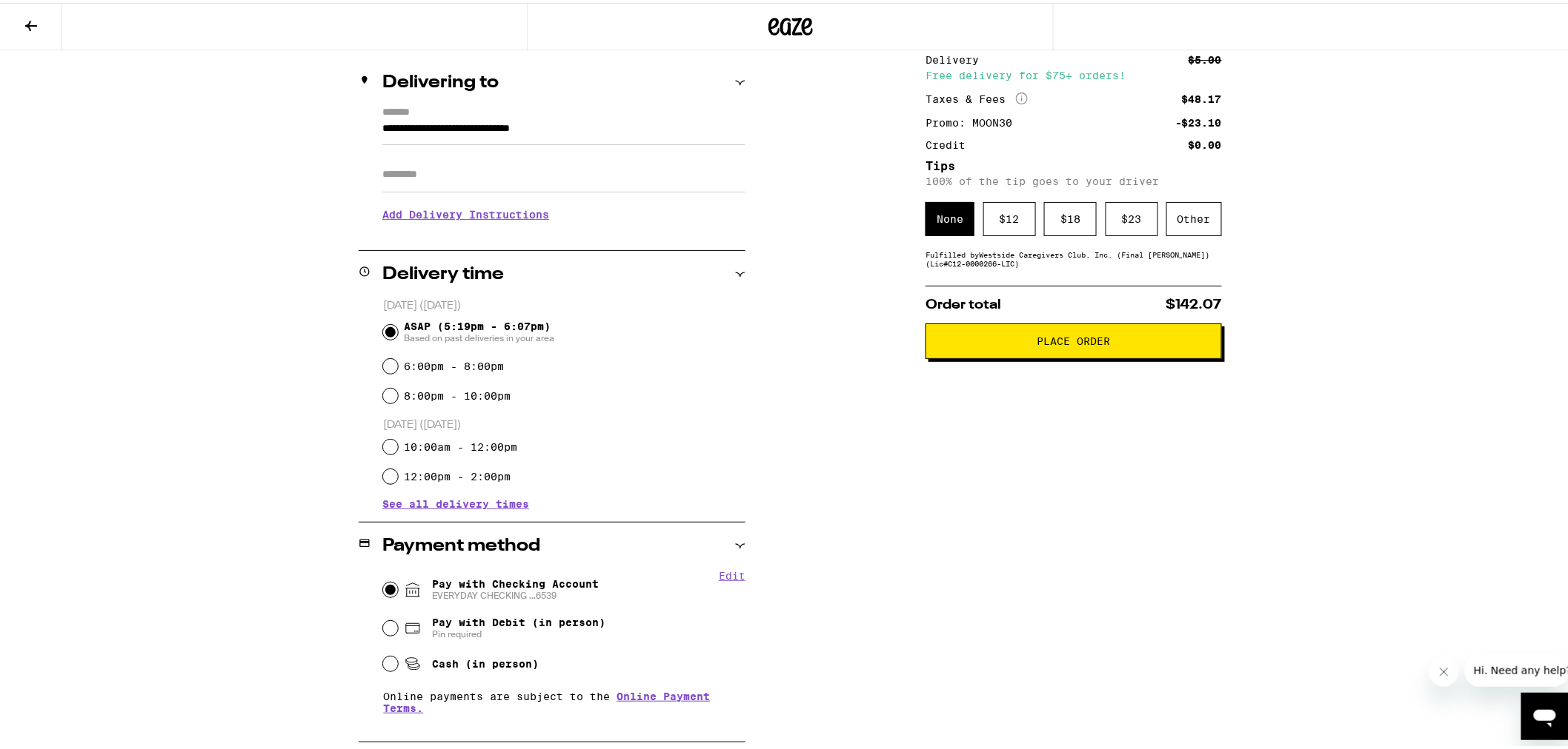
scroll to position [0, 0]
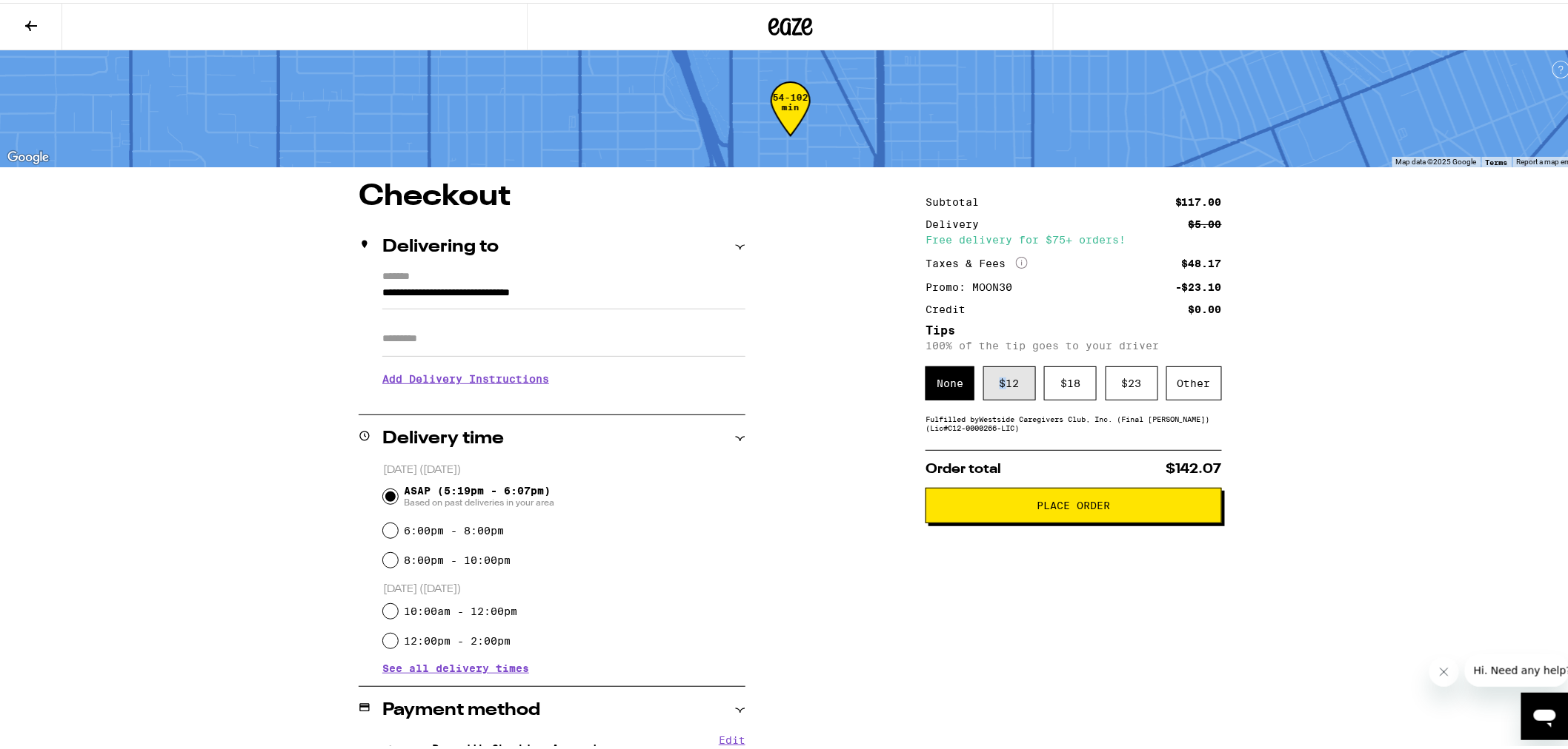
click at [998, 387] on div "$ 12" at bounding box center [1009, 381] width 52 height 34
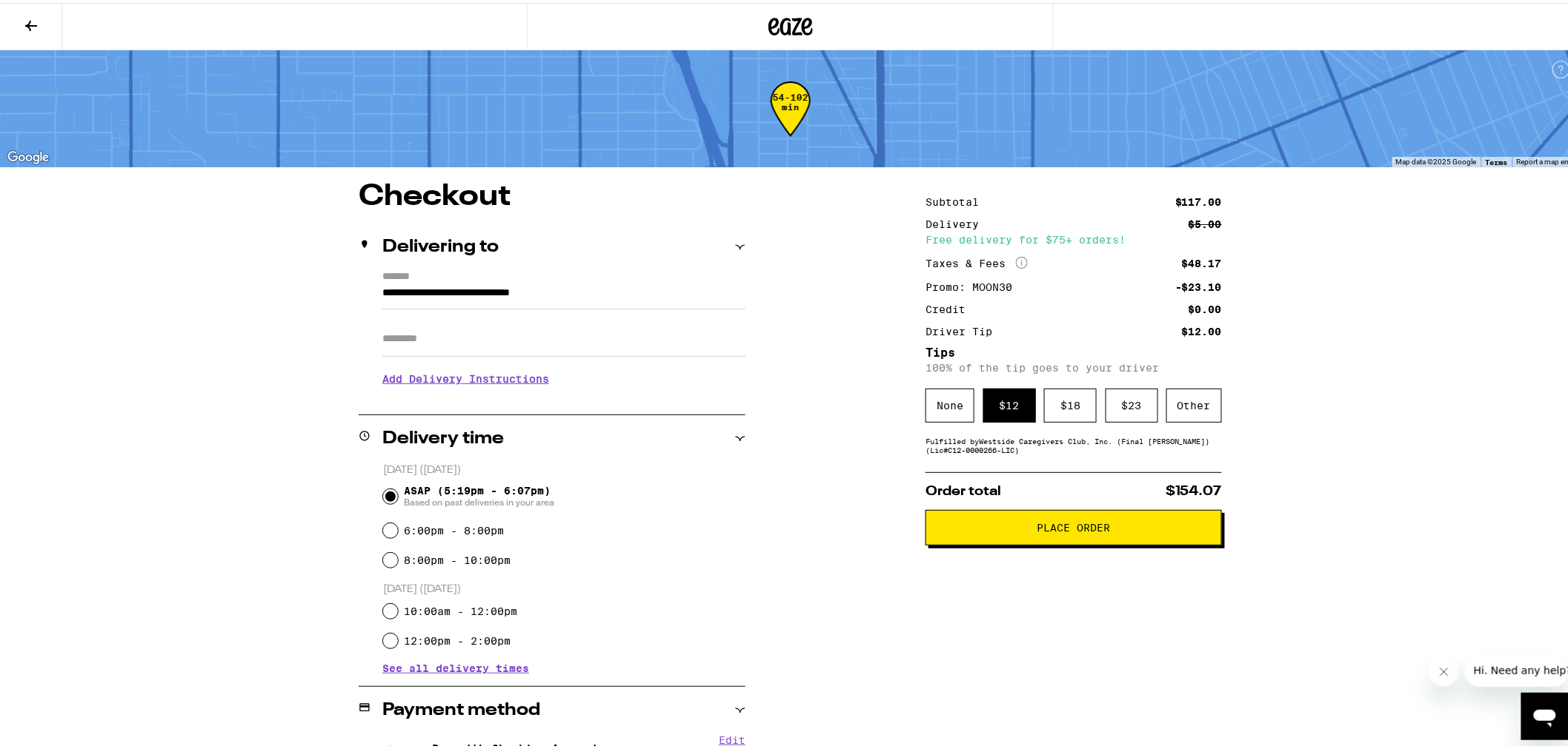
click at [1337, 418] on div "**********" at bounding box center [790, 582] width 1580 height 1165
click at [1200, 396] on div "Other" at bounding box center [1193, 403] width 56 height 34
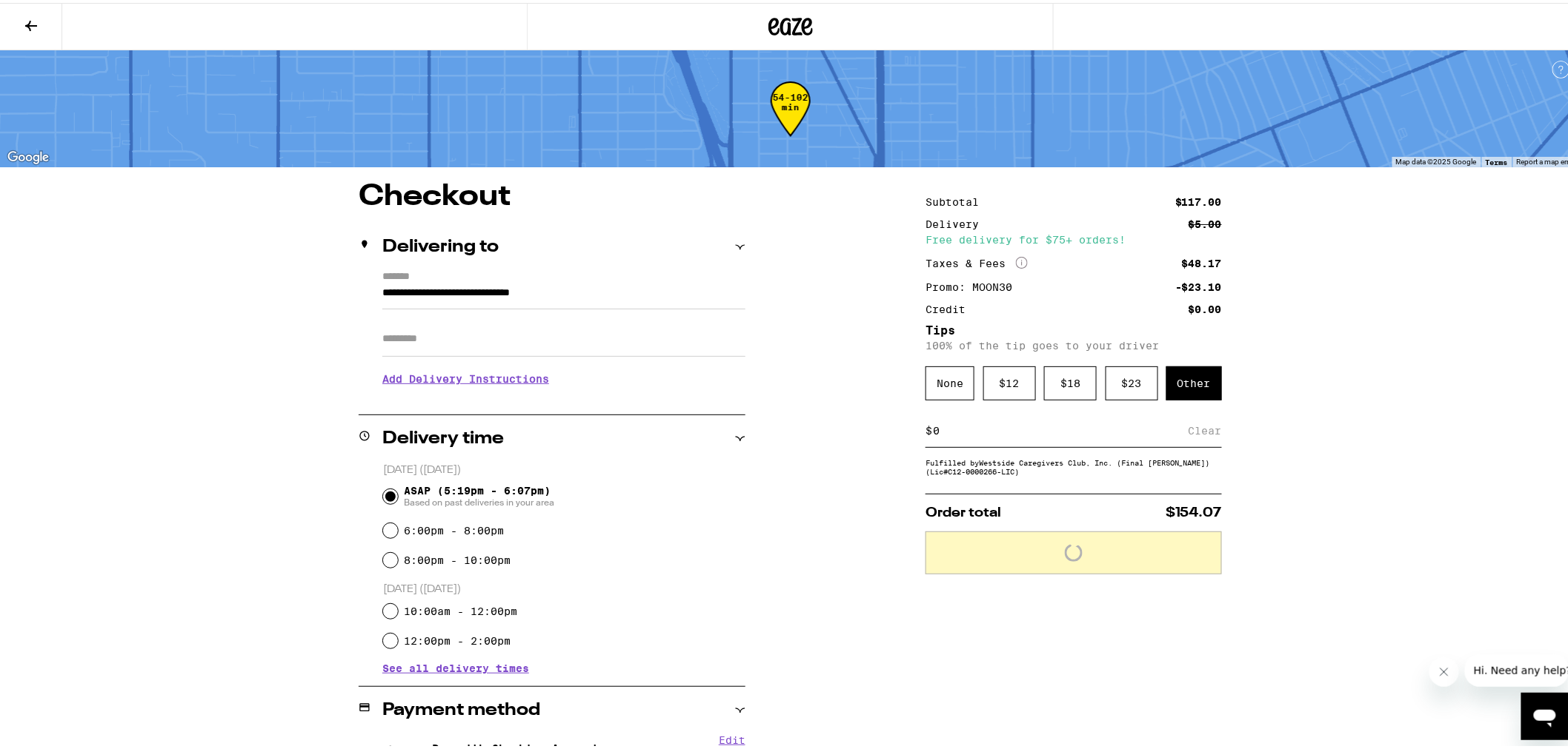
click at [1048, 435] on input at bounding box center [1060, 428] width 257 height 13
drag, startPoint x: 1188, startPoint y: 430, endPoint x: 1219, endPoint y: 435, distance: 31.4
click at [1189, 430] on div "Clear" at bounding box center [1205, 428] width 34 height 33
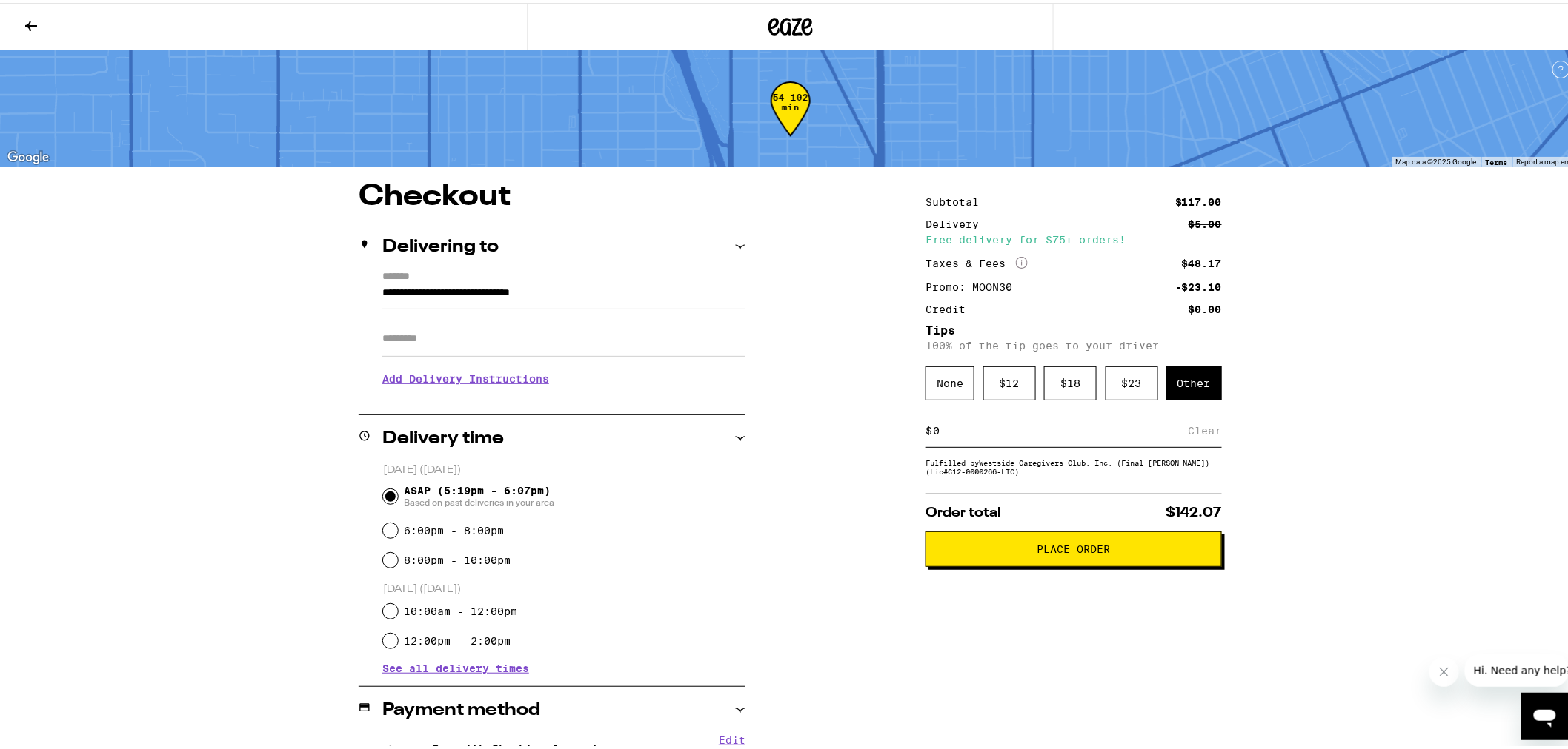
drag, startPoint x: 1088, startPoint y: 431, endPoint x: 1098, endPoint y: 434, distance: 10.4
click at [1087, 431] on input at bounding box center [1060, 428] width 257 height 13
type input "15"
click at [1195, 430] on div "Save" at bounding box center [1208, 428] width 27 height 33
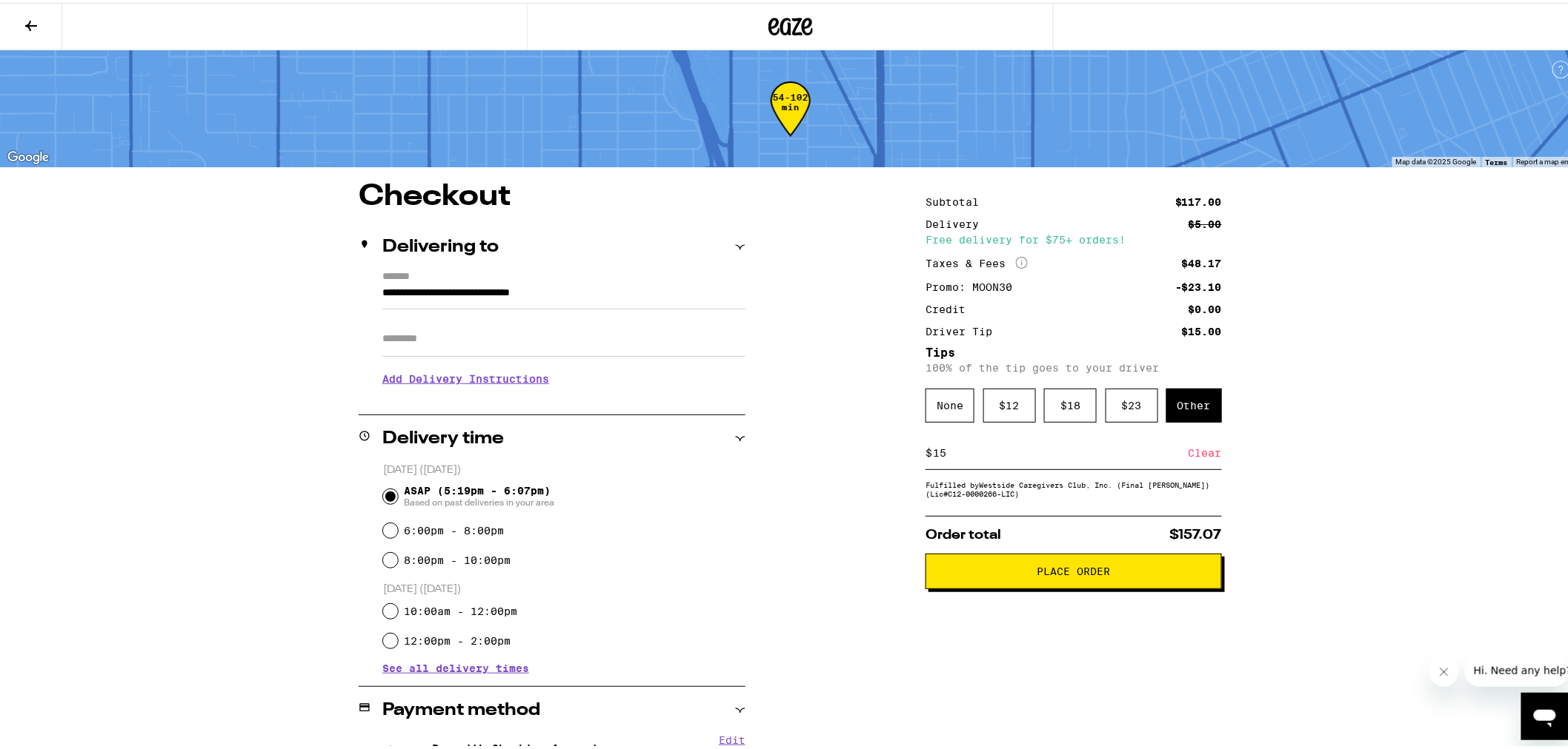
click at [1078, 571] on span "Place Order" at bounding box center [1073, 569] width 74 height 11
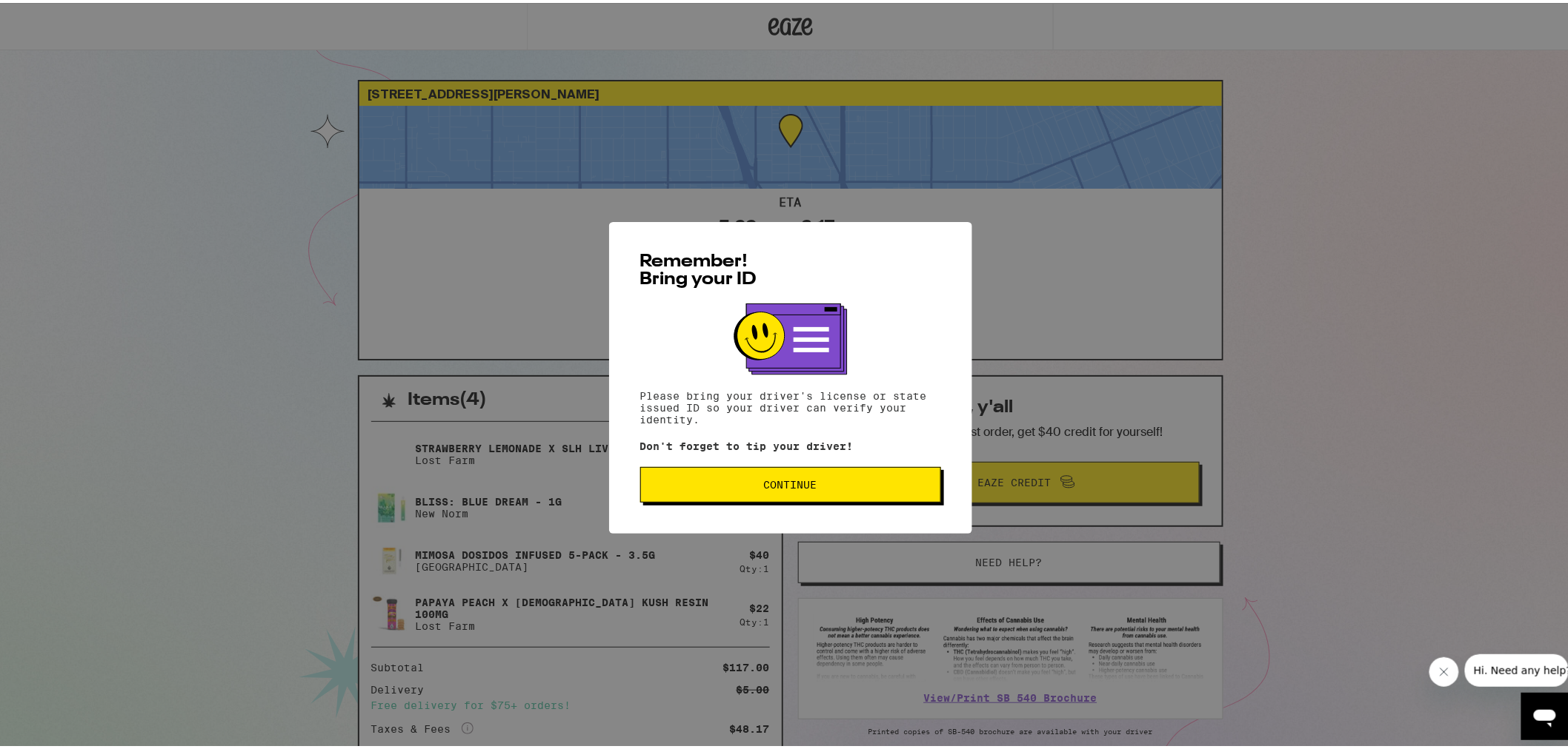
click at [812, 480] on span "Continue" at bounding box center [790, 482] width 275 height 11
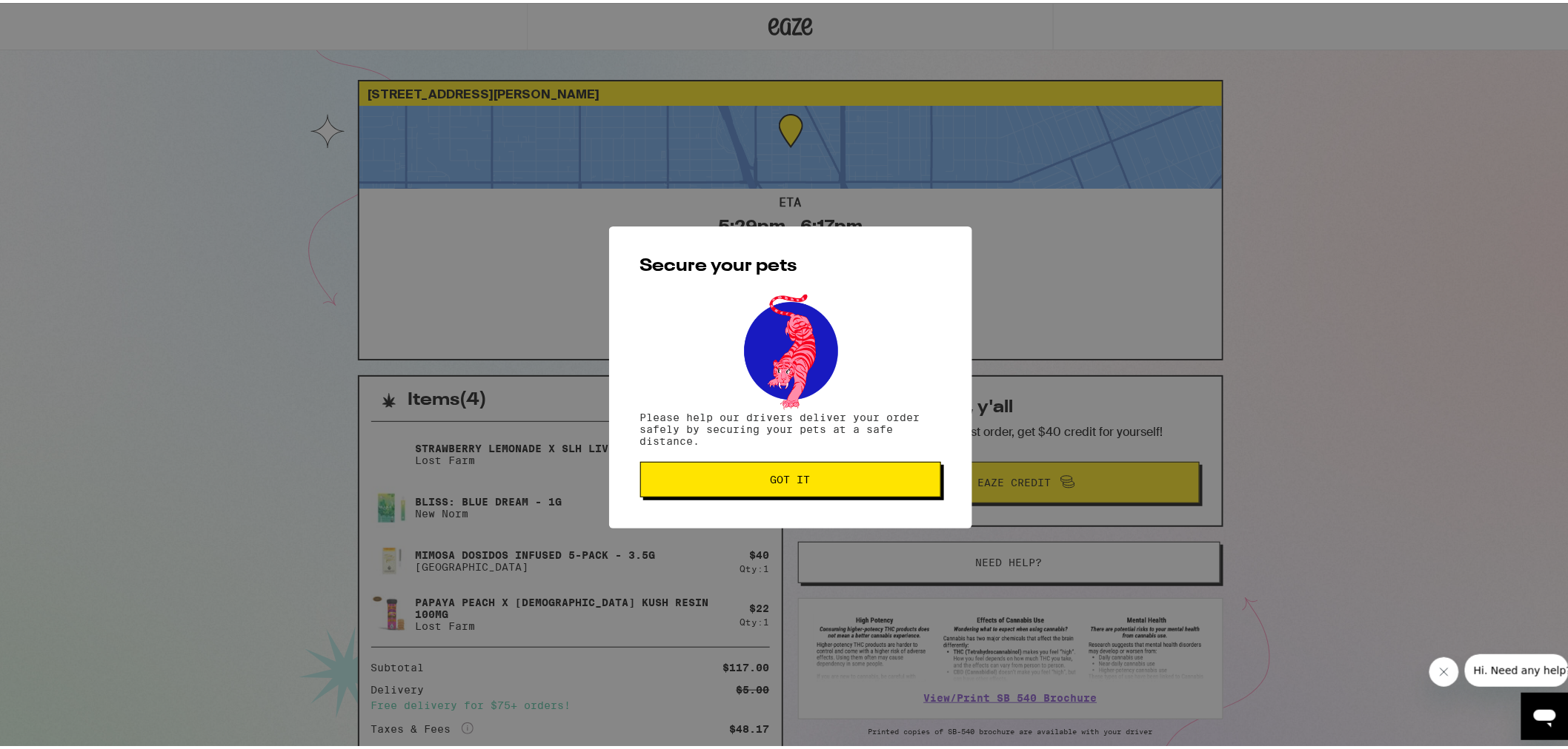
click at [796, 485] on button "Got it" at bounding box center [790, 477] width 301 height 35
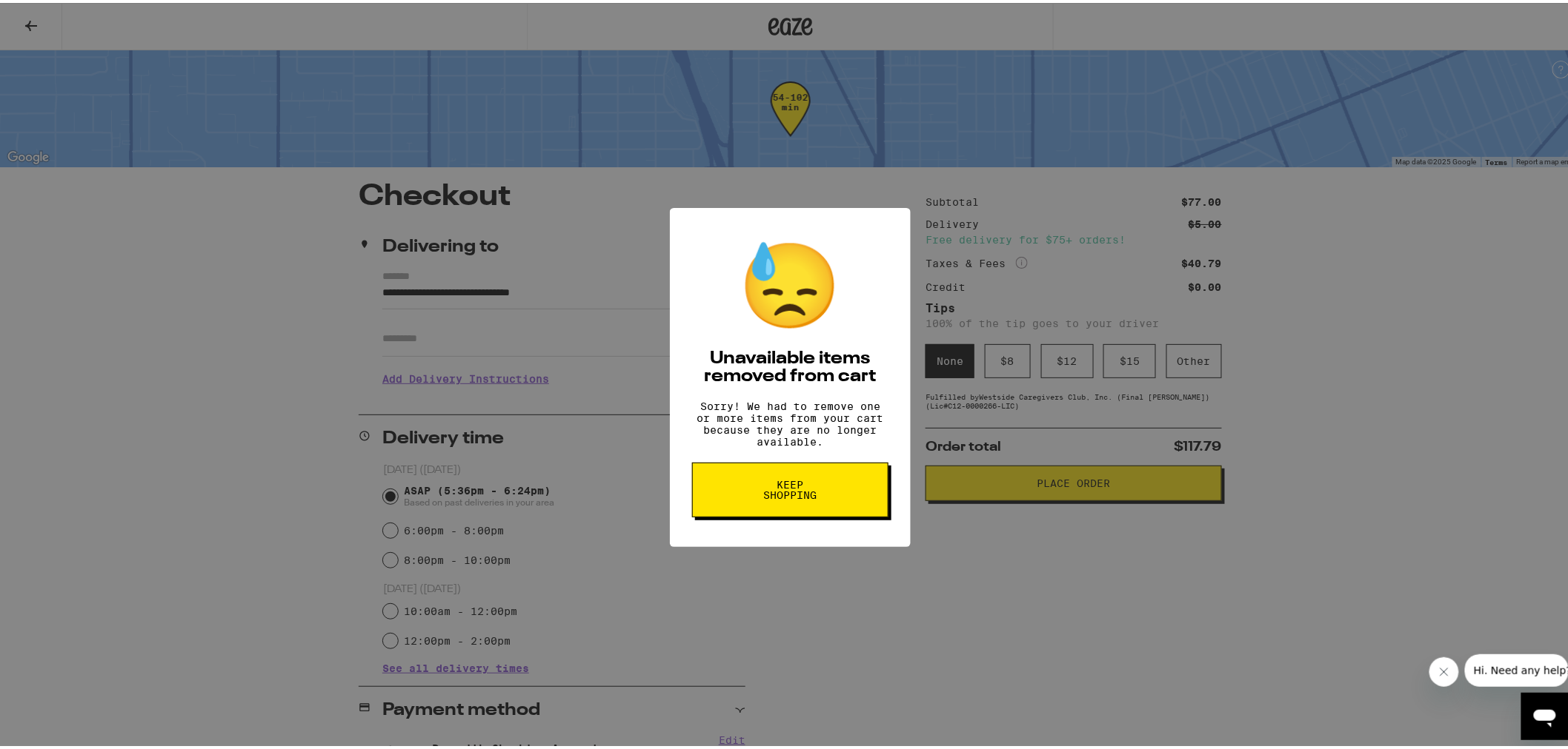
click at [803, 494] on span "Keep Shopping" at bounding box center [790, 486] width 76 height 20
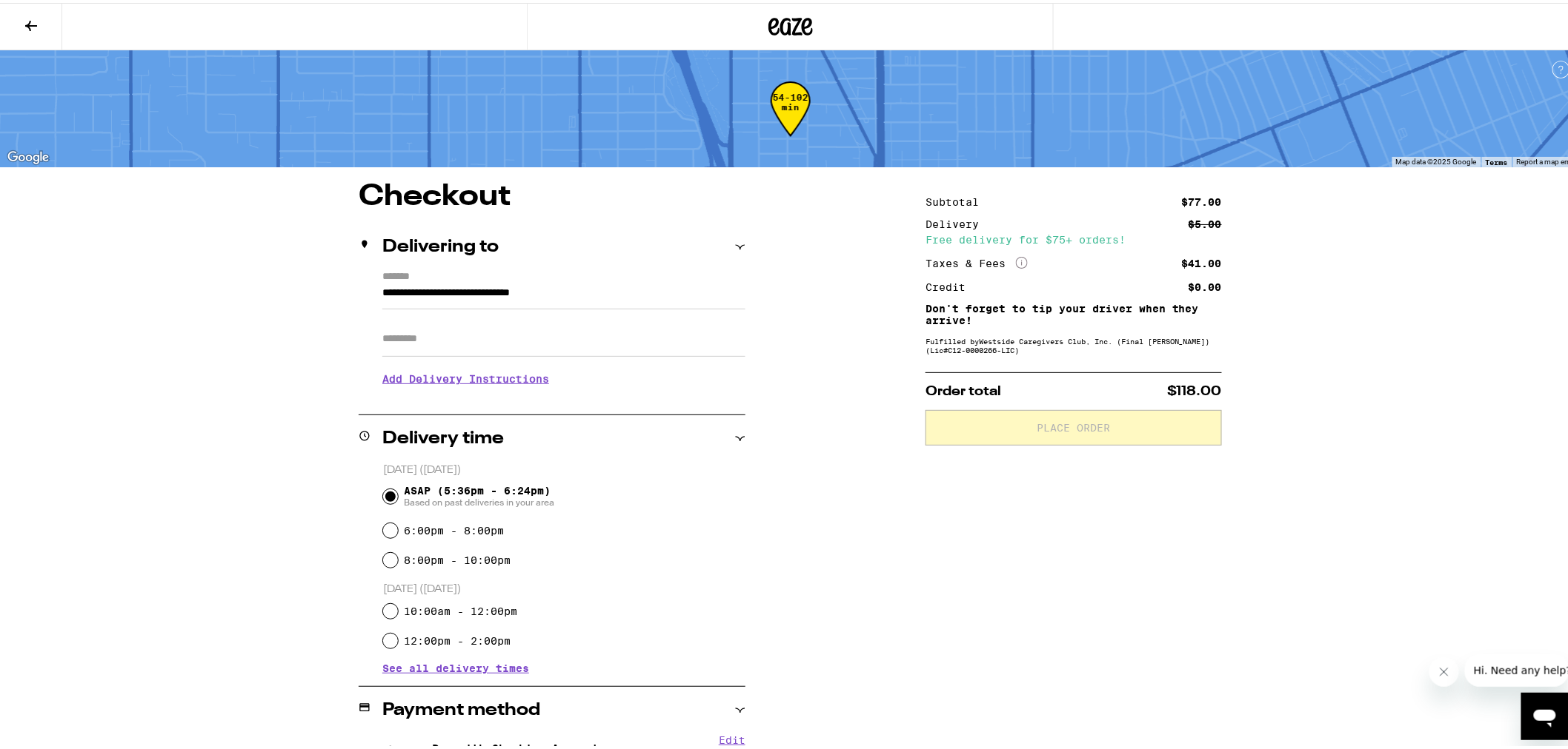
click at [40, 20] on button at bounding box center [31, 24] width 62 height 47
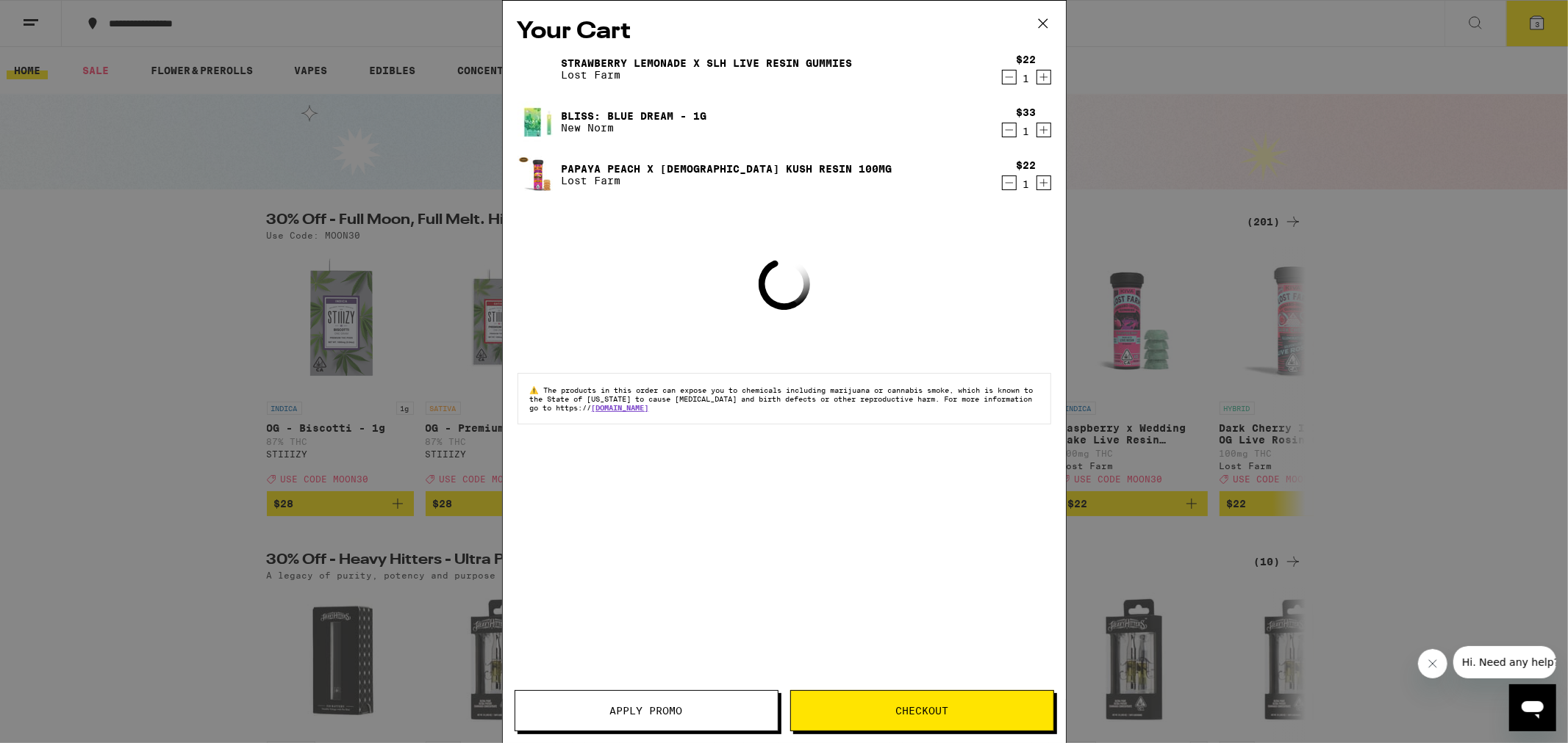
click at [1041, 22] on icon at bounding box center [1042, 23] width 22 height 22
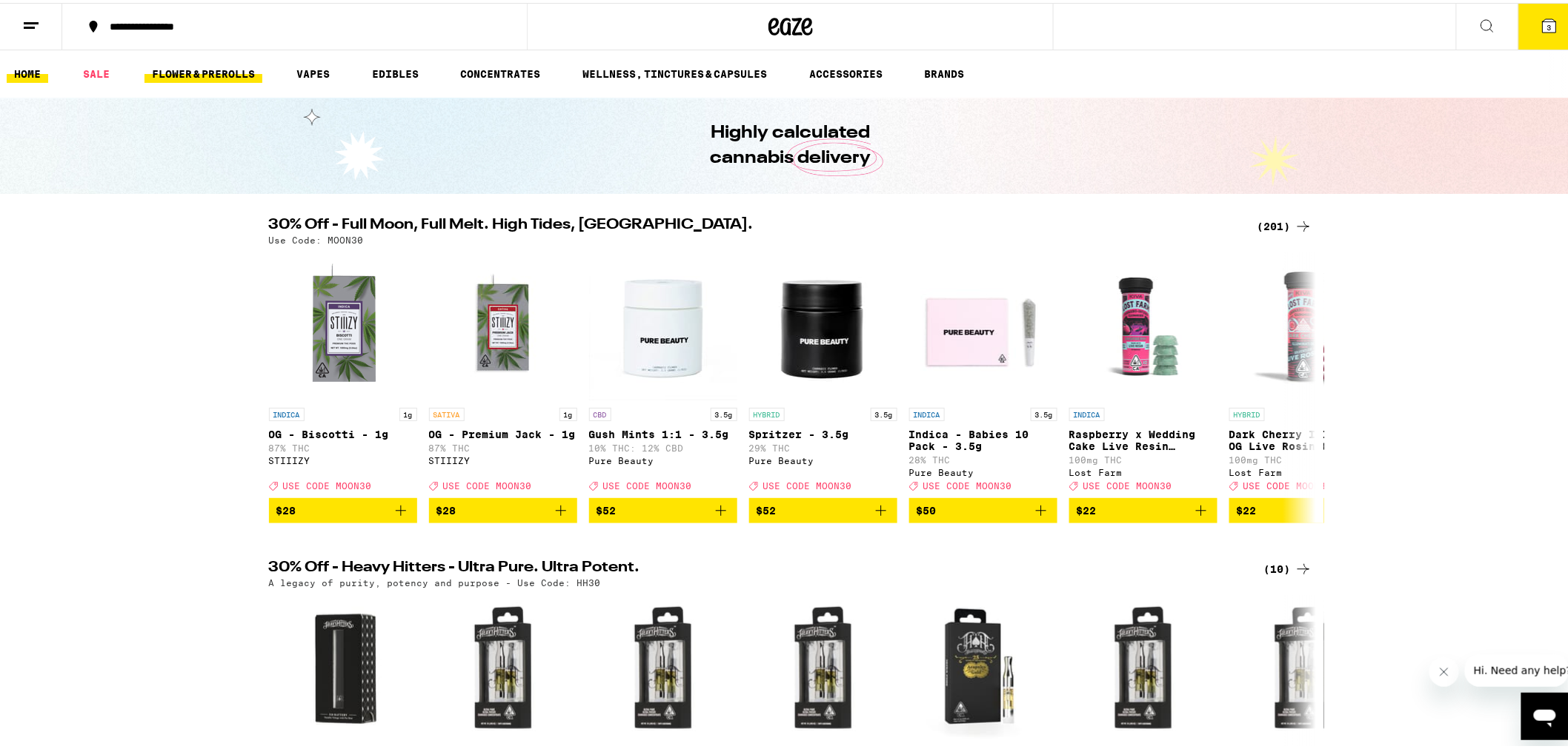
click at [219, 72] on link "FLOWER & PREROLLS" at bounding box center [203, 71] width 118 height 18
click at [210, 65] on link "FLOWER & PREROLLS" at bounding box center [203, 71] width 118 height 18
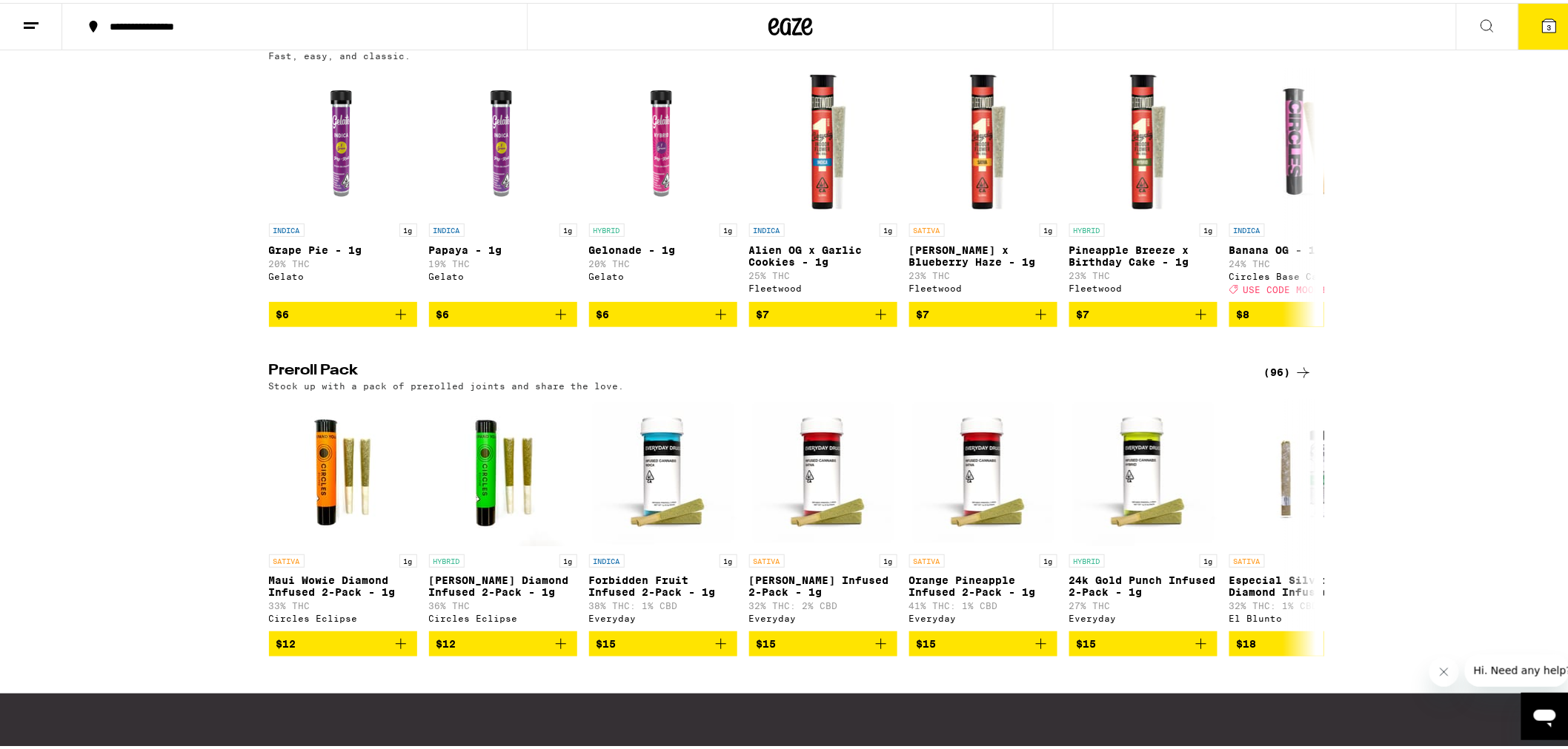
scroll to position [987, 0]
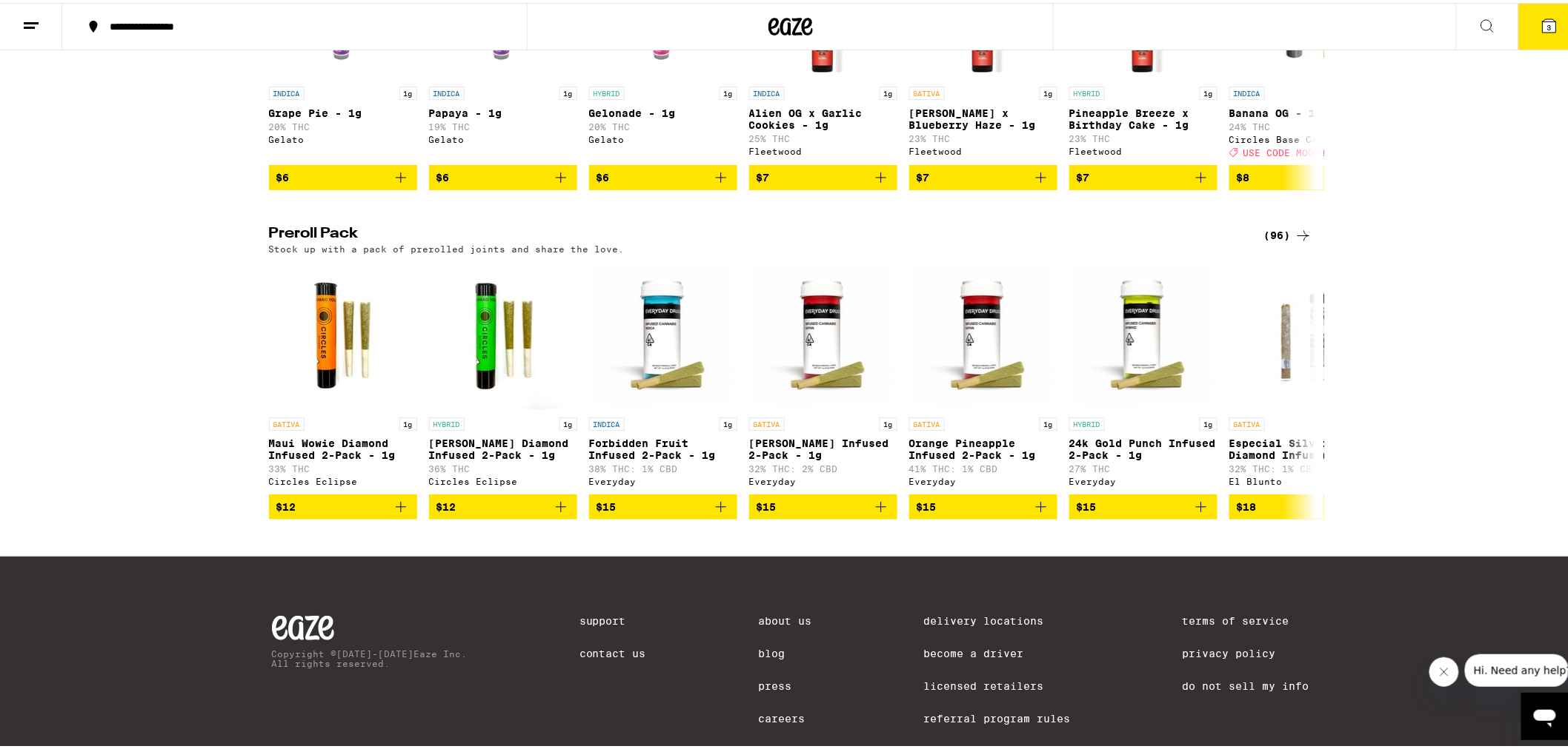
click at [314, 242] on h2 "Preroll Pack" at bounding box center [754, 233] width 970 height 18
click at [1279, 242] on div "(96)" at bounding box center [1287, 233] width 48 height 18
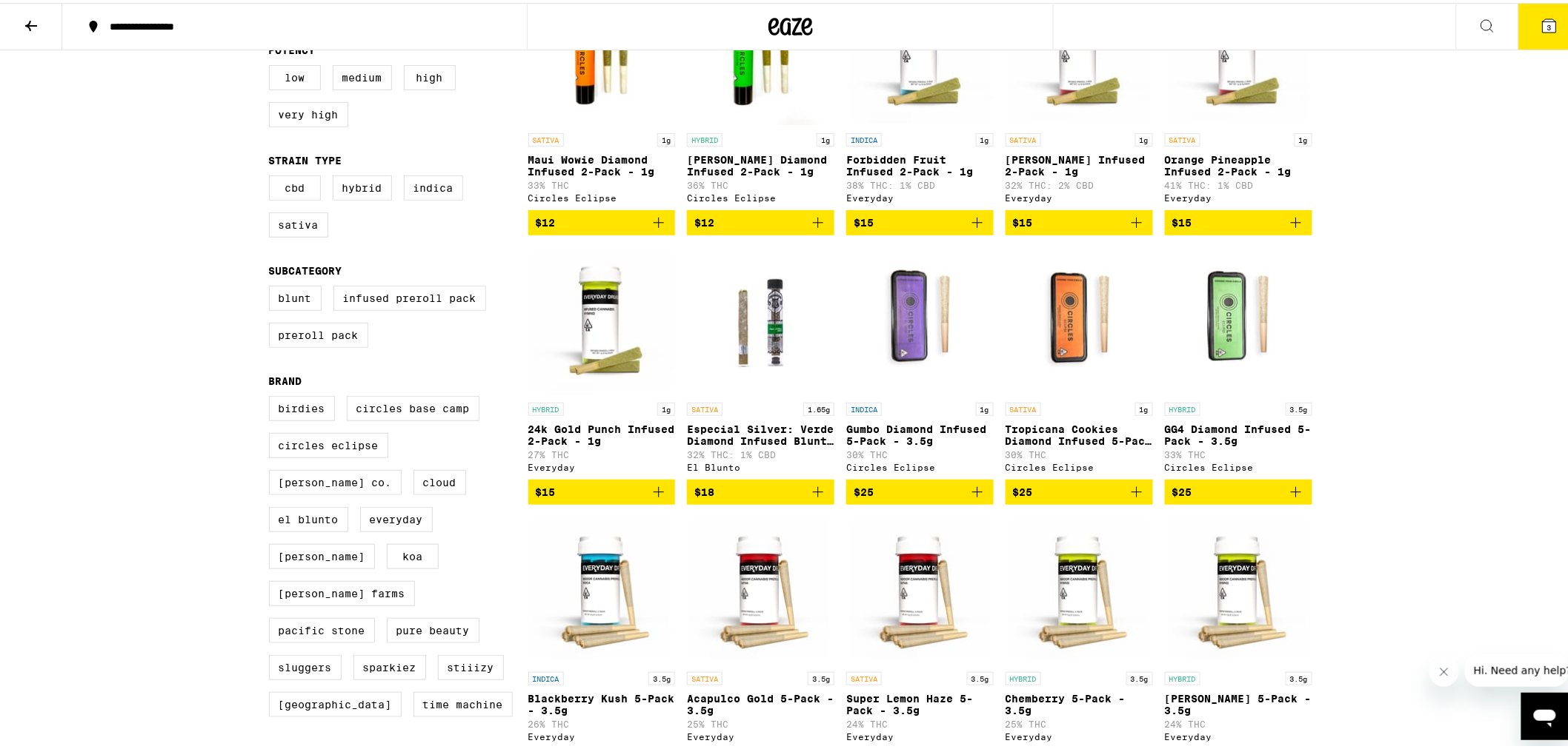
scroll to position [247, 0]
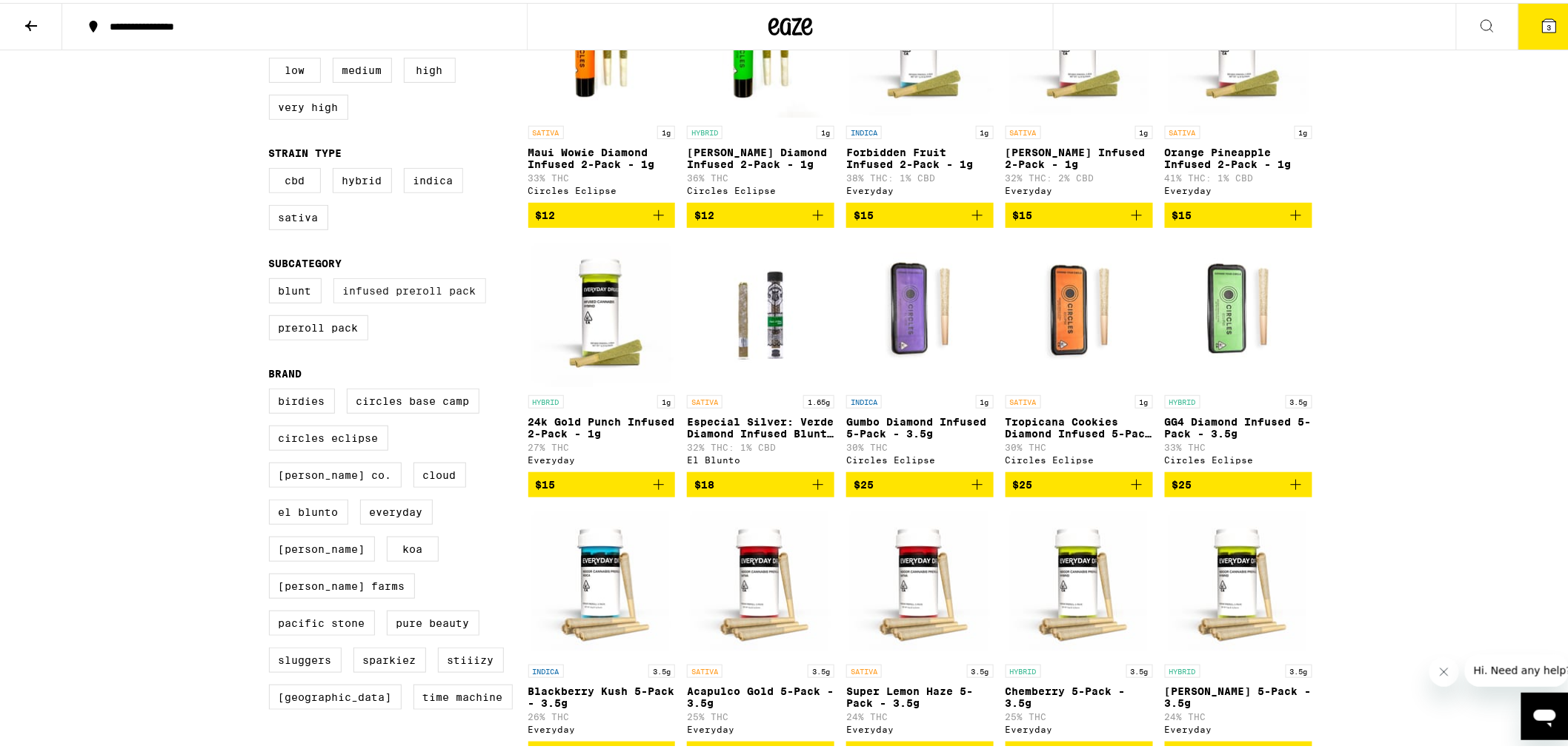
click at [427, 297] on label "Infused Preroll Pack" at bounding box center [409, 288] width 153 height 25
click at [273, 279] on input "Infused Preroll Pack" at bounding box center [272, 278] width 1 height 1
checkbox input "true"
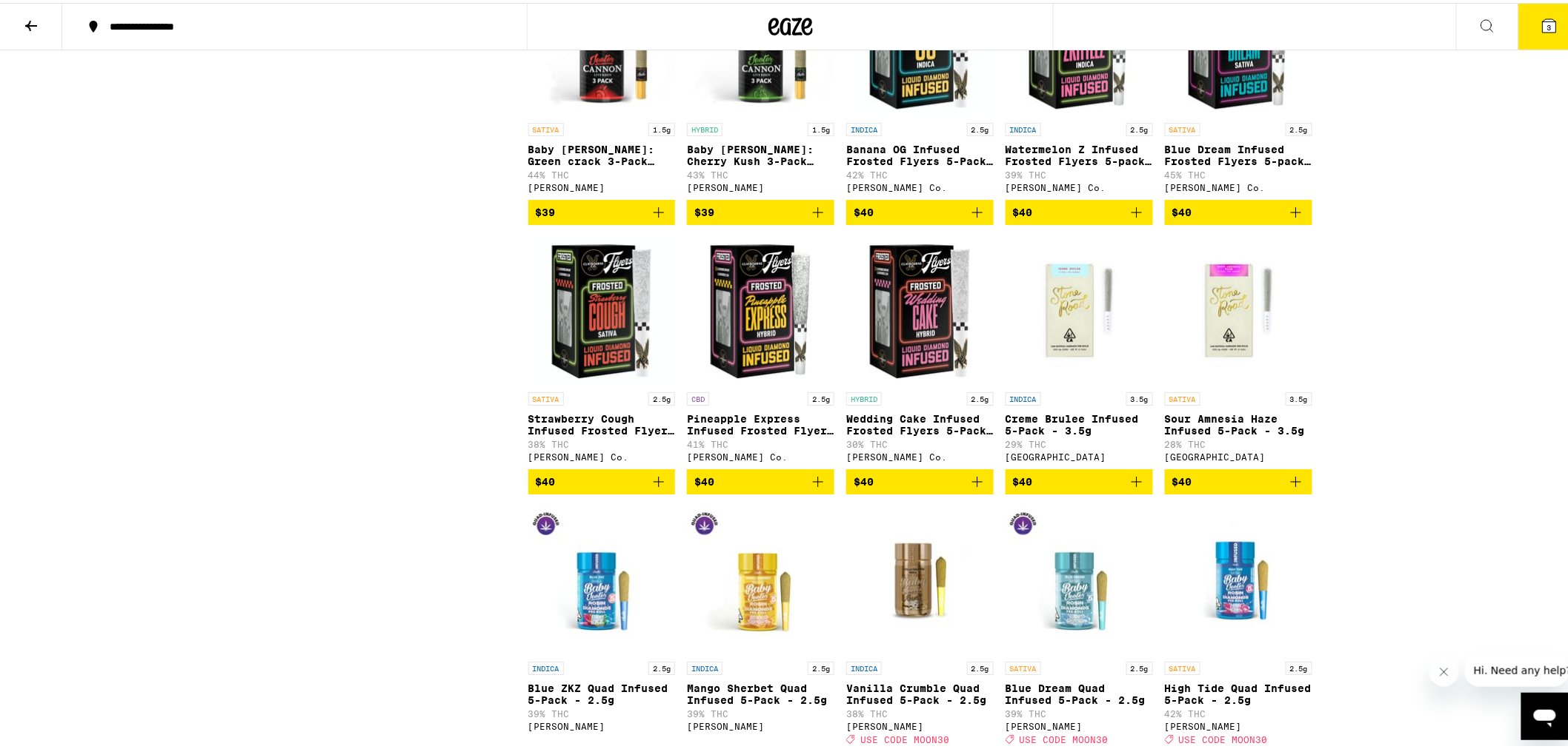
scroll to position [1892, 0]
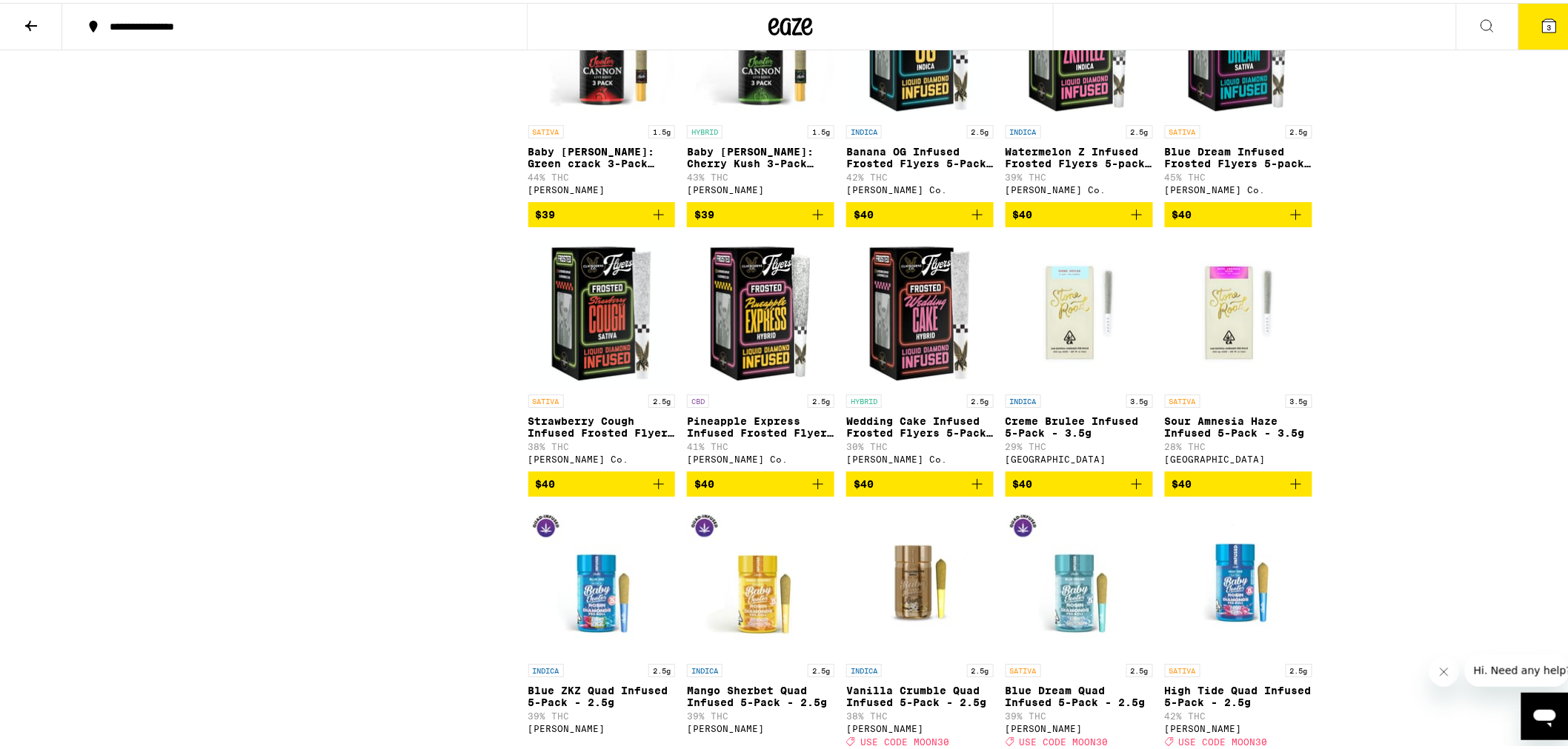
click at [1083, 378] on img "Open page for Creme Brulee Infused 5-Pack - 3.5g from Stone Road" at bounding box center [1079, 310] width 147 height 148
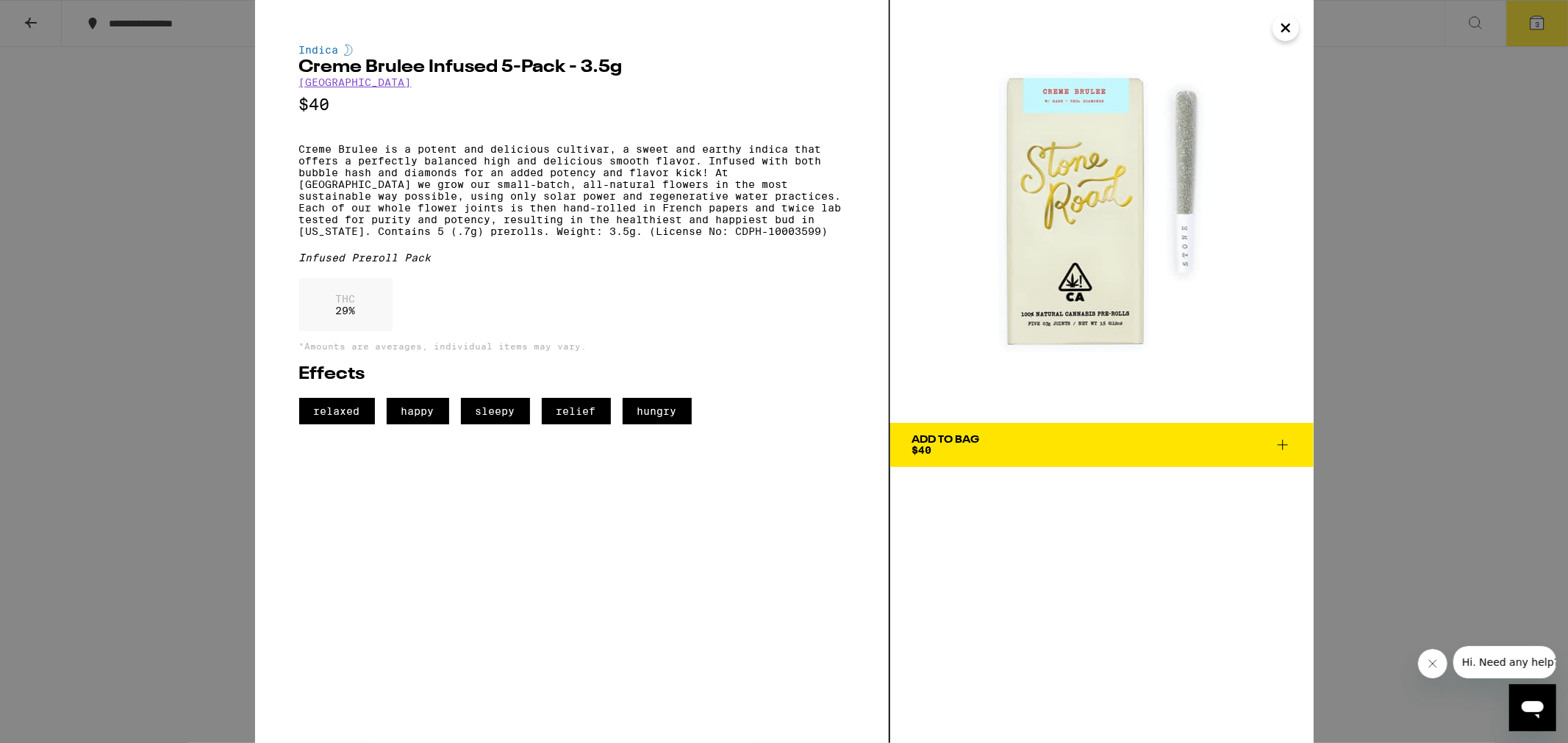
click at [1280, 25] on icon "Close" at bounding box center [1285, 27] width 18 height 22
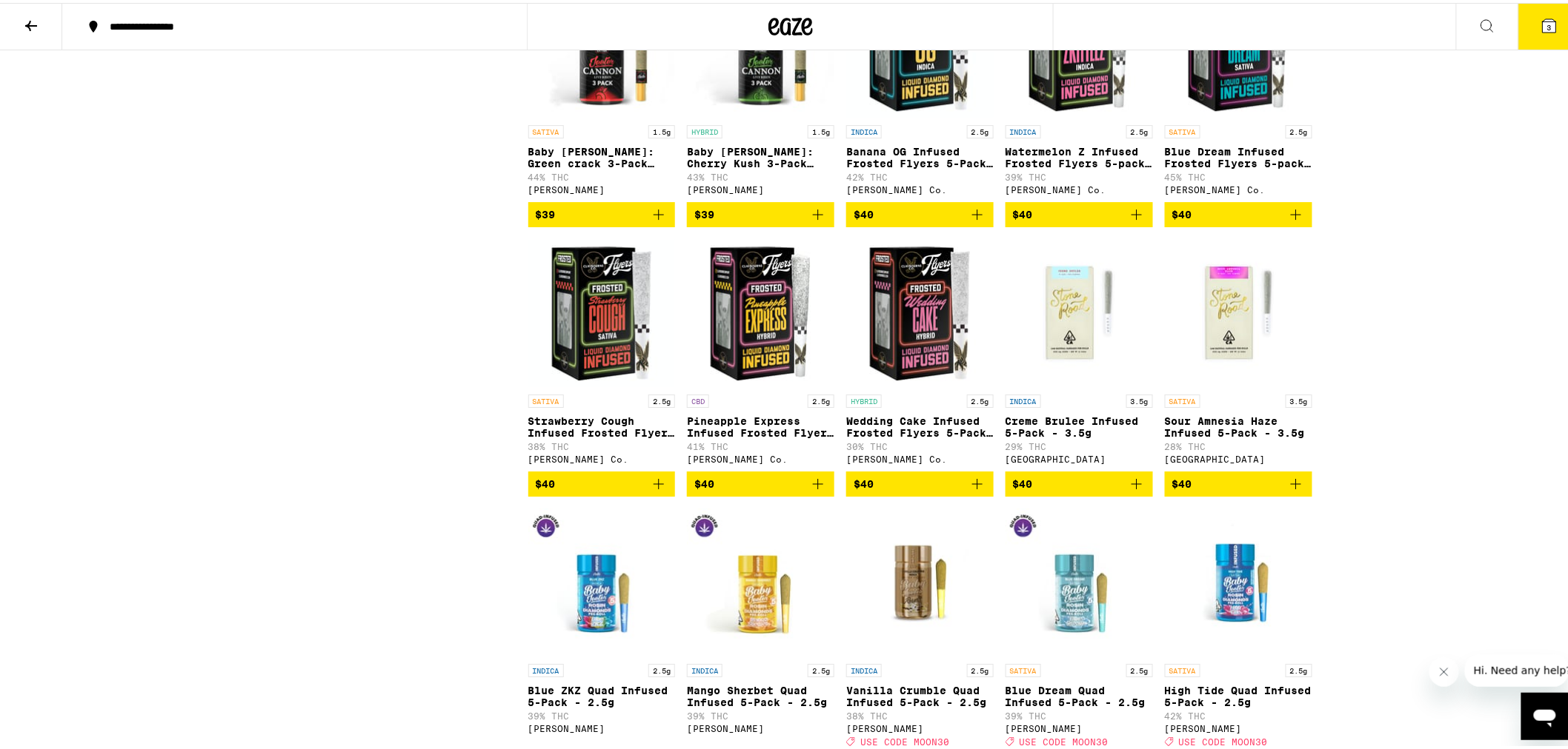
click at [1220, 376] on img "Open page for Sour Amnesia Haze Infused 5-Pack - 3.5g from Stone Road" at bounding box center [1239, 310] width 147 height 148
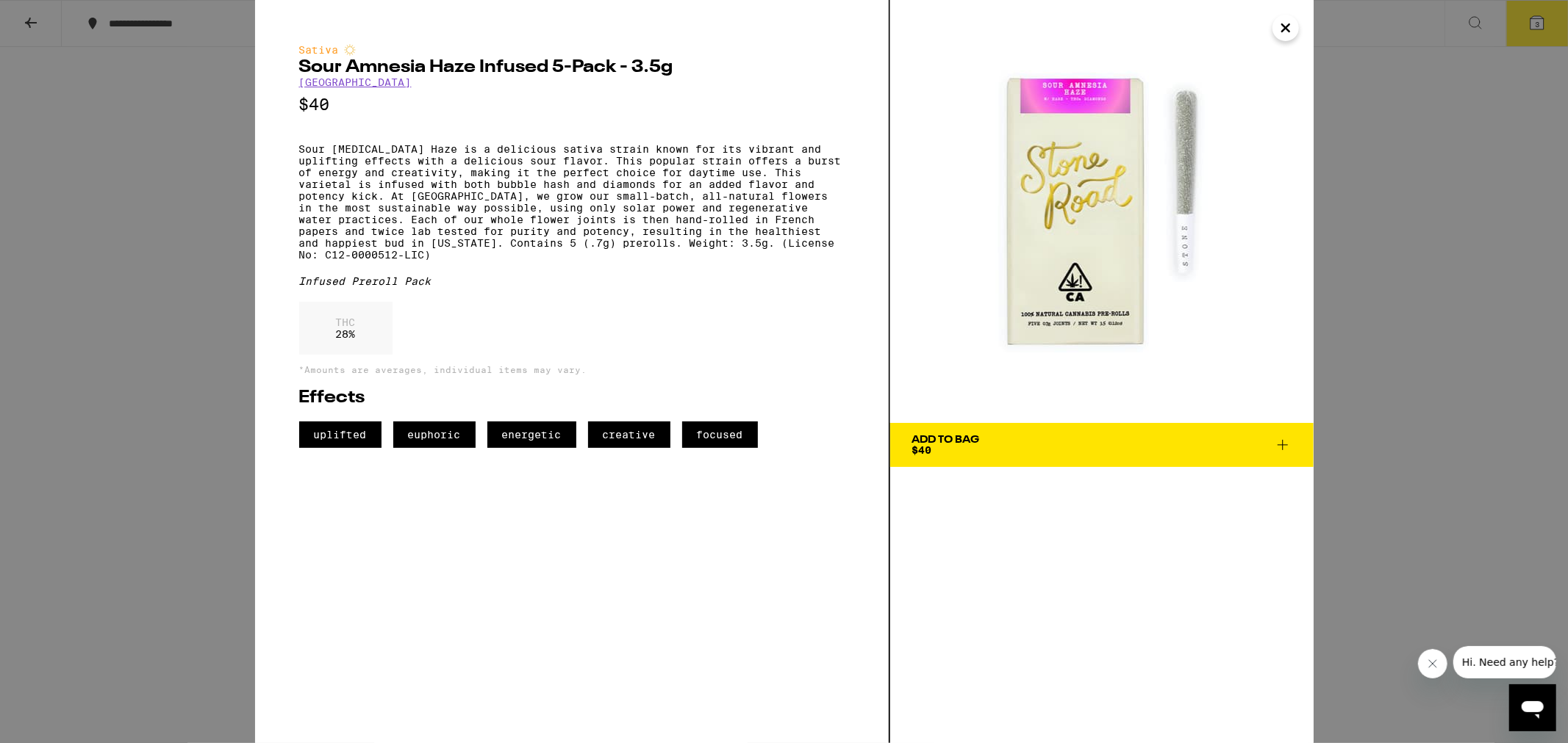
click at [1284, 32] on icon "Close" at bounding box center [1285, 27] width 18 height 22
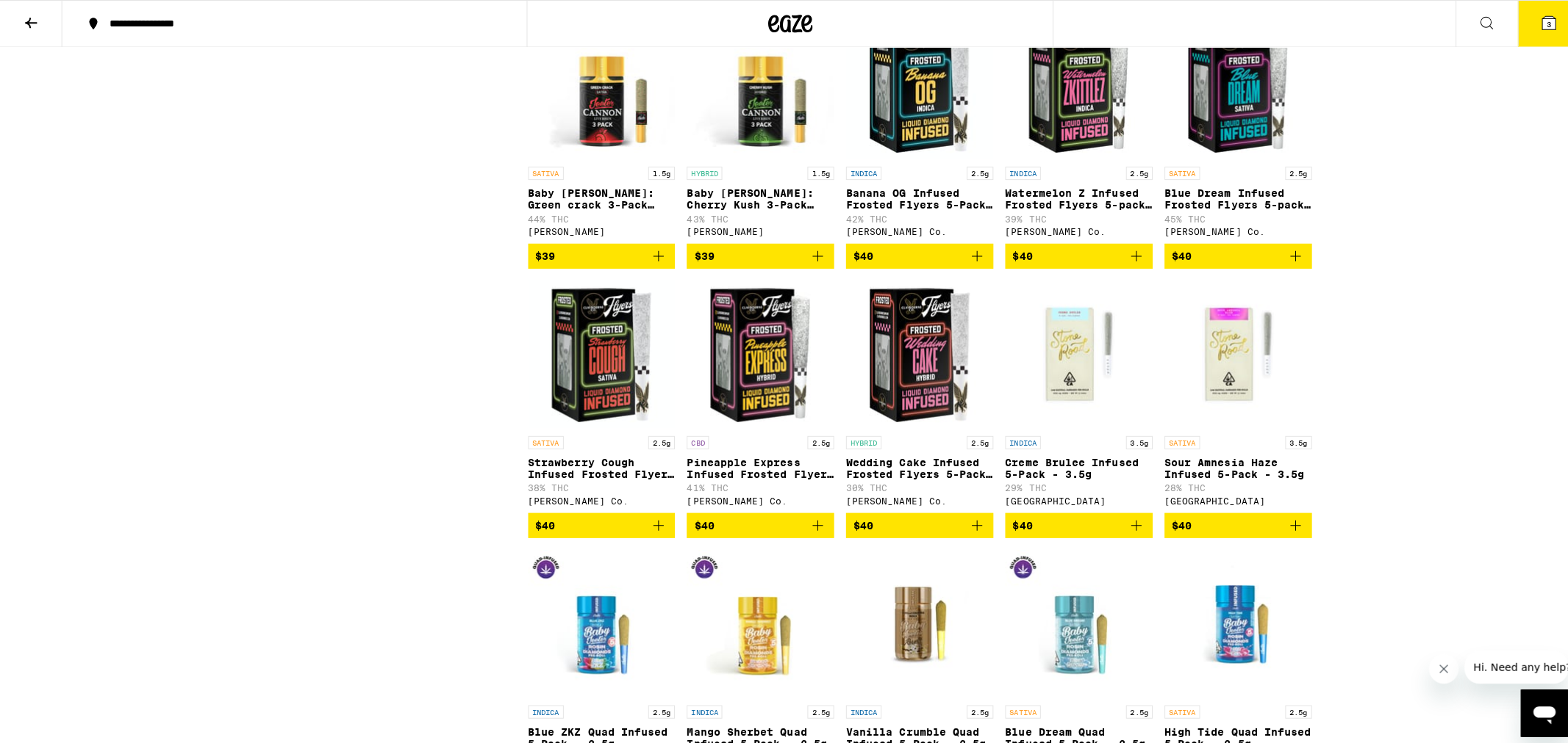
scroll to position [1834, 0]
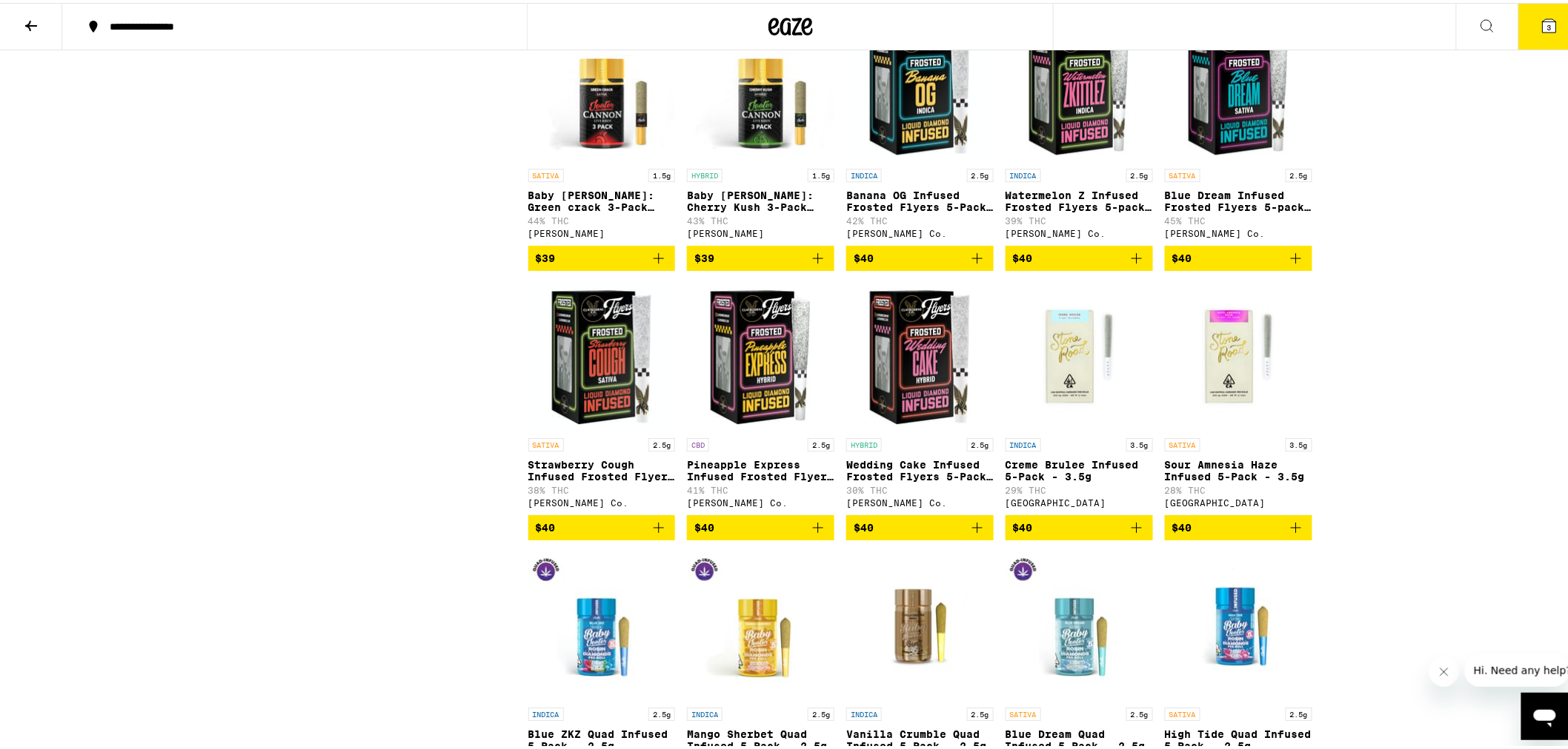
click at [1290, 534] on icon "Add to bag" at bounding box center [1295, 525] width 18 height 18
click at [1549, 31] on button "4" at bounding box center [1549, 24] width 62 height 46
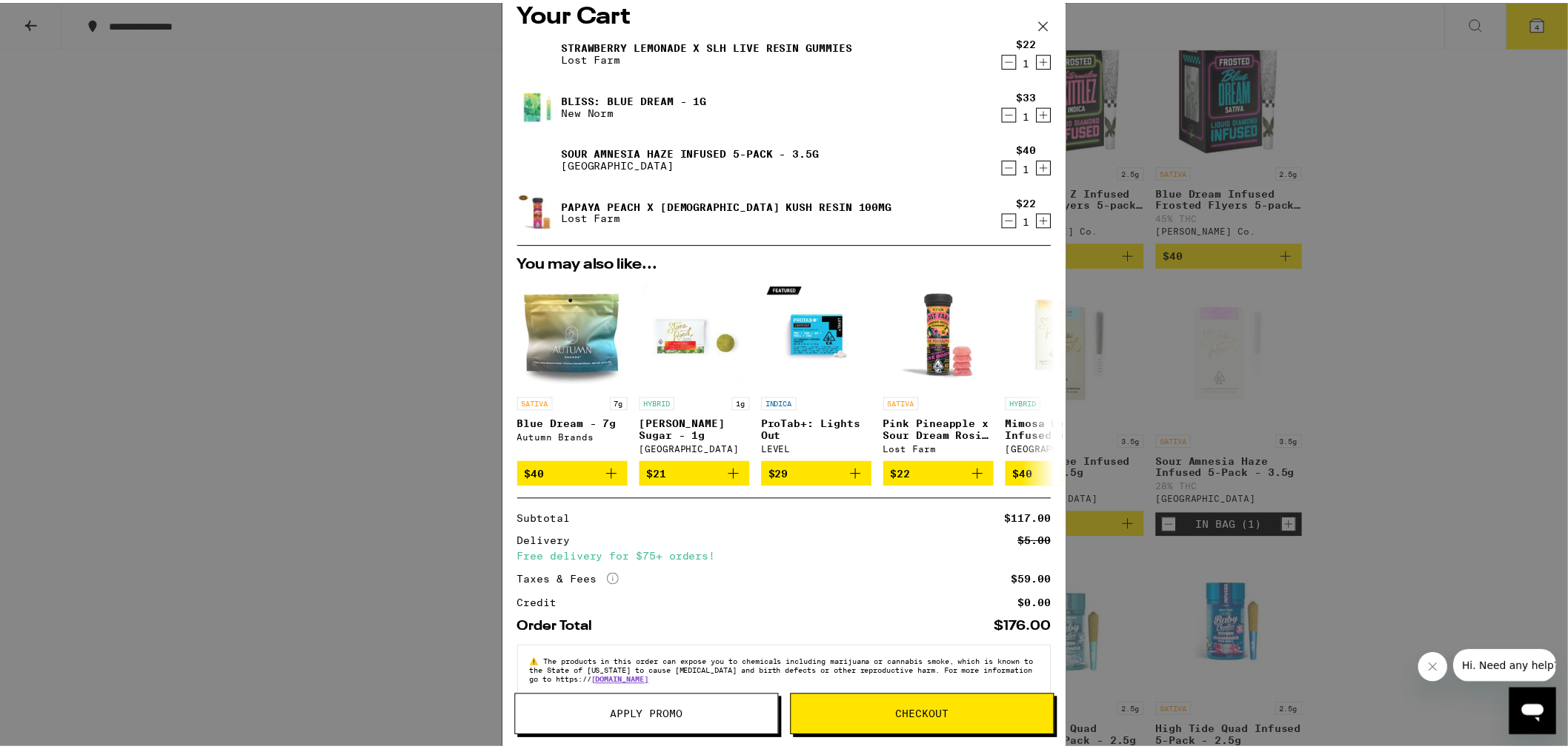
scroll to position [48, 0]
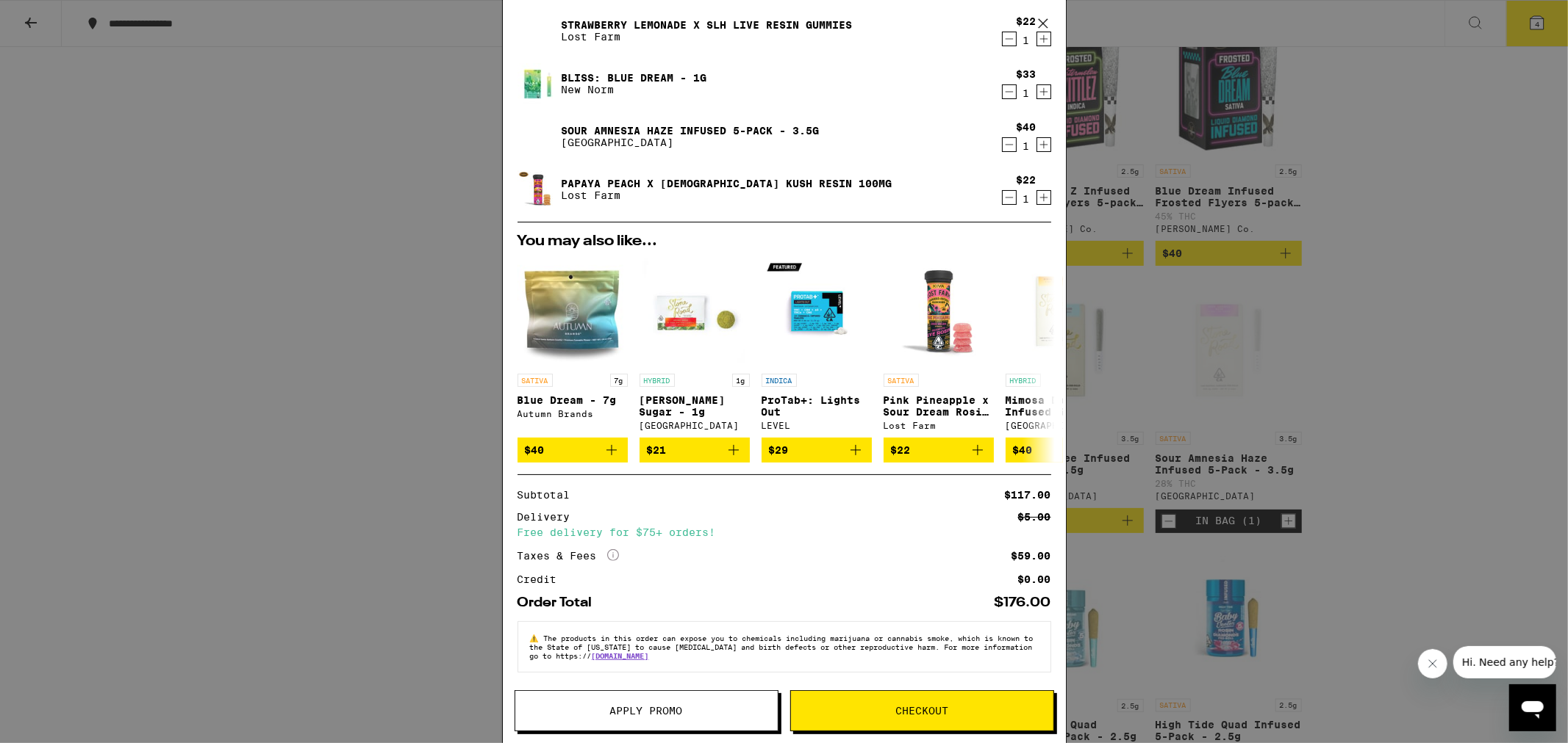
click at [647, 716] on span "Apply Promo" at bounding box center [647, 711] width 73 height 11
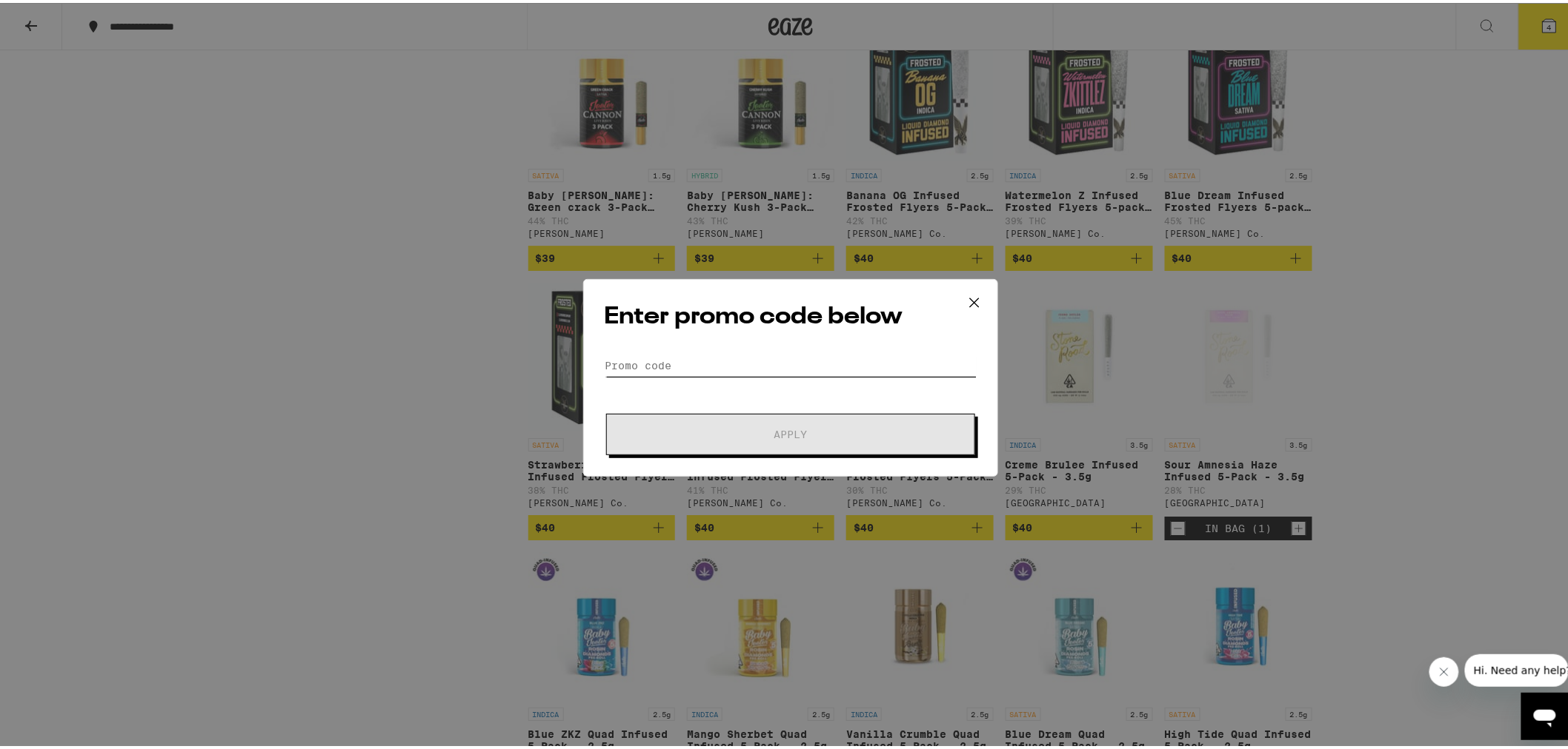
click at [661, 369] on input "Promo Code" at bounding box center [790, 362] width 372 height 22
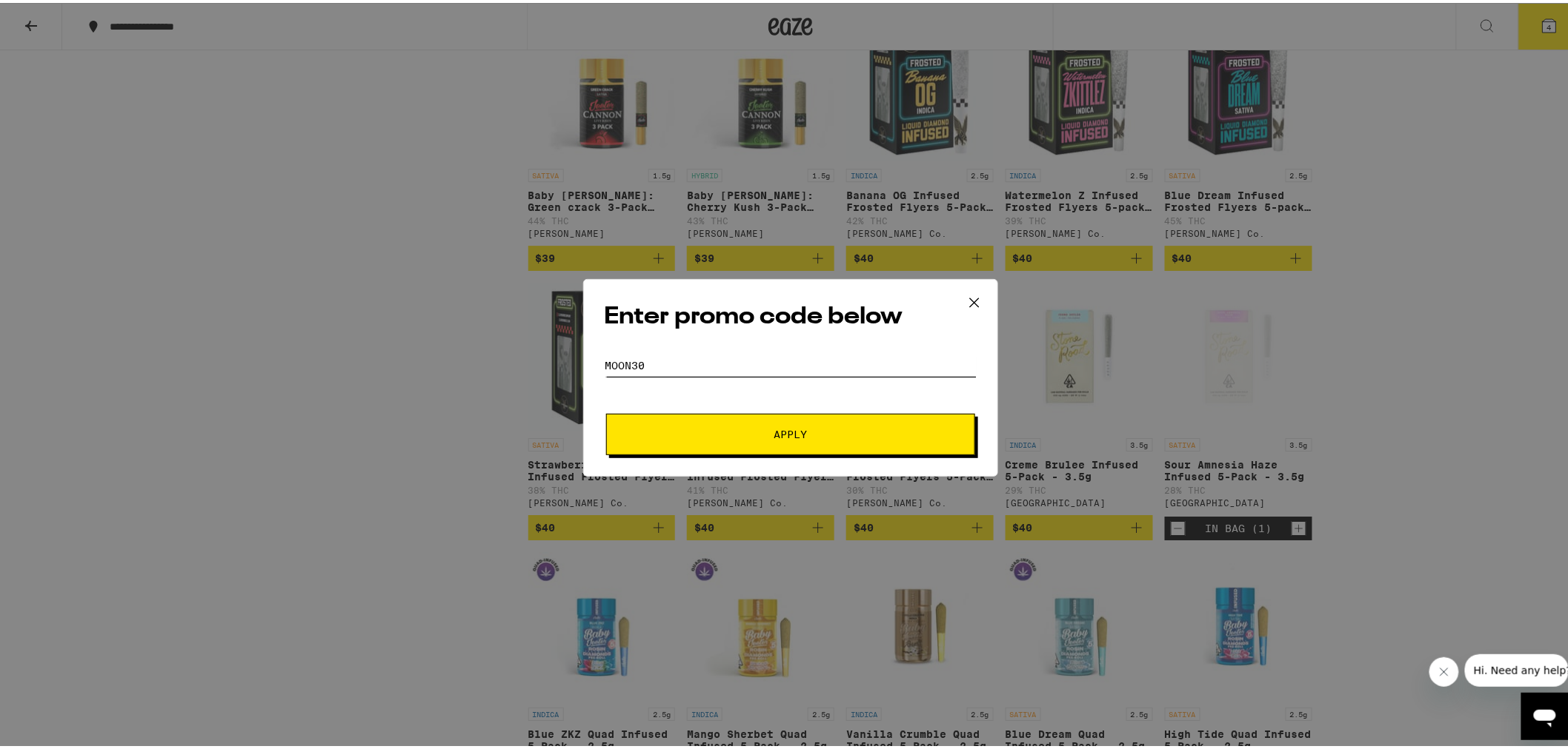
type input "moon30"
click at [738, 427] on span "Apply" at bounding box center [790, 432] width 266 height 11
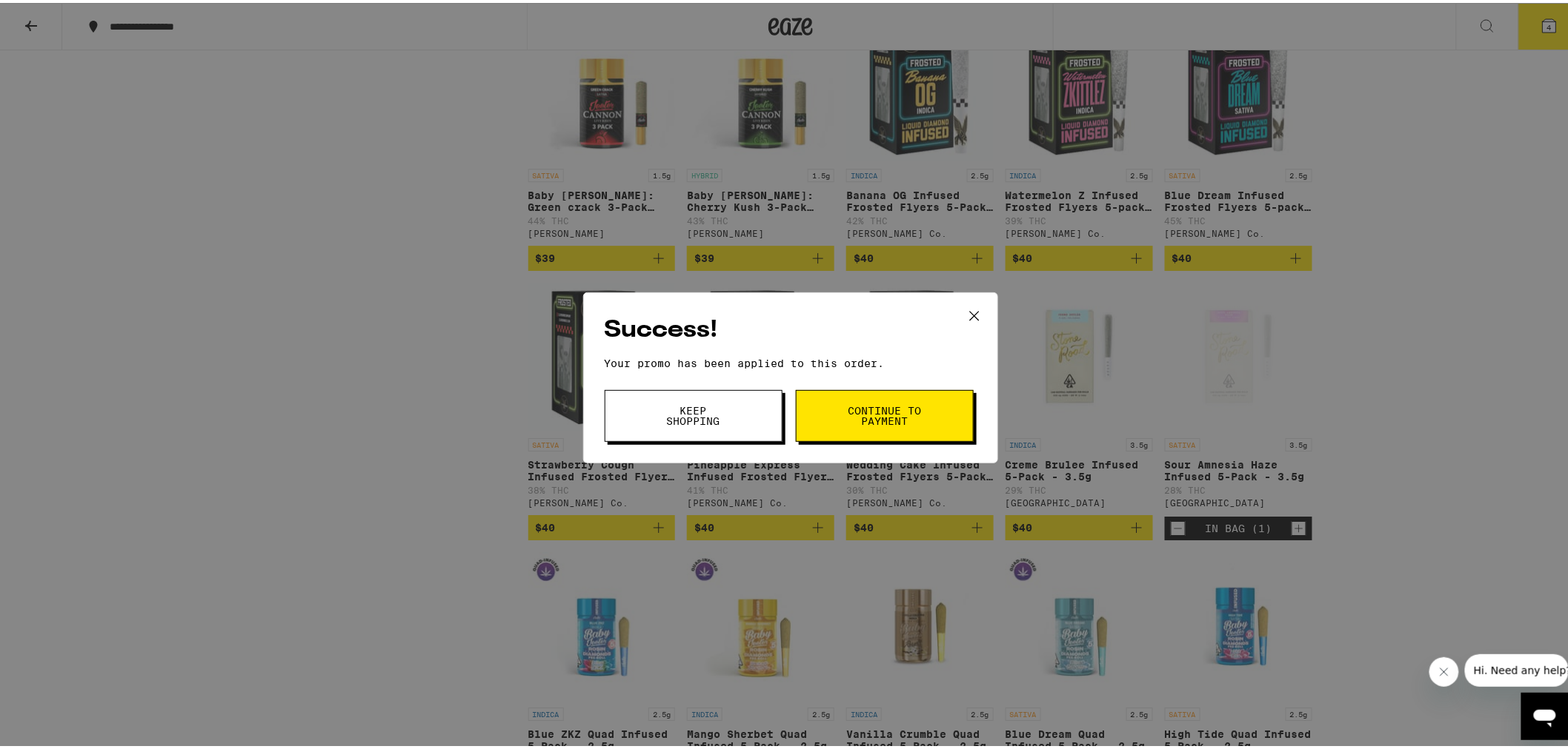
click at [875, 412] on span "Continue to payment" at bounding box center [884, 413] width 75 height 20
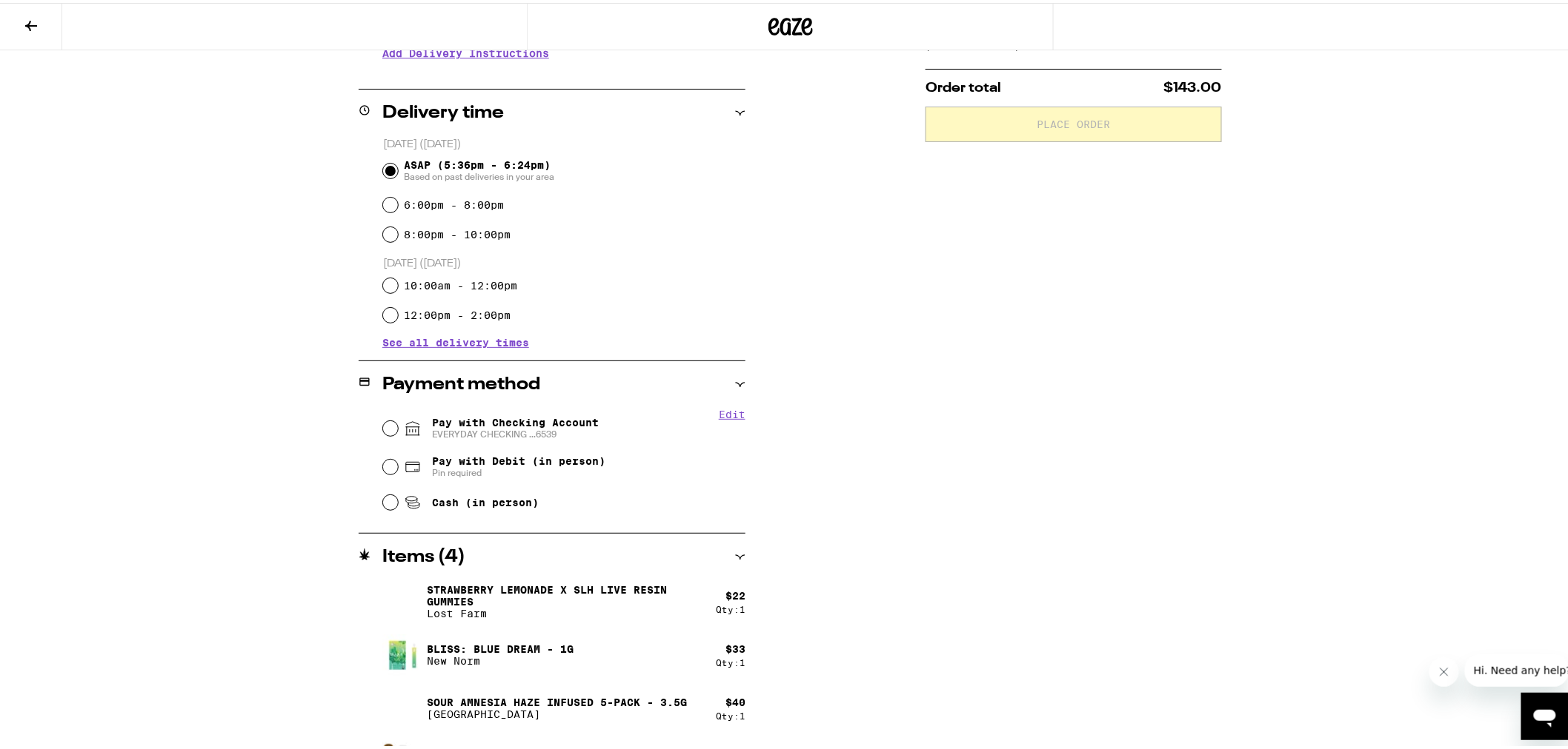
scroll to position [368, 0]
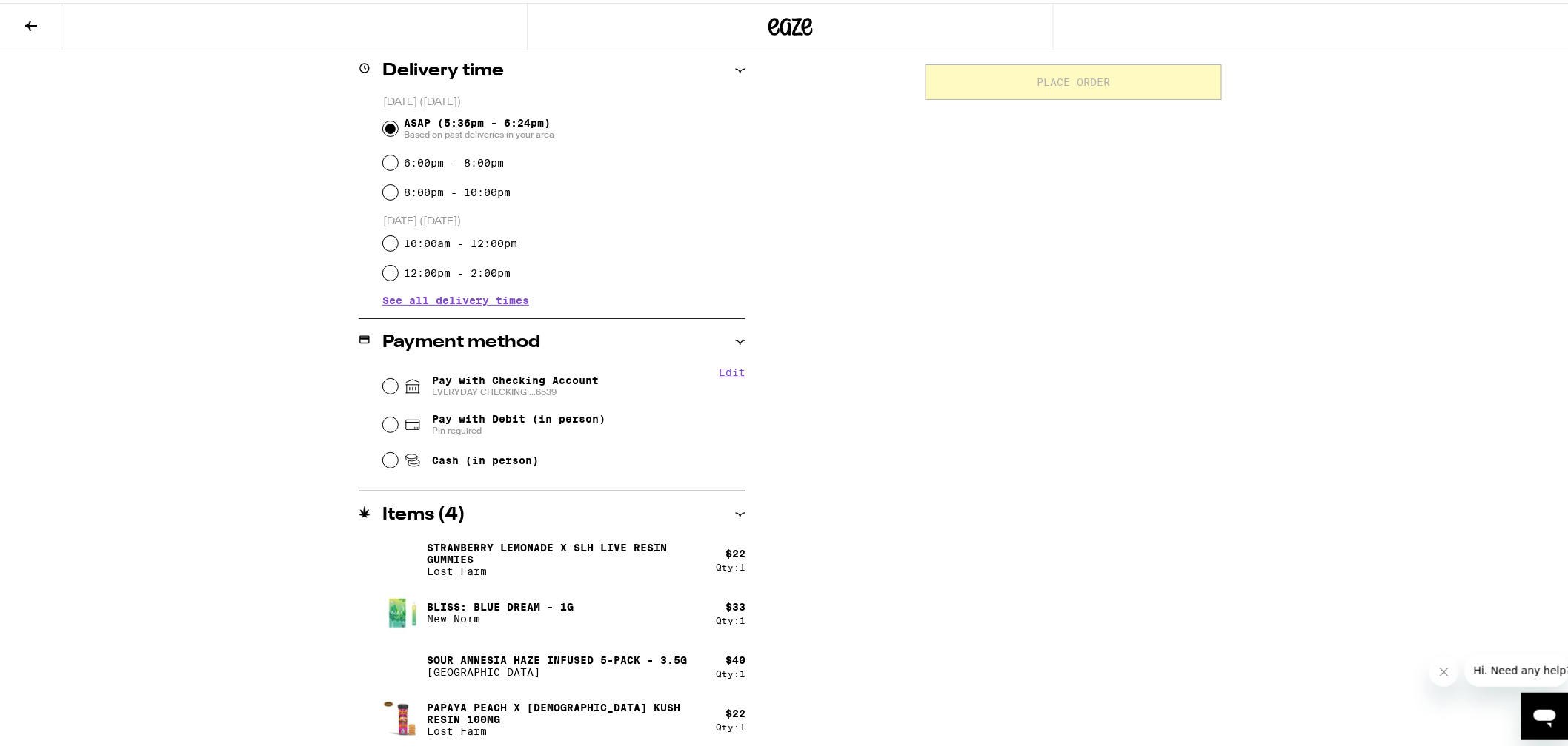
click at [479, 385] on span "EVERYDAY CHECKING ...6539" at bounding box center [515, 389] width 167 height 12
click at [398, 385] on input "Pay with Checking Account EVERYDAY CHECKING ...6539" at bounding box center [390, 383] width 15 height 15
radio input "true"
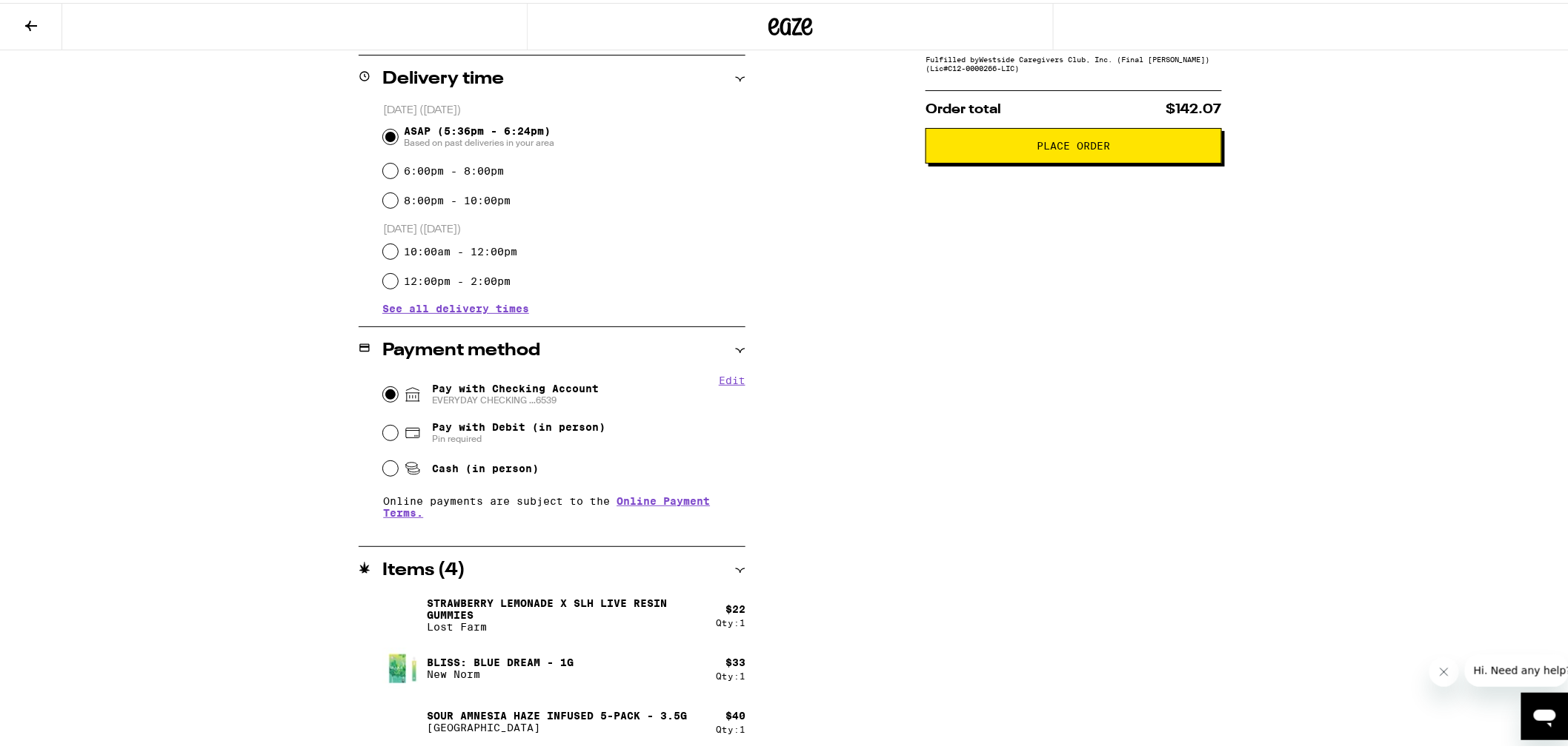
scroll to position [4, 0]
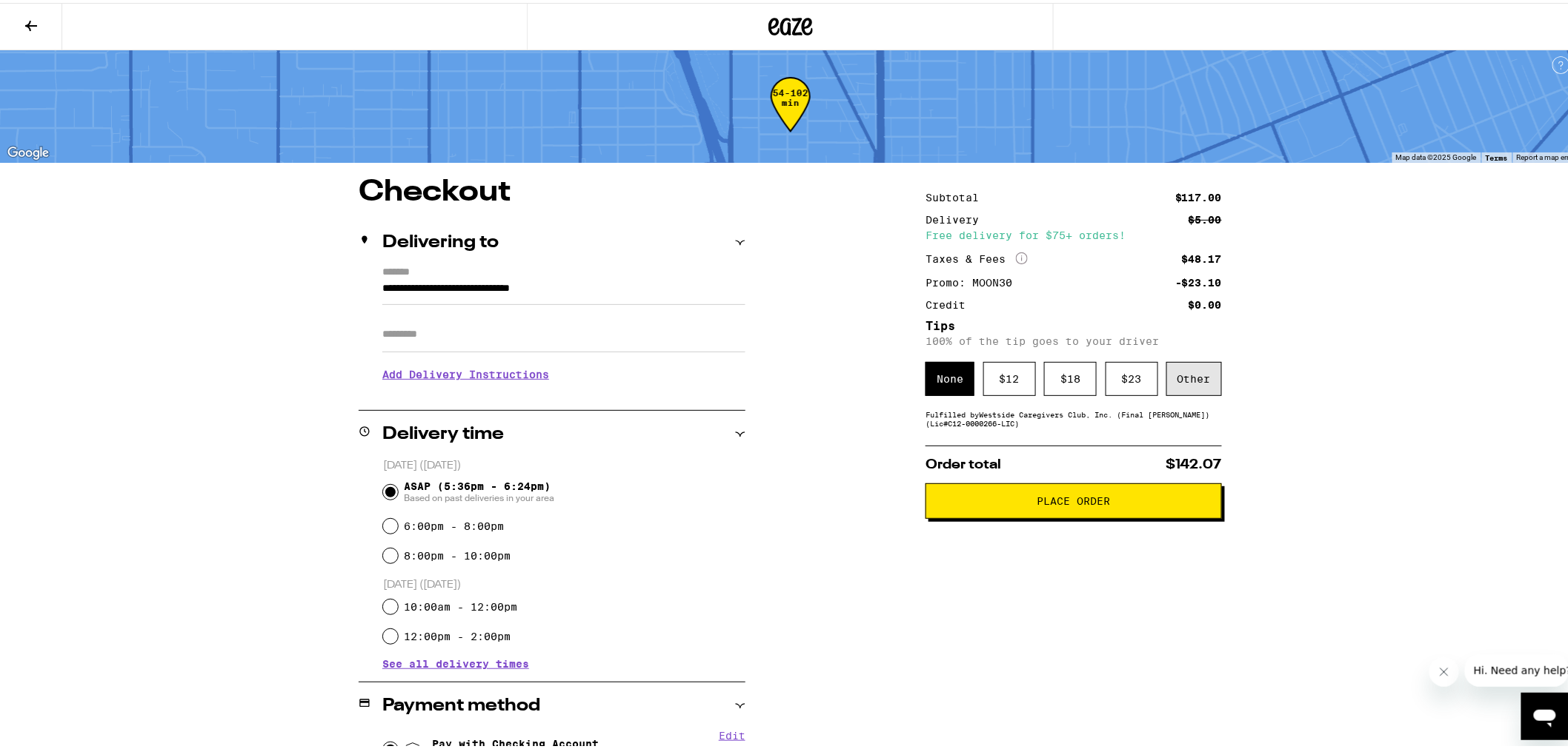
click at [1170, 382] on div "Other" at bounding box center [1193, 376] width 56 height 34
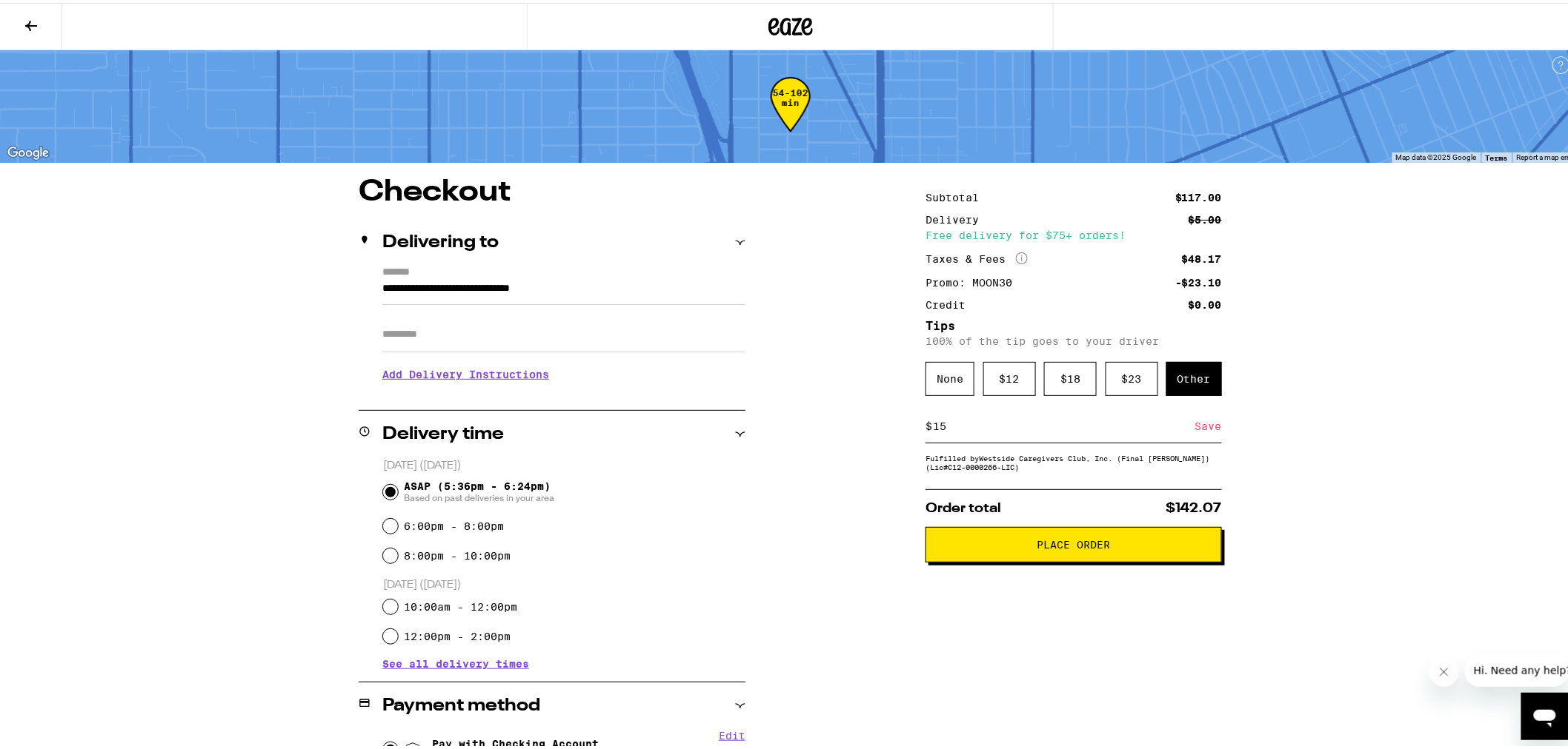
type input "15"
click at [1202, 427] on div "Save" at bounding box center [1208, 423] width 27 height 33
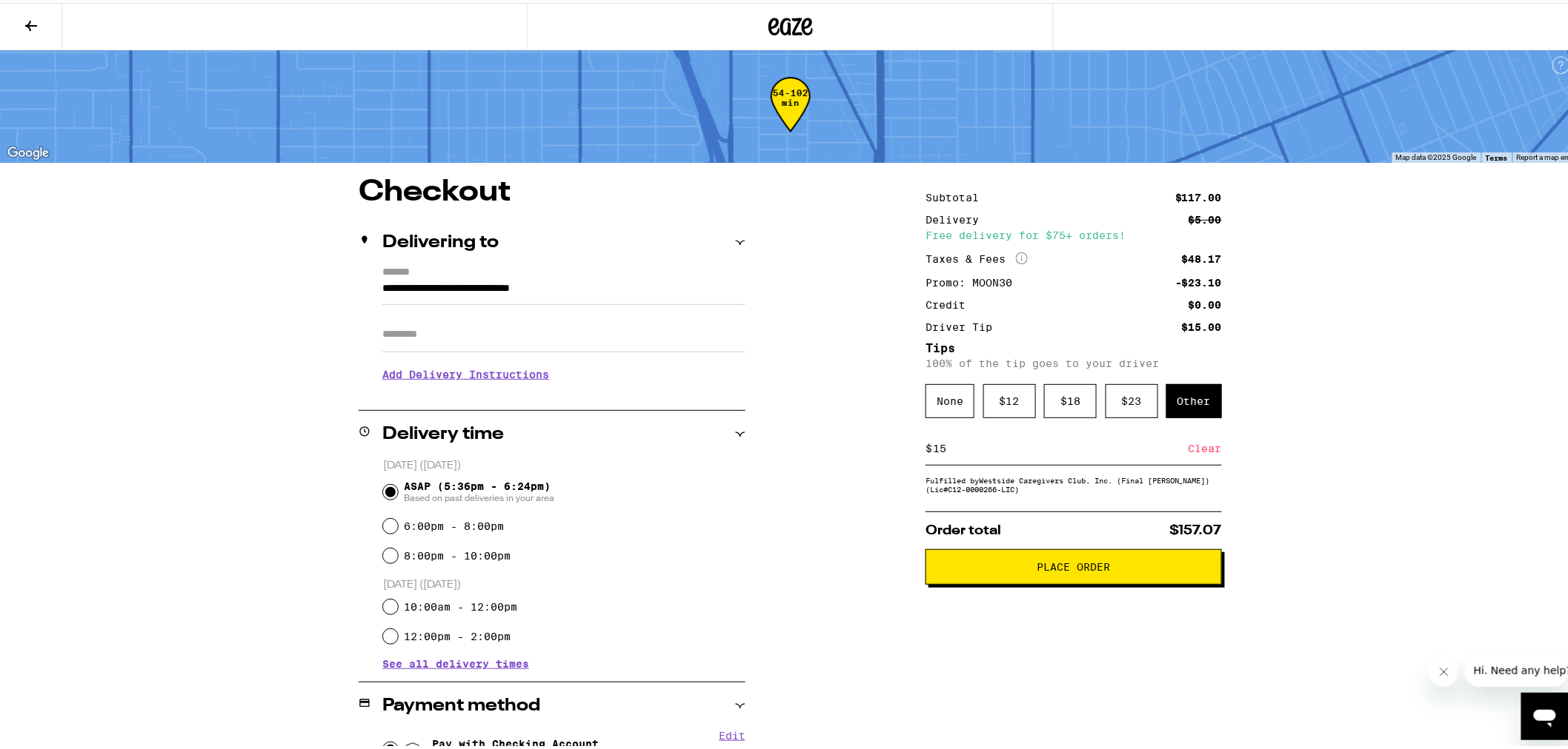
click at [1087, 570] on span "Place Order" at bounding box center [1073, 564] width 74 height 11
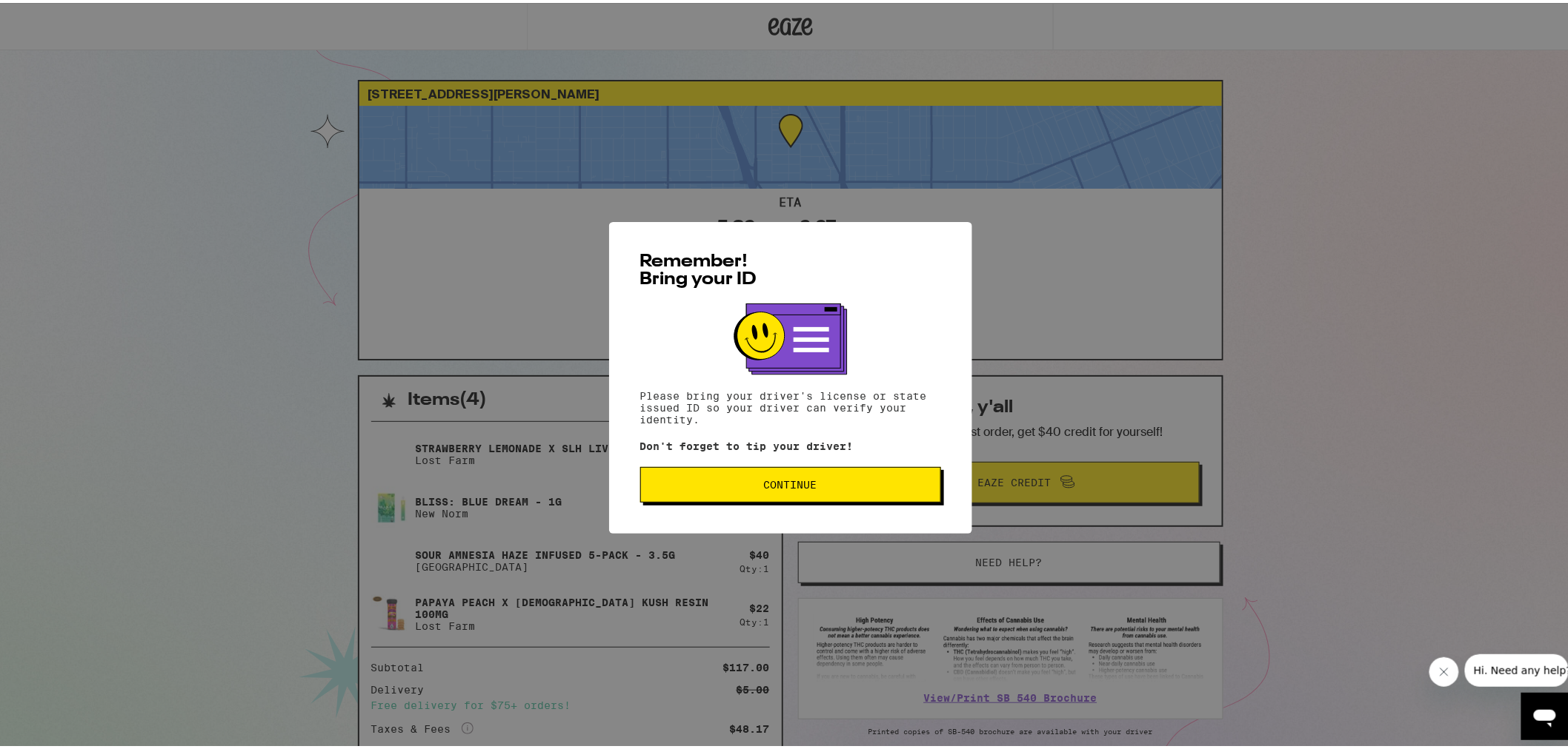
drag, startPoint x: 858, startPoint y: 465, endPoint x: 848, endPoint y: 490, distance: 26.9
click at [857, 465] on div "Remember! Bring your ID Please bring your driver's license or state issued ID s…" at bounding box center [790, 374] width 363 height 311
click at [844, 497] on button "Continue" at bounding box center [790, 482] width 301 height 35
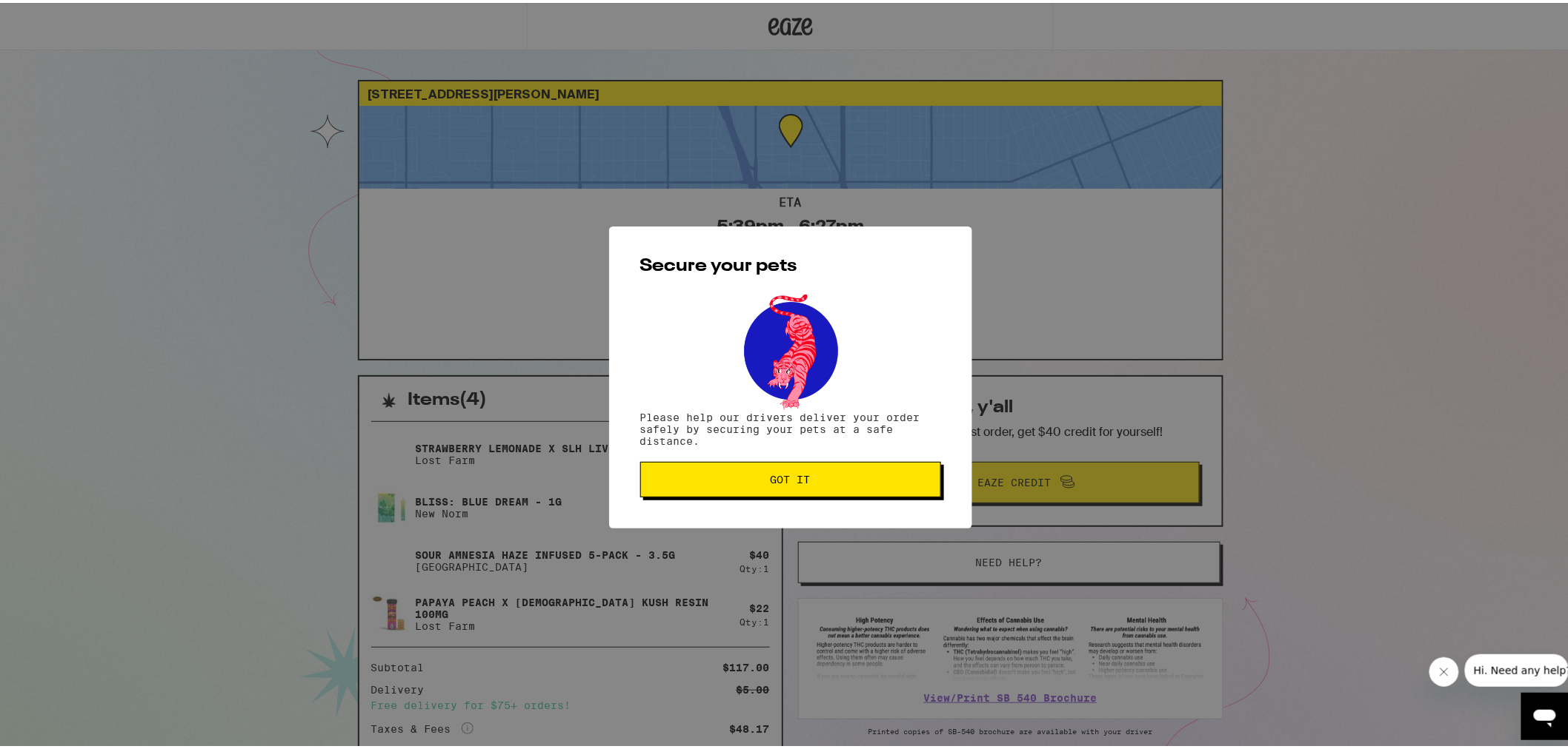
click at [856, 485] on button "Got it" at bounding box center [790, 477] width 301 height 35
